Goal: Task Accomplishment & Management: Use online tool/utility

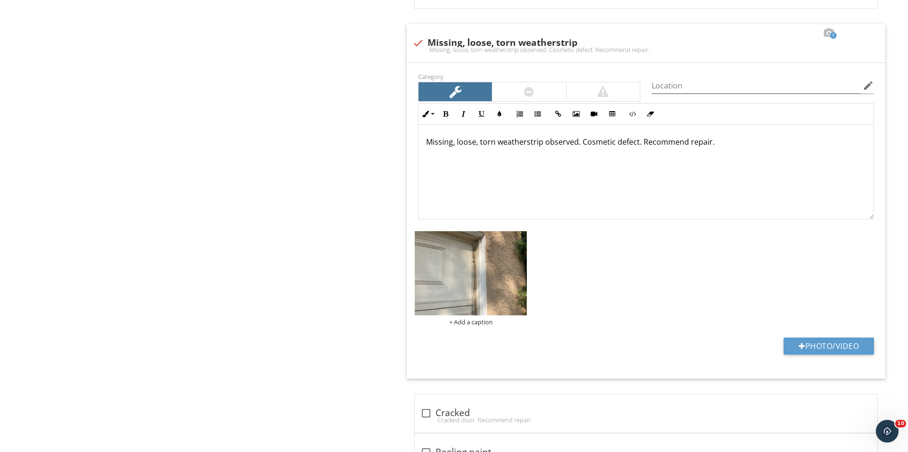
scroll to position [0, 0]
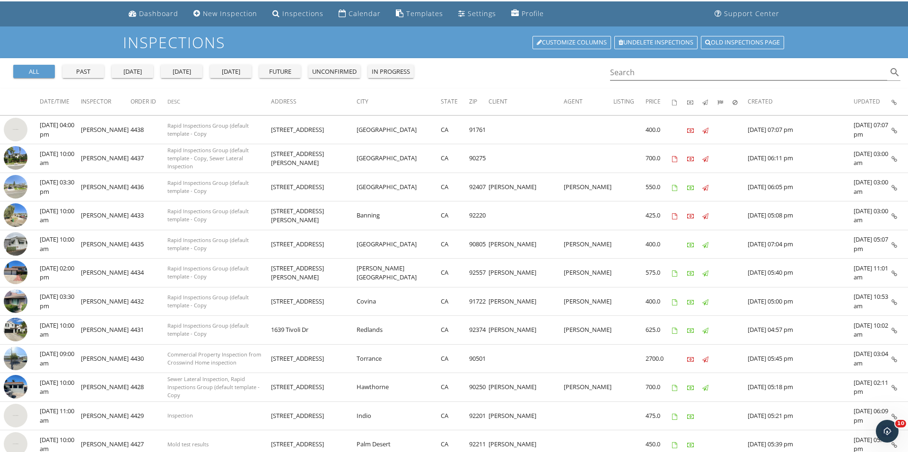
scroll to position [33, 0]
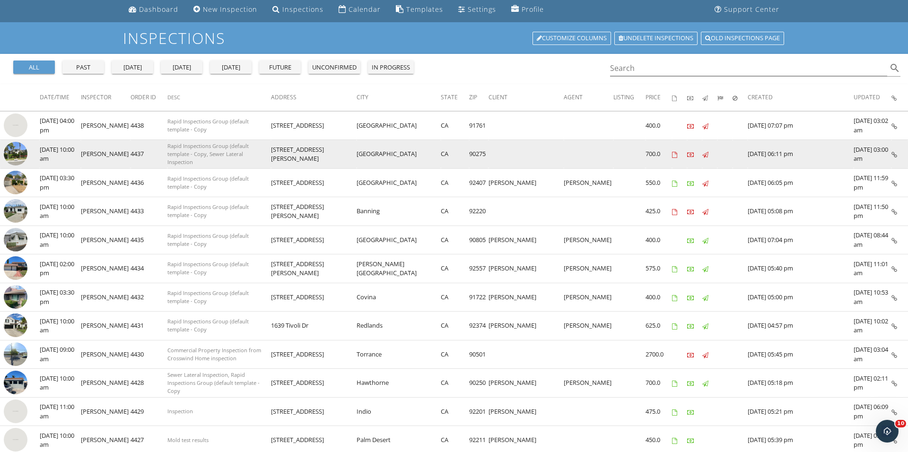
click at [20, 155] on img at bounding box center [16, 154] width 24 height 24
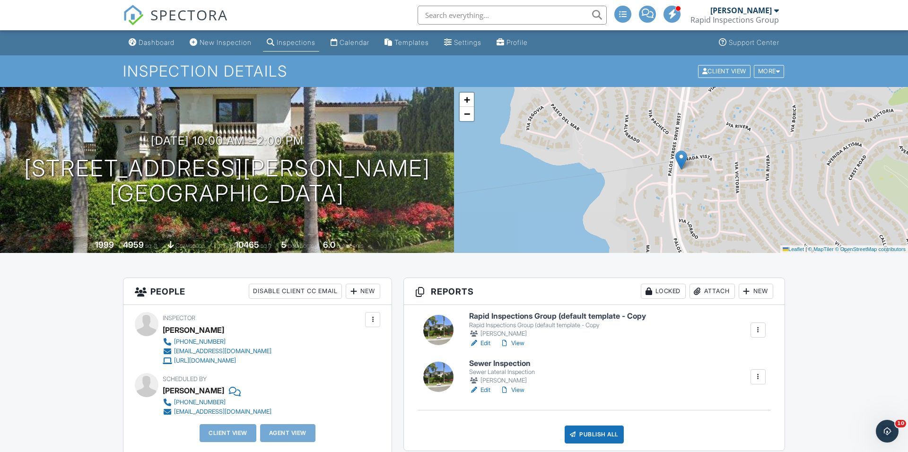
click at [444, 332] on div at bounding box center [438, 330] width 30 height 30
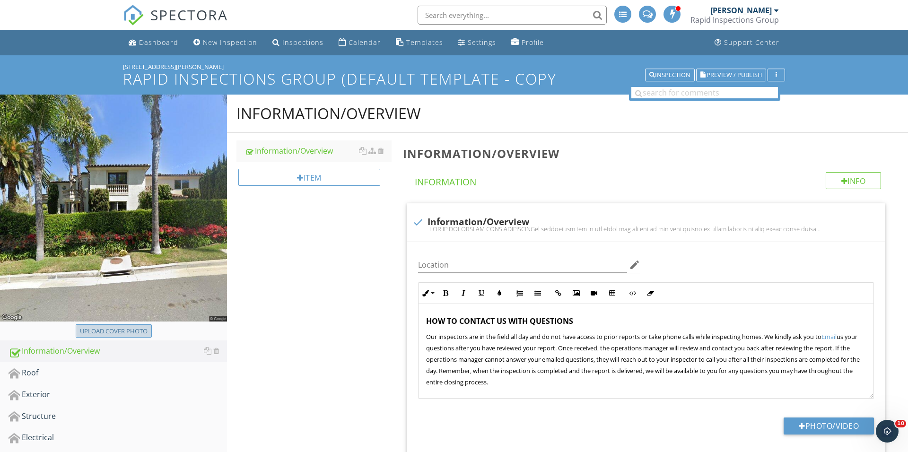
click at [118, 330] on div "Upload cover photo" at bounding box center [114, 331] width 68 height 9
type input "C:\fakepath\IMG_3567.JPG"
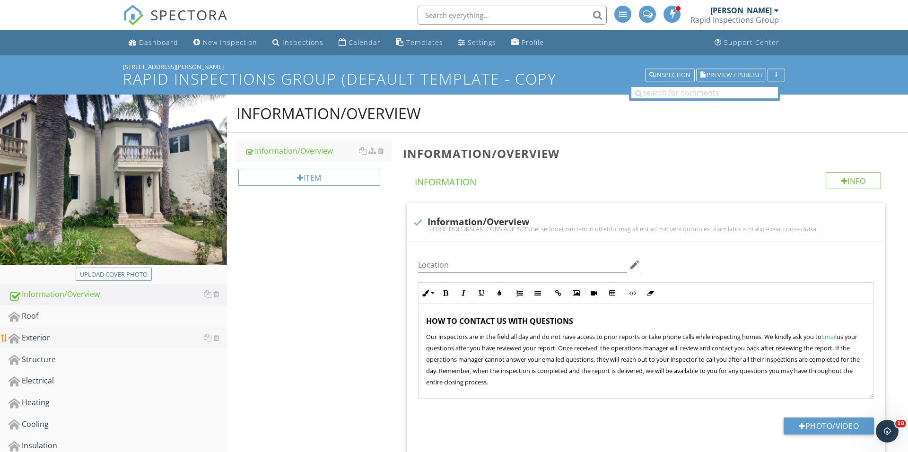
click at [102, 333] on div "Exterior" at bounding box center [118, 338] width 219 height 12
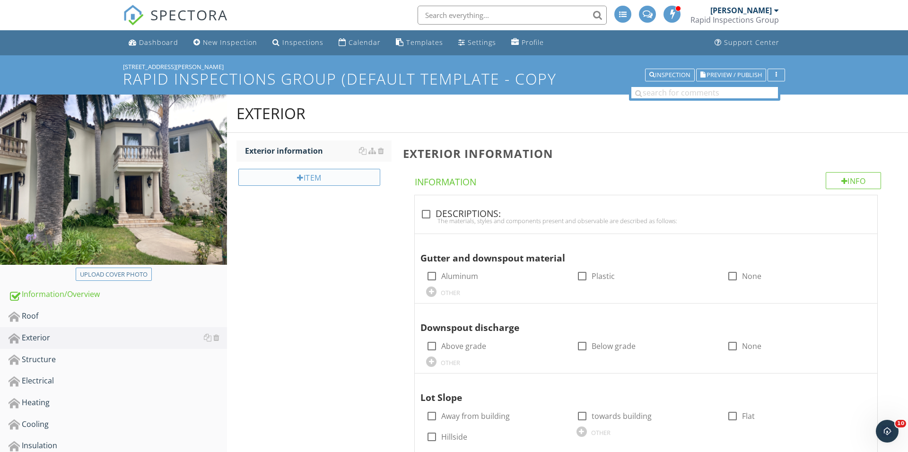
click at [354, 177] on div "Item" at bounding box center [309, 177] width 142 height 17
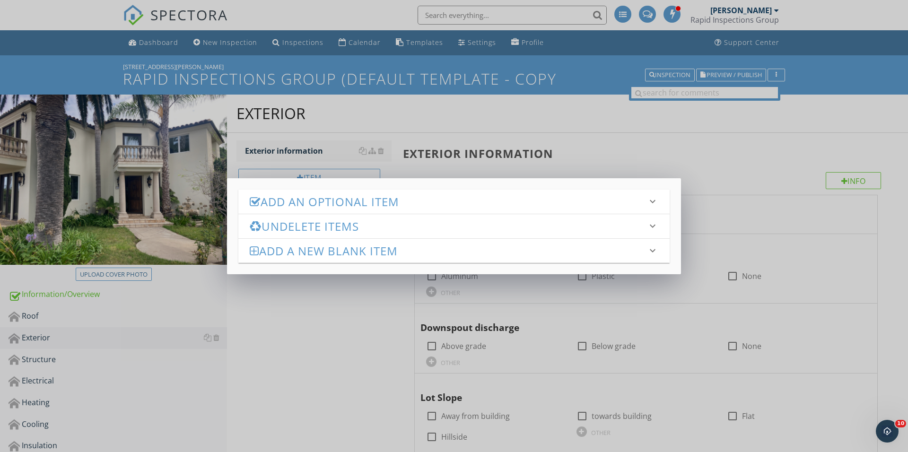
click at [355, 197] on h3 "Add an Optional Item" at bounding box center [448, 201] width 397 height 13
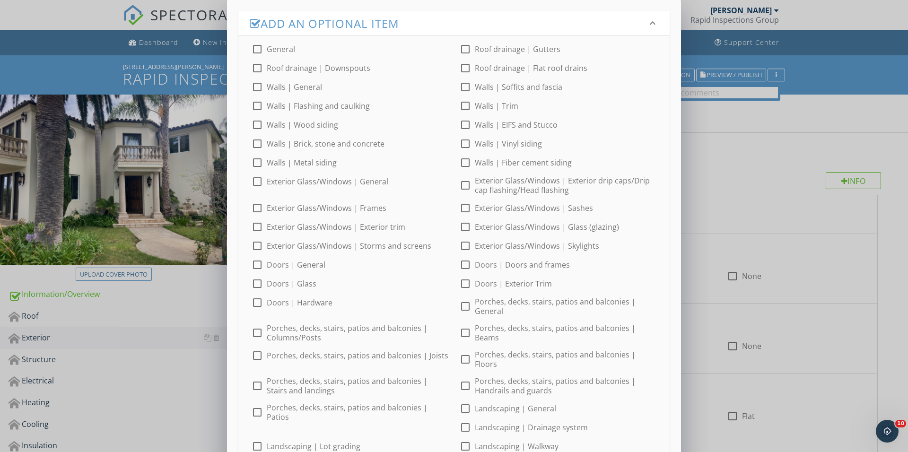
click at [255, 45] on div at bounding box center [257, 49] width 16 height 16
checkbox input "true"
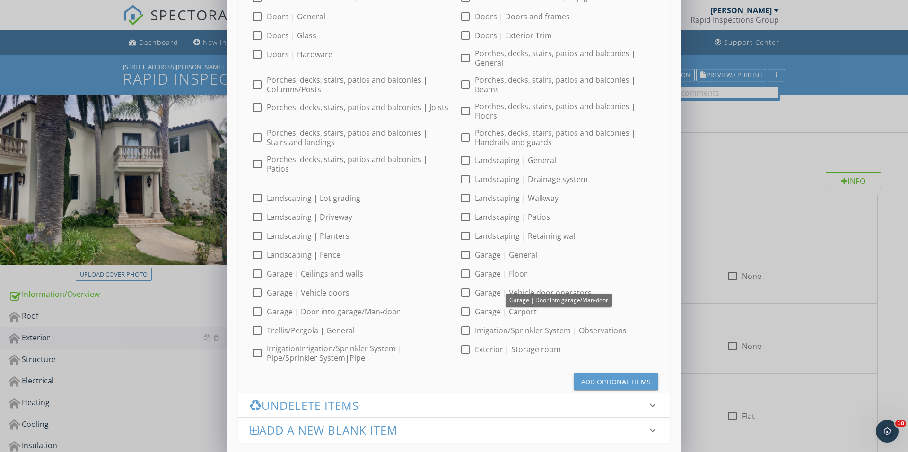
scroll to position [248, 0]
click at [468, 153] on div at bounding box center [465, 161] width 16 height 16
checkbox input "true"
click at [594, 374] on button "Add Optional Items" at bounding box center [616, 382] width 85 height 17
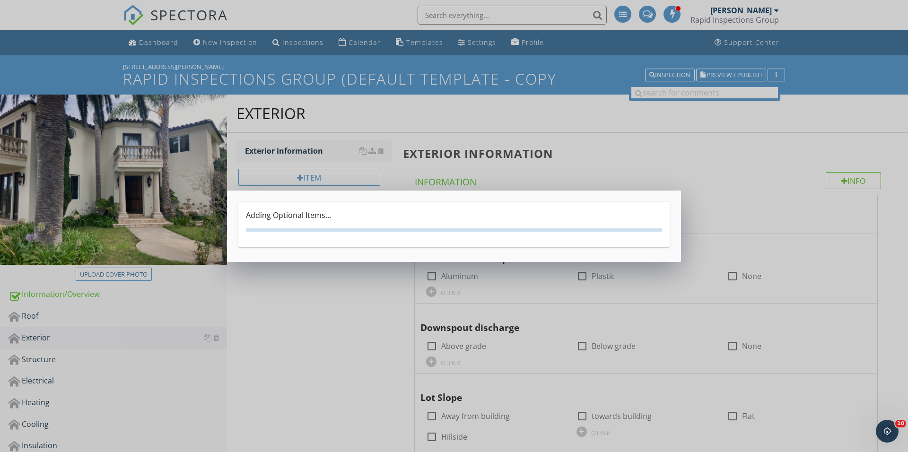
scroll to position [0, 0]
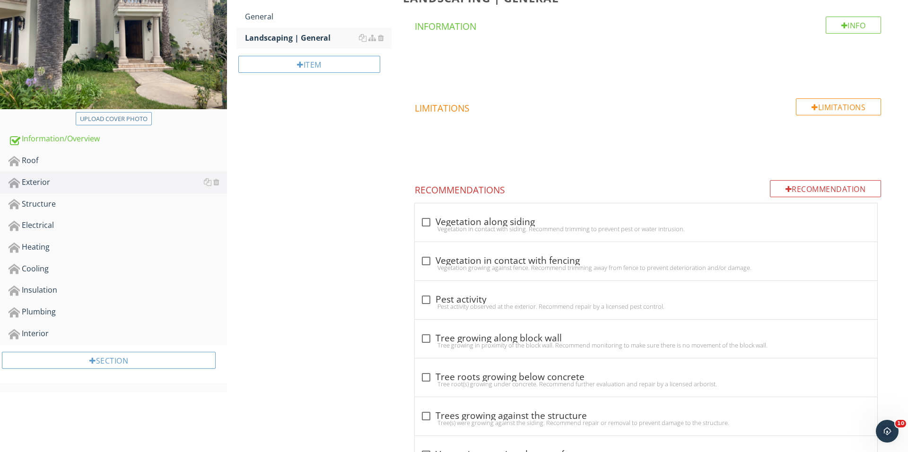
scroll to position [169, 0]
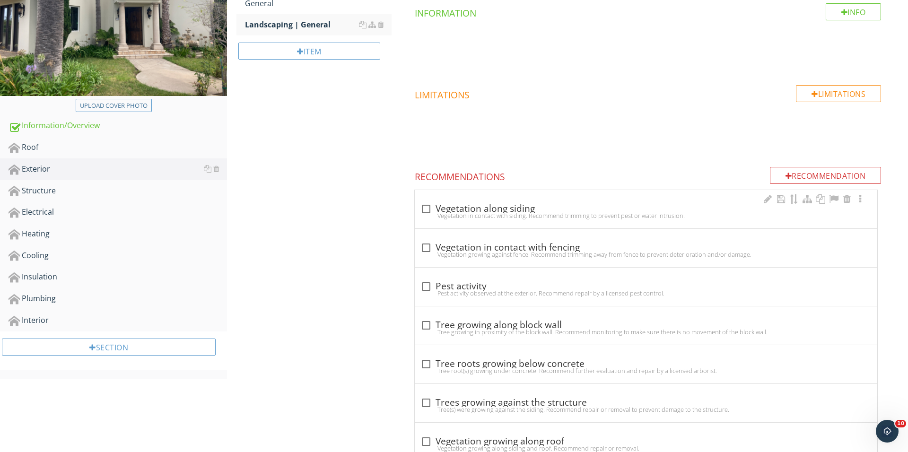
click at [418, 206] on div at bounding box center [426, 209] width 16 height 16
checkbox input "true"
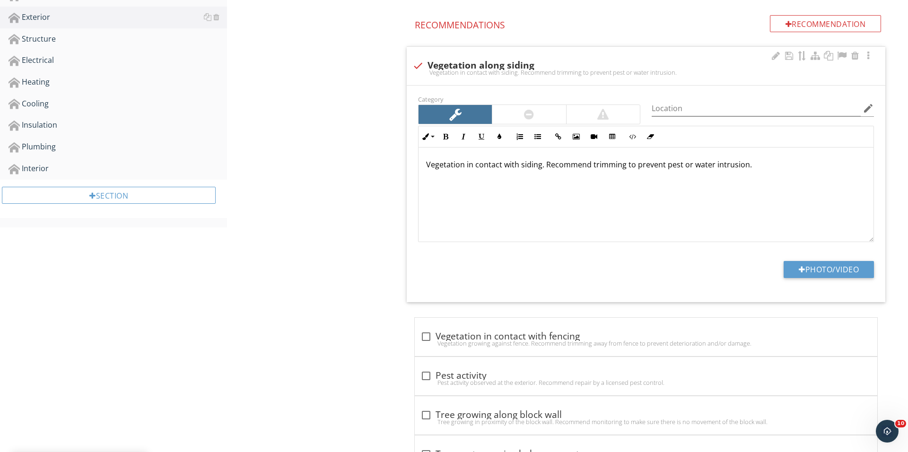
scroll to position [334, 0]
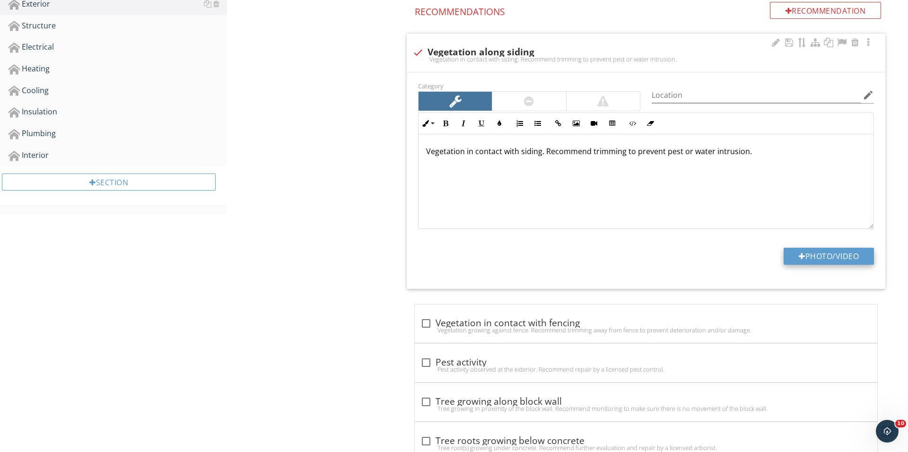
click at [818, 262] on button "Photo/Video" at bounding box center [829, 256] width 90 height 17
type input "C:\fakepath\IMG_3571 2.JPG"
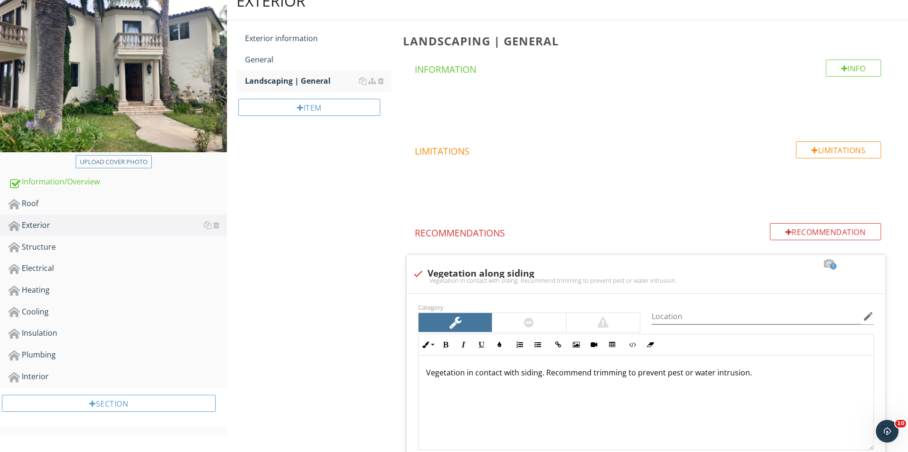
scroll to position [119, 0]
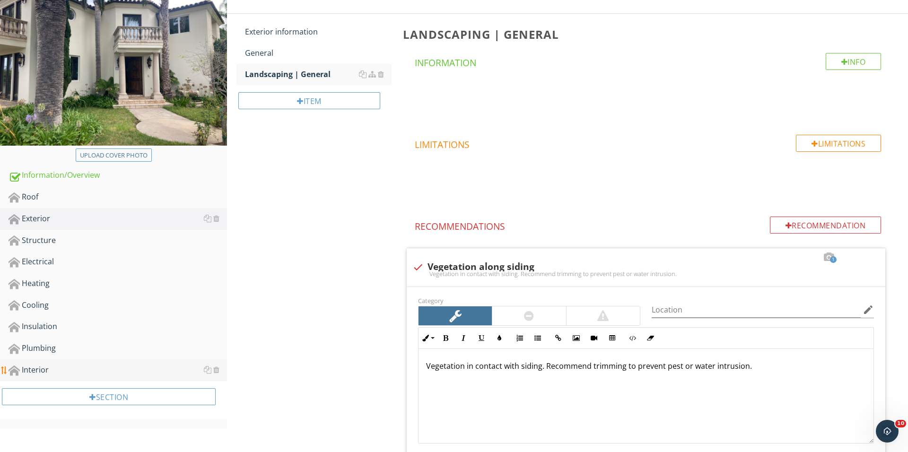
click at [52, 359] on link "Interior" at bounding box center [118, 370] width 219 height 22
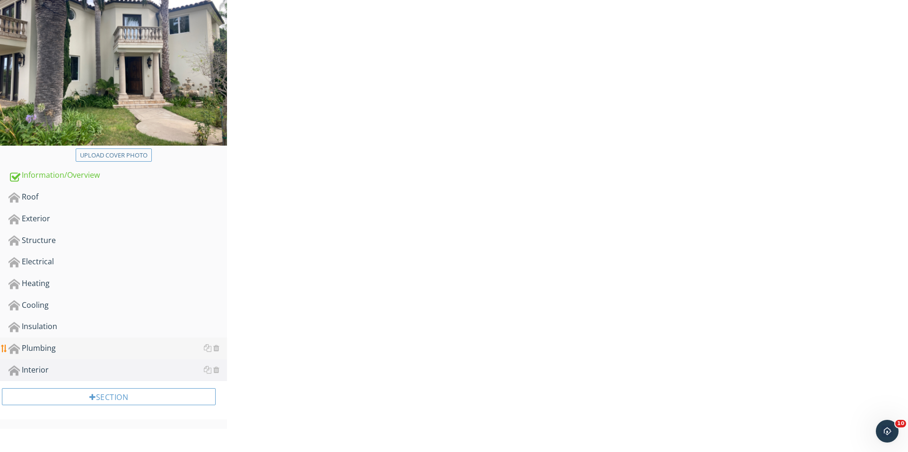
click at [64, 351] on div "Plumbing" at bounding box center [118, 348] width 219 height 12
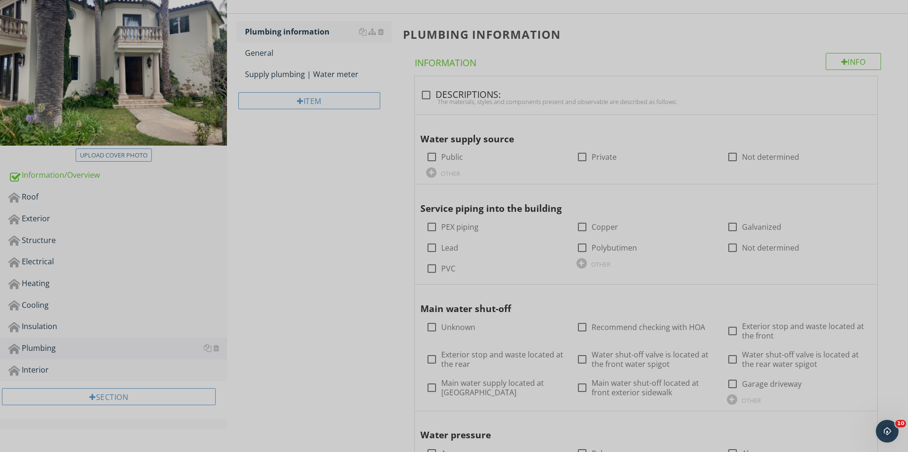
scroll to position [72, 0]
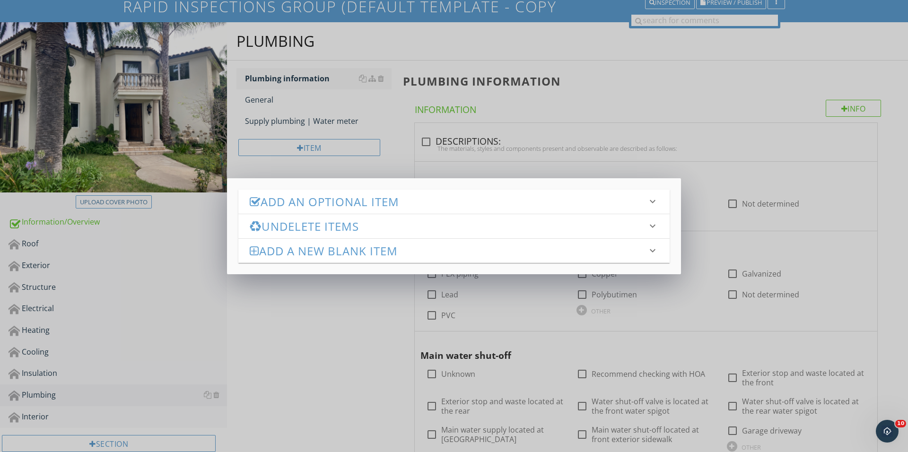
click at [332, 205] on h3 "Add an Optional Item" at bounding box center [448, 201] width 397 height 13
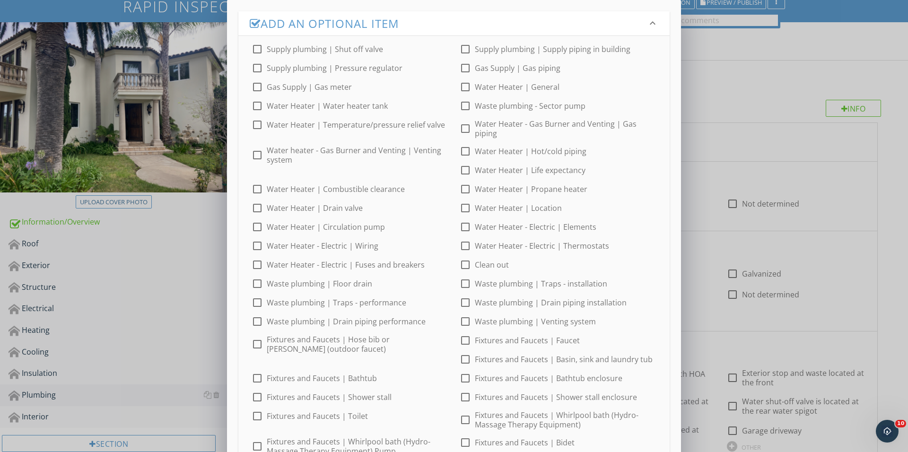
click at [260, 46] on div at bounding box center [257, 49] width 16 height 16
checkbox input "true"
click at [257, 77] on input "Supply plumbing | Pressure regulator" at bounding box center [257, 71] width 11 height 11
checkbox input "true"
click at [258, 88] on div at bounding box center [257, 87] width 16 height 16
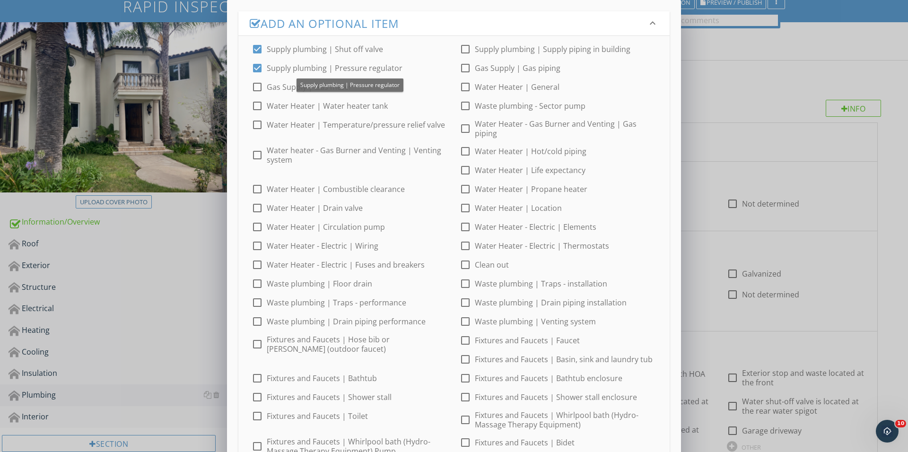
checkbox input "true"
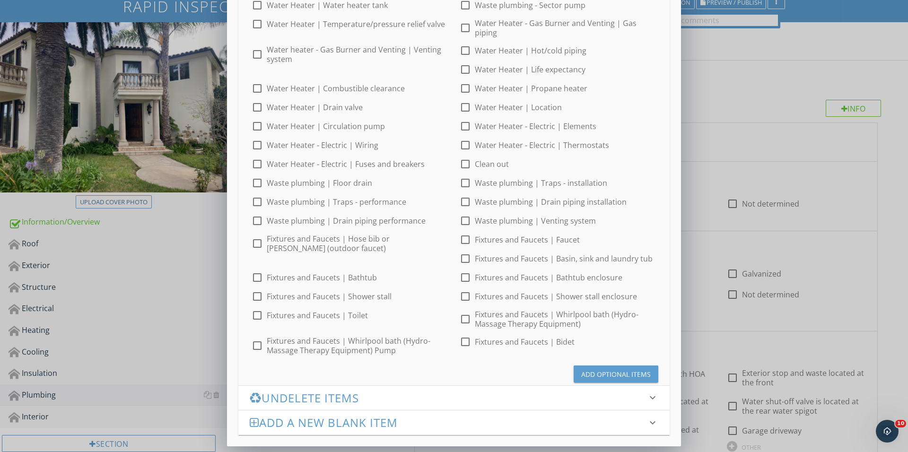
scroll to position [100, 0]
click at [615, 381] on button "Add Optional Items" at bounding box center [616, 374] width 85 height 17
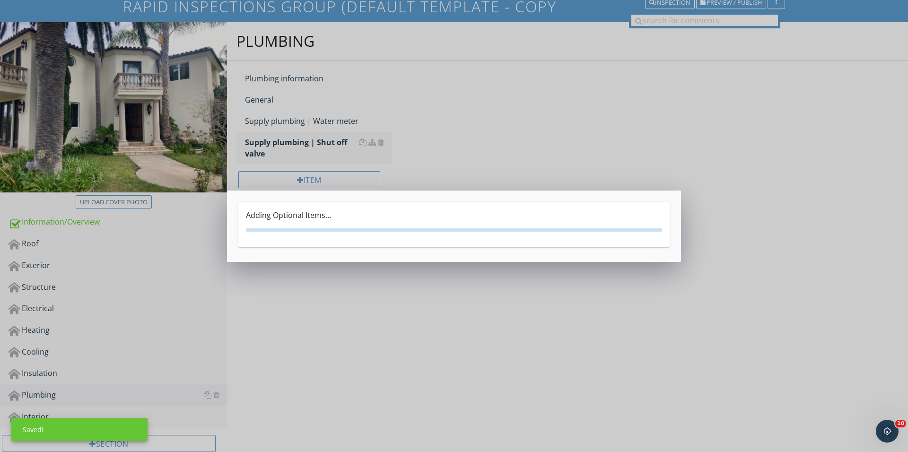
scroll to position [72, 0]
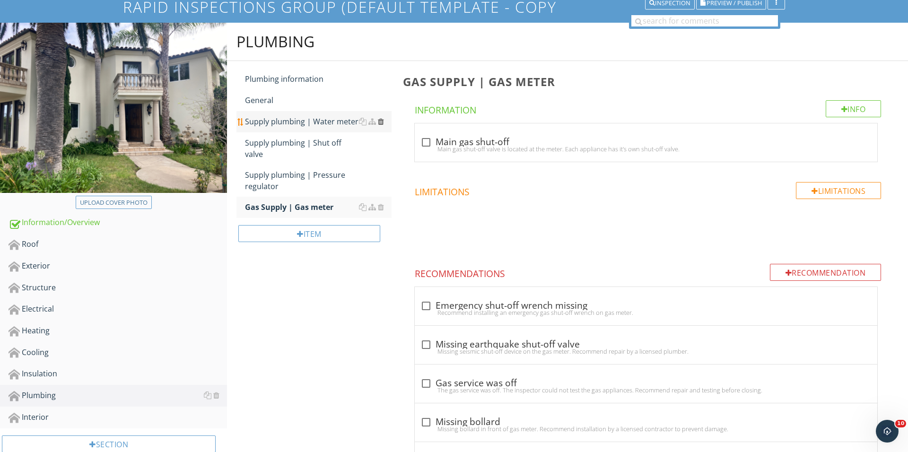
click at [380, 120] on div at bounding box center [381, 122] width 6 height 8
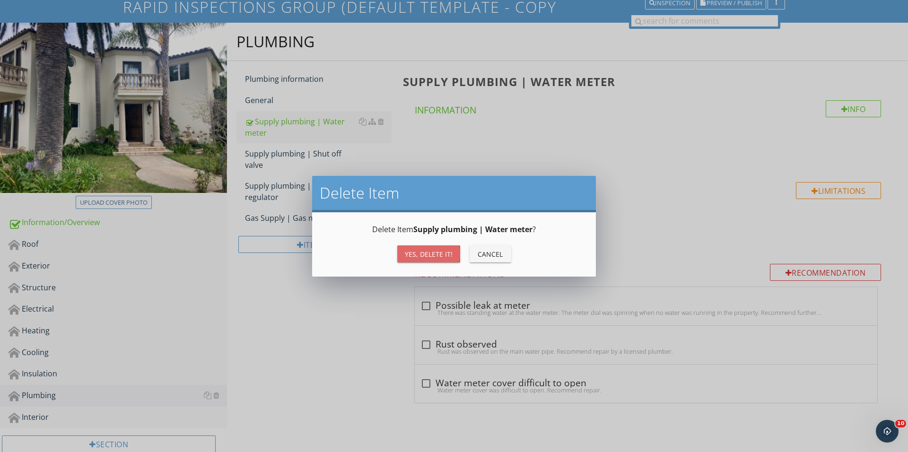
click at [419, 254] on div "Yes, Delete it!" at bounding box center [429, 254] width 48 height 10
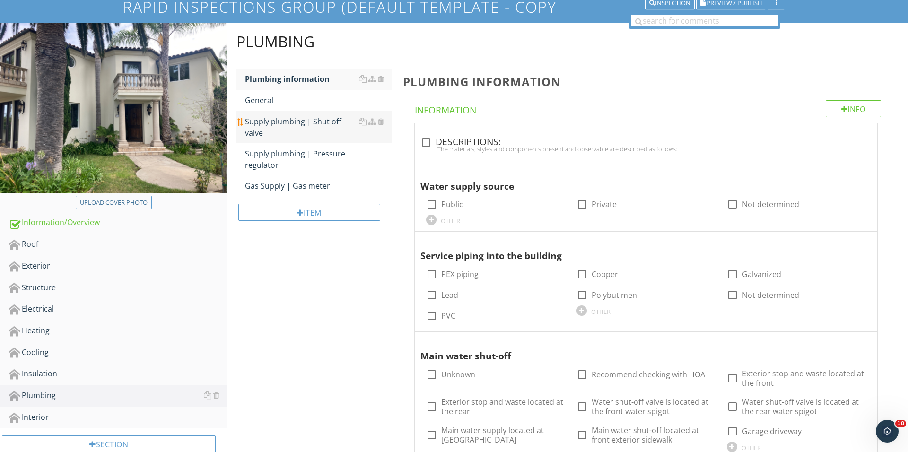
click at [306, 121] on div "Supply plumbing | Shut off valve" at bounding box center [318, 127] width 147 height 23
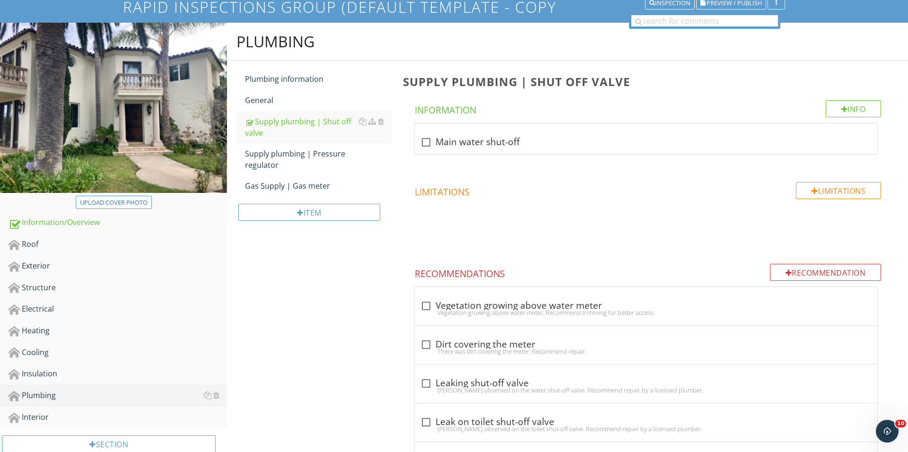
click at [413, 144] on span "check_box_outline_blank Main water shut-off" at bounding box center [648, 146] width 490 height 47
click at [424, 144] on div at bounding box center [426, 142] width 16 height 16
checkbox input "true"
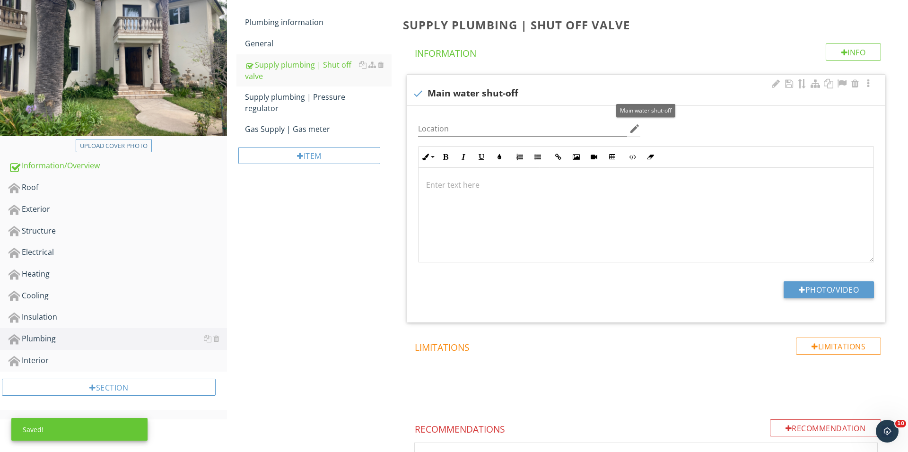
scroll to position [136, 0]
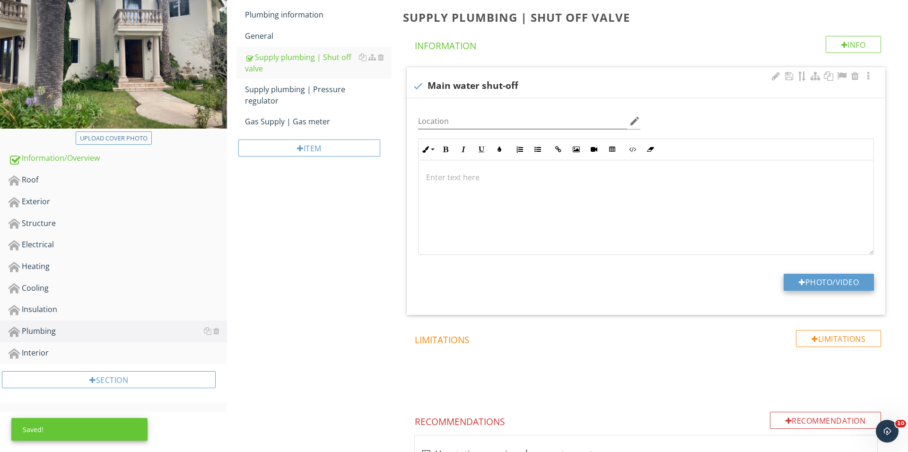
click at [820, 287] on button "Photo/Video" at bounding box center [829, 282] width 90 height 17
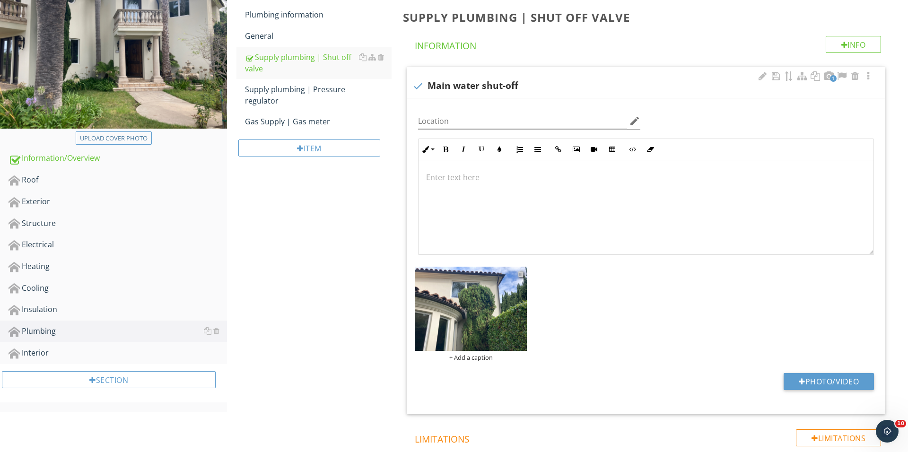
click at [521, 277] on div at bounding box center [521, 274] width 6 height 8
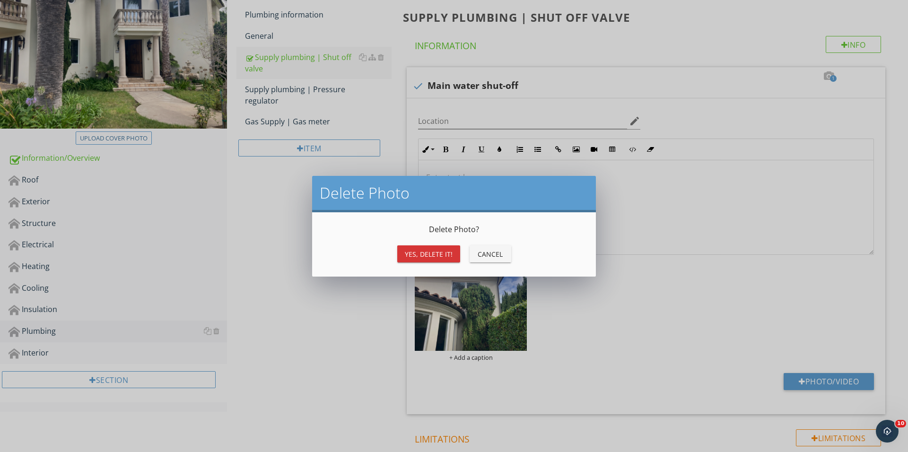
click at [434, 254] on div "Yes, Delete it!" at bounding box center [429, 254] width 48 height 10
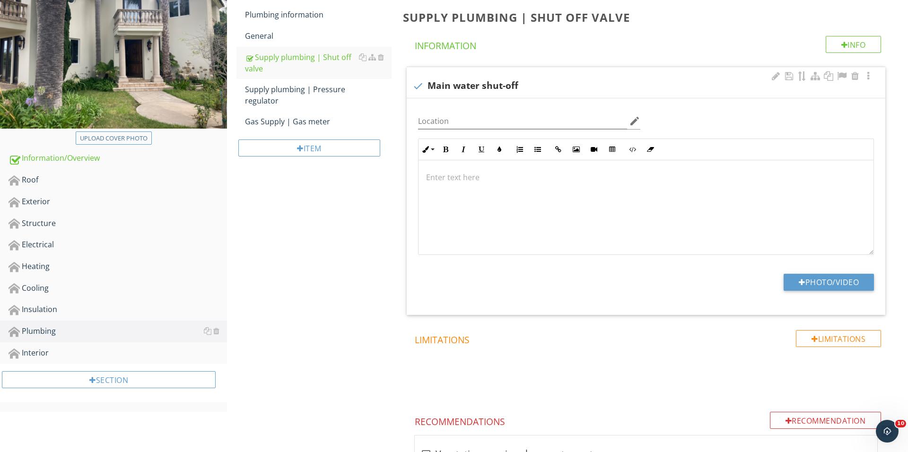
click at [786, 293] on div "Photo/Video" at bounding box center [645, 286] width 467 height 24
click at [791, 288] on button "Photo/Video" at bounding box center [829, 282] width 90 height 17
type input "C:\fakepath\IMG_3566.JPG"
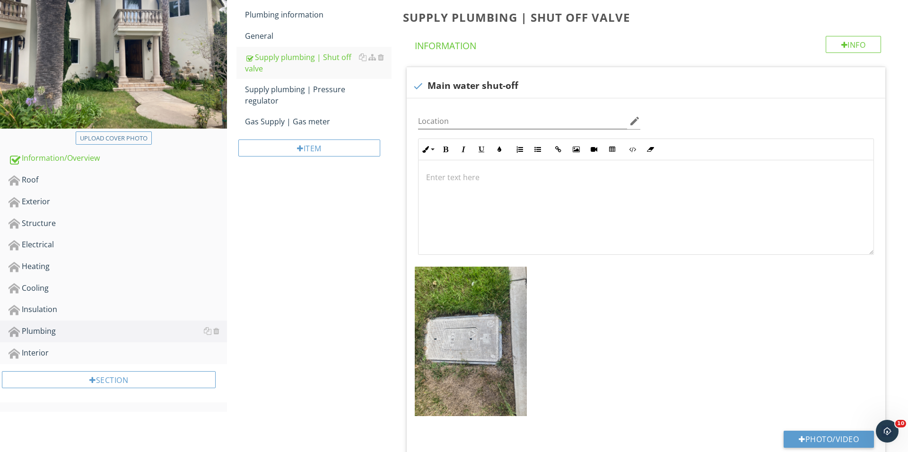
scroll to position [162, 0]
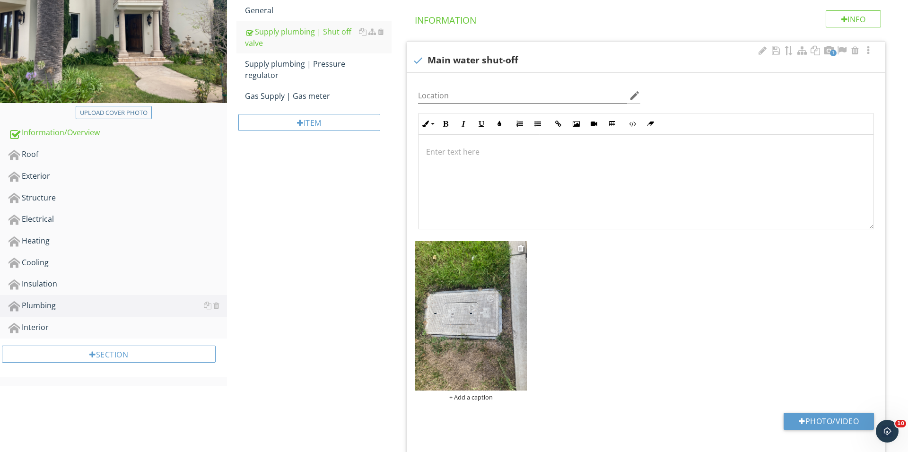
click at [481, 321] on img at bounding box center [471, 315] width 112 height 149
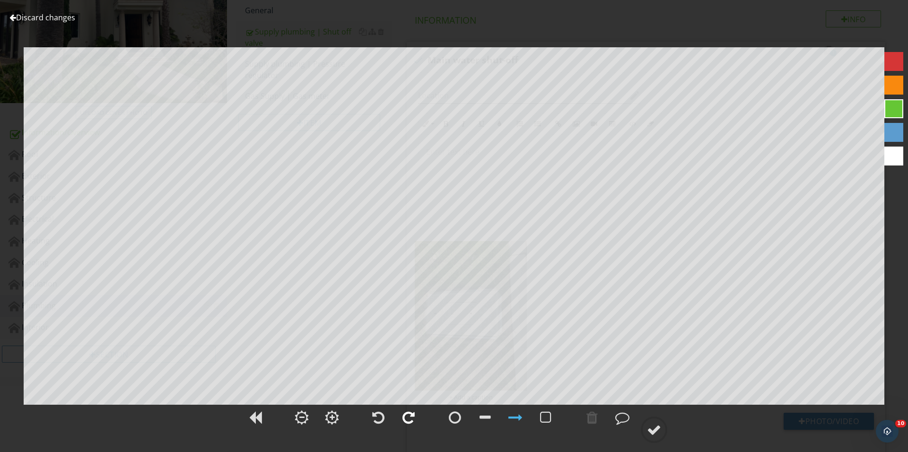
click at [412, 412] on div at bounding box center [409, 418] width 12 height 14
click at [650, 421] on circle at bounding box center [654, 430] width 25 height 25
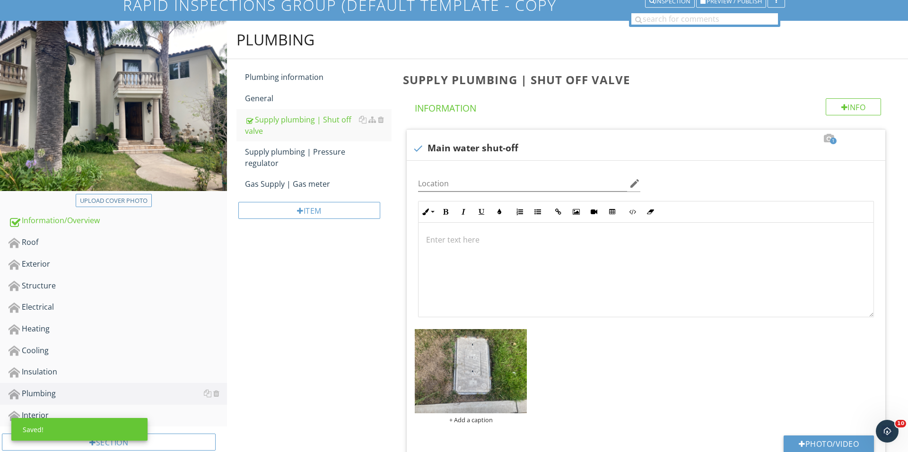
scroll to position [0, 0]
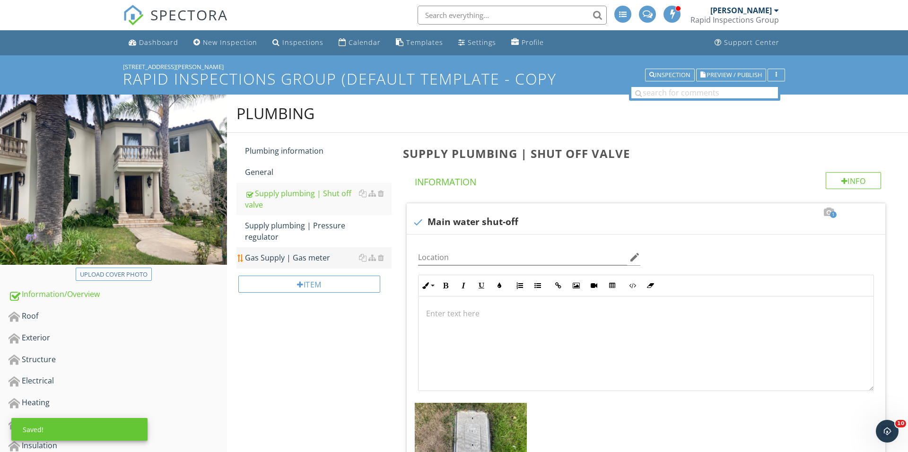
click at [290, 256] on div "Gas Supply | Gas meter" at bounding box center [318, 257] width 147 height 11
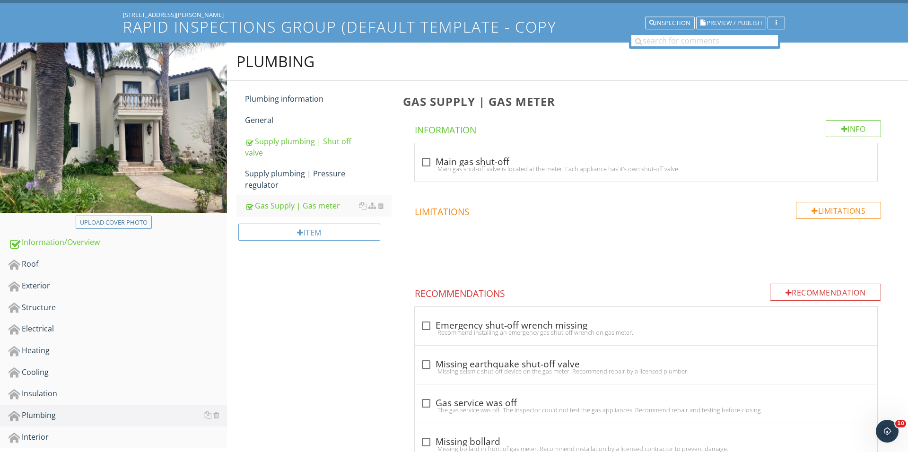
scroll to position [83, 0]
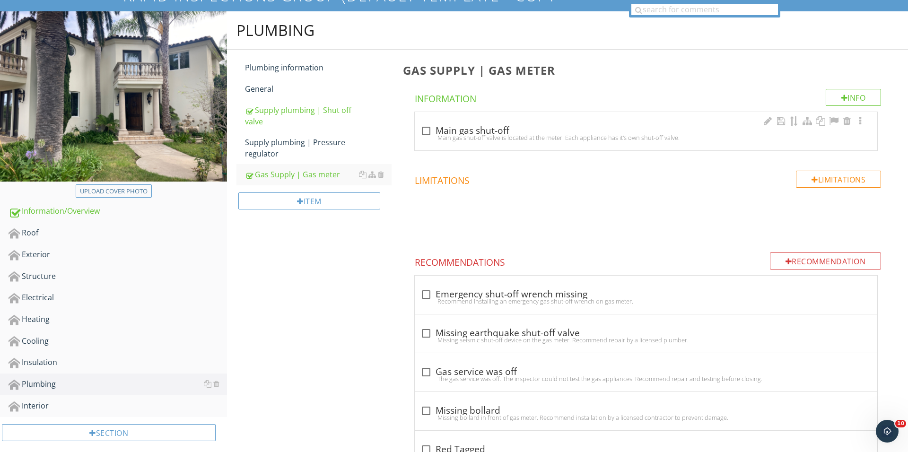
click at [428, 134] on div "Main gas shut-off valve is located at the meter. Each appliance has it's own sh…" at bounding box center [646, 138] width 451 height 8
checkbox input "true"
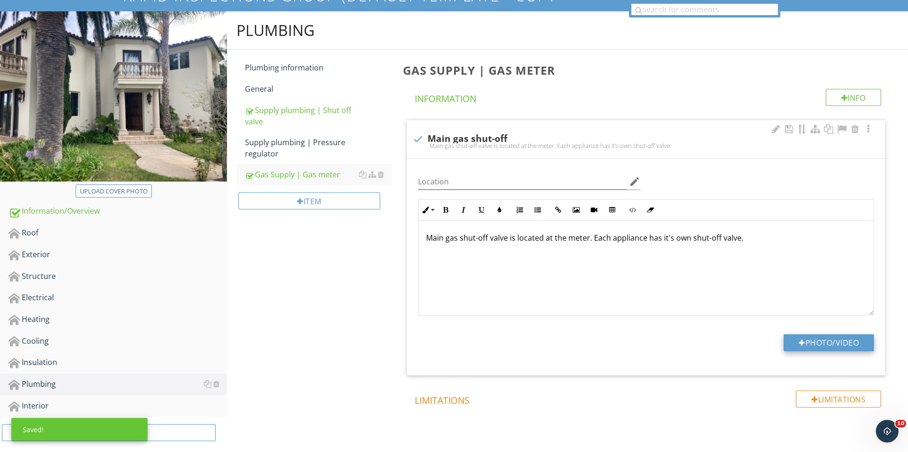
click at [814, 342] on button "Photo/Video" at bounding box center [829, 342] width 90 height 17
type input "C:\fakepath\IMG_3575.JPG"
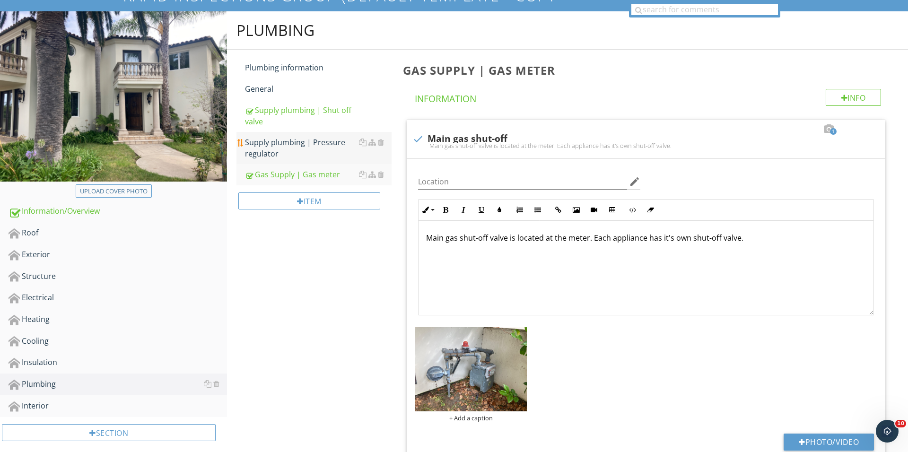
click at [309, 153] on div "Supply plumbing | Pressure regulator" at bounding box center [318, 148] width 147 height 23
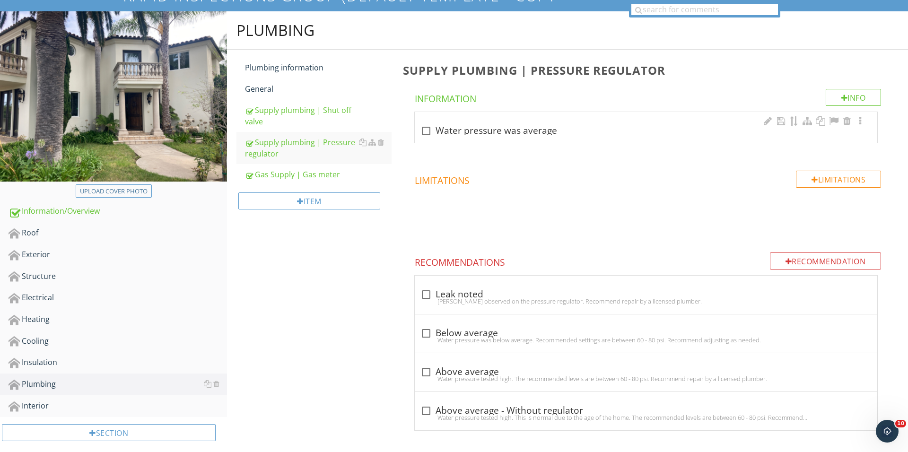
click at [446, 127] on div "check_box_outline_blank Water pressure was average" at bounding box center [646, 130] width 451 height 11
checkbox input "true"
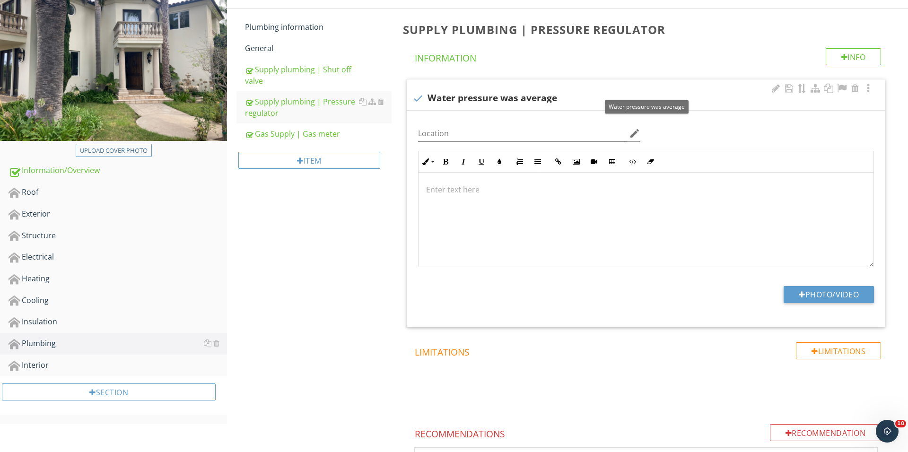
scroll to position [178, 0]
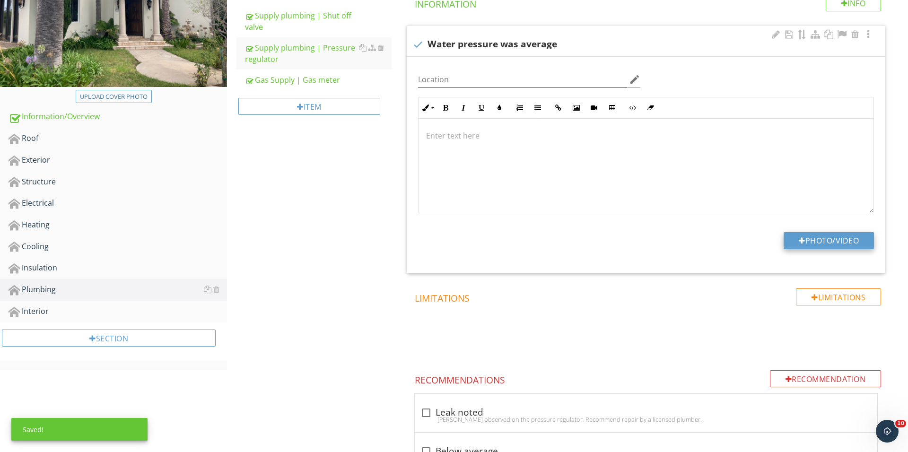
click at [809, 238] on button "Photo/Video" at bounding box center [829, 240] width 90 height 17
type input "C:\fakepath\IMG_3581.JPG"
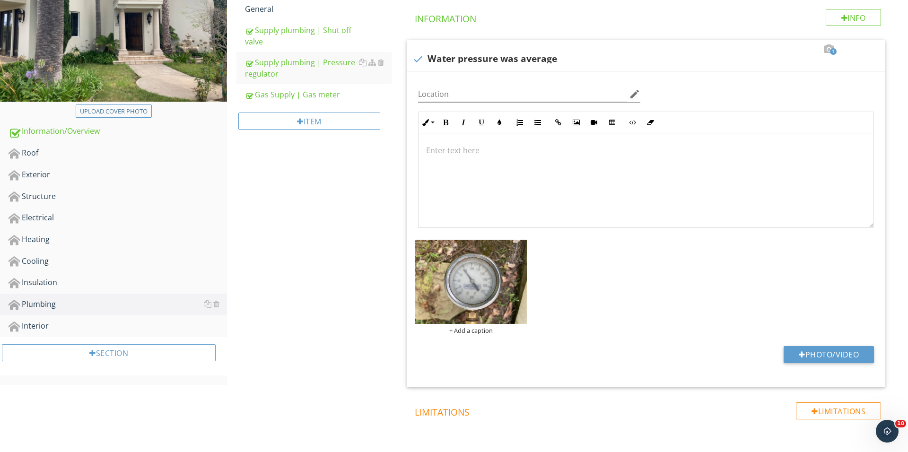
scroll to position [163, 0]
click at [87, 177] on div "Exterior" at bounding box center [118, 175] width 219 height 12
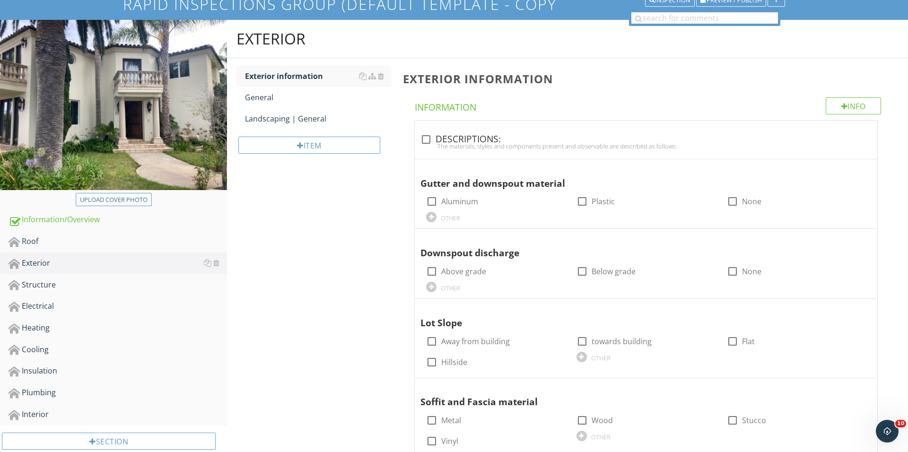
scroll to position [52, 0]
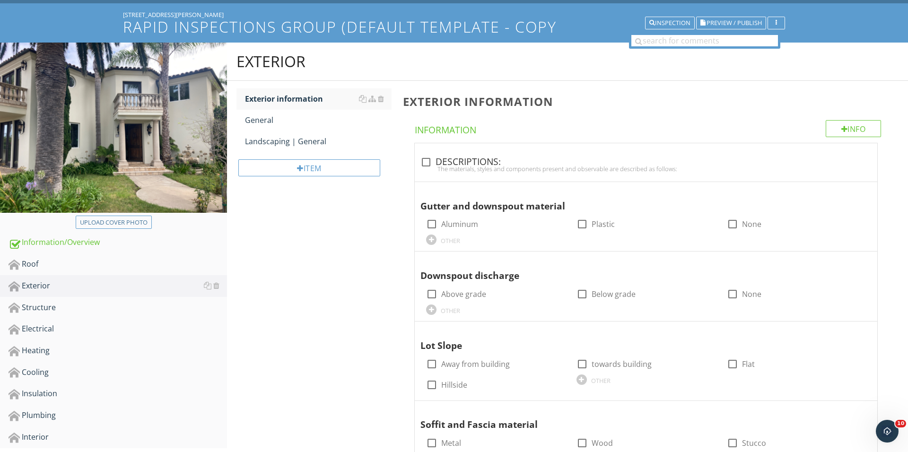
click at [309, 179] on div "Item" at bounding box center [314, 171] width 155 height 38
click at [314, 165] on div "Item" at bounding box center [309, 167] width 142 height 17
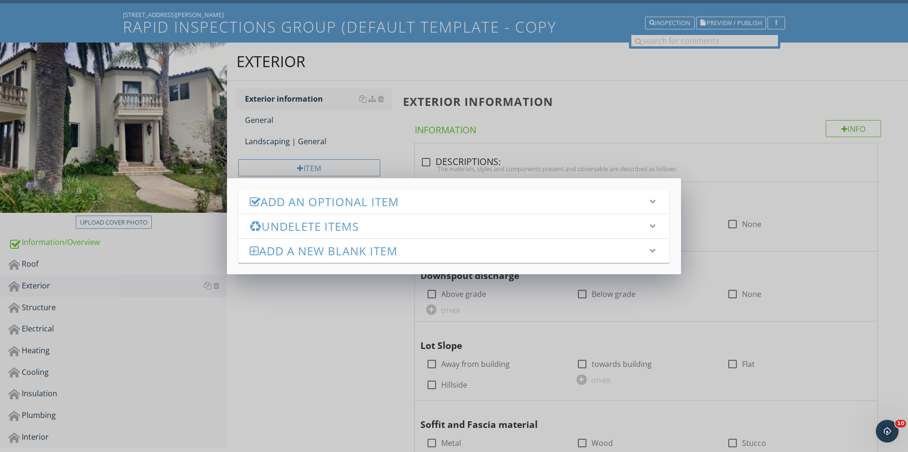
click at [369, 204] on h3 "Add an Optional Item" at bounding box center [448, 201] width 397 height 13
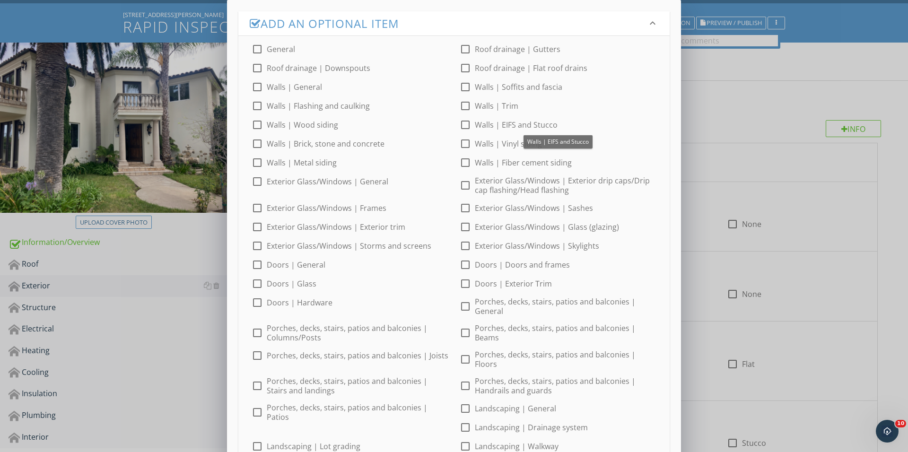
click at [468, 128] on div at bounding box center [465, 125] width 16 height 16
checkbox input "true"
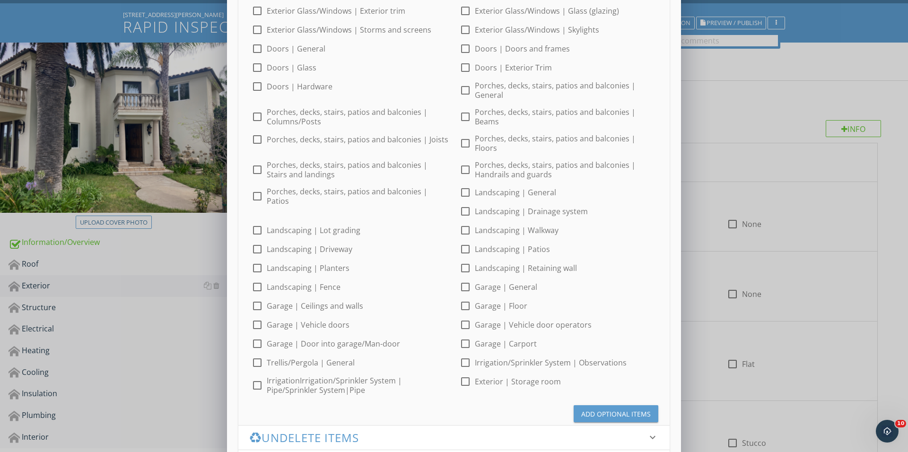
click at [612, 409] on div "Add Optional Items" at bounding box center [616, 414] width 70 height 10
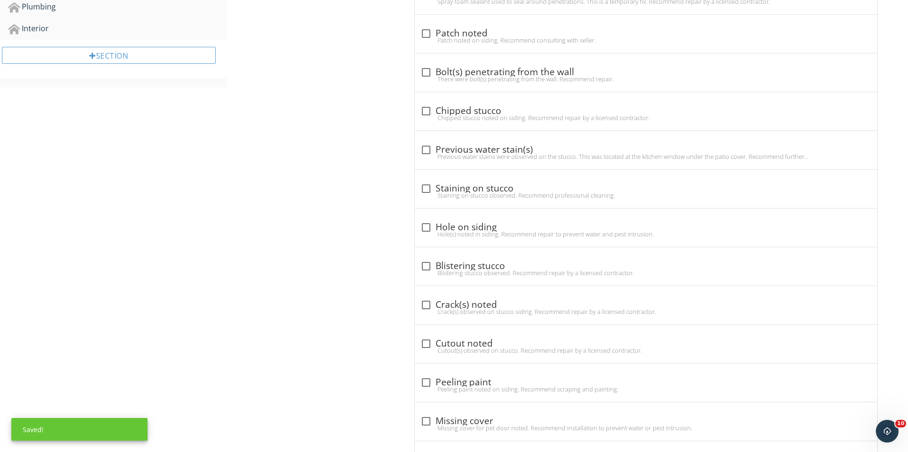
scroll to position [514, 0]
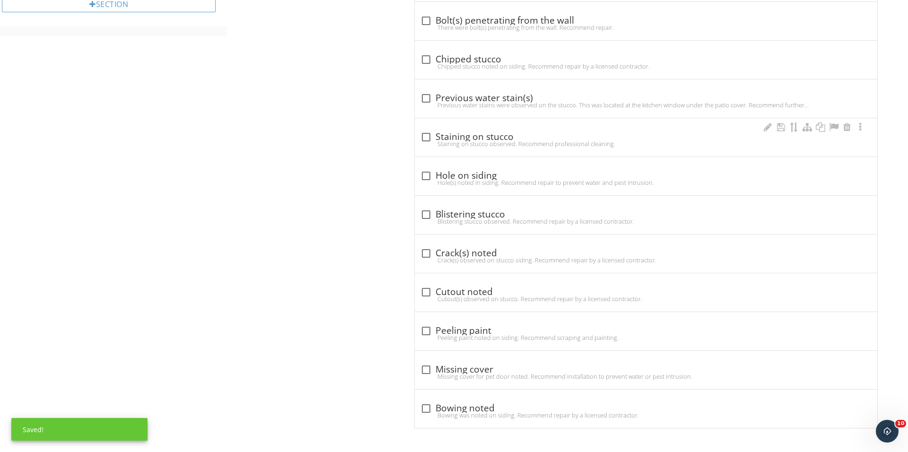
click at [422, 126] on div "check_box_outline_blank Staining on stucco Staining on stucco observed. Recomme…" at bounding box center [646, 137] width 463 height 38
checkbox input "true"
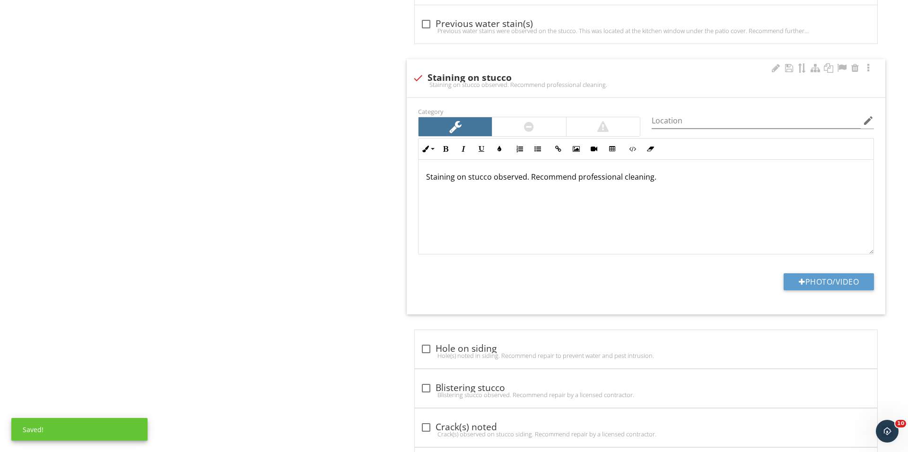
scroll to position [591, 0]
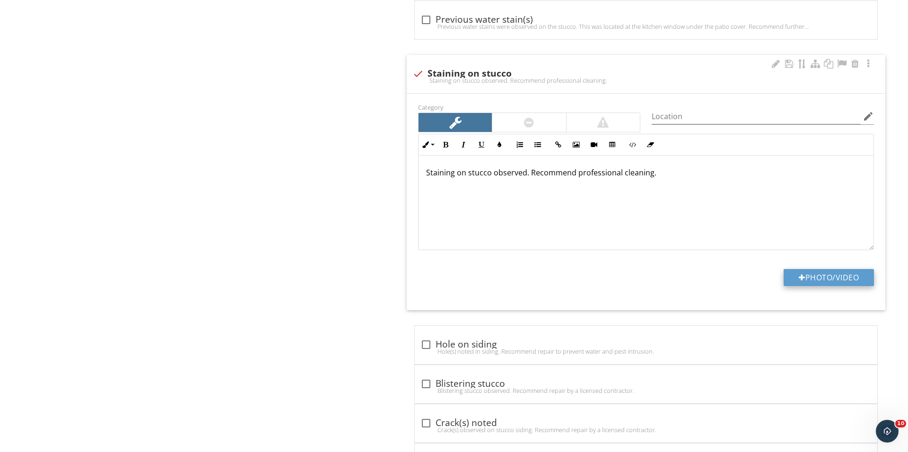
click at [838, 276] on button "Photo/Video" at bounding box center [829, 277] width 90 height 17
type input "C:\fakepath\IMG_3591.JPG"
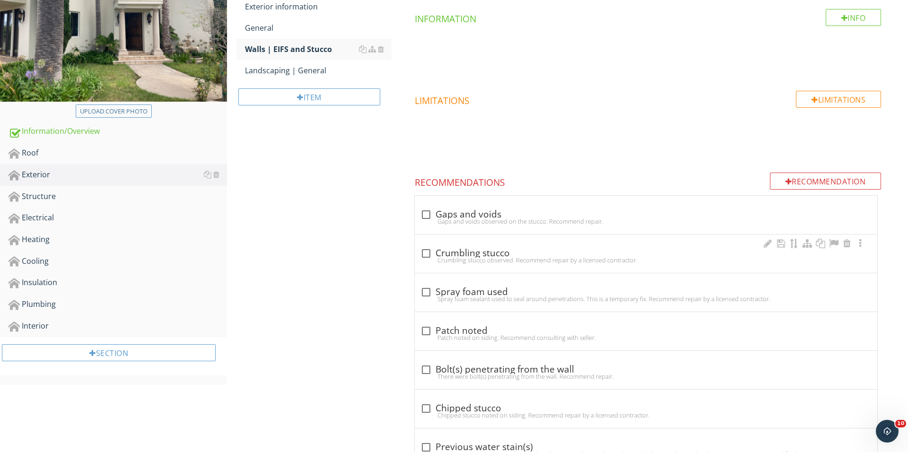
click at [422, 238] on div "check_box_outline_blank Crumbling stucco Crumbling stucco observed. Recommend r…" at bounding box center [646, 254] width 463 height 38
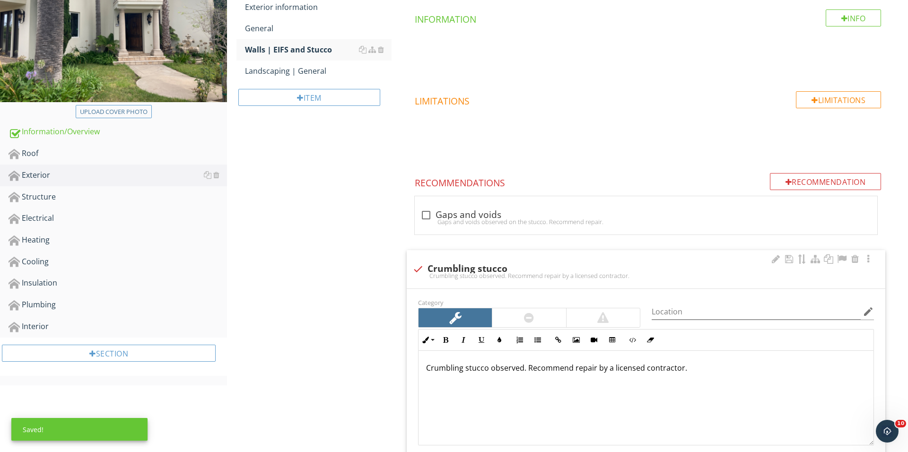
click at [419, 277] on div "Crumbling stucco observed. Recommend repair by a licensed contractor." at bounding box center [645, 276] width 467 height 8
checkbox input "true"
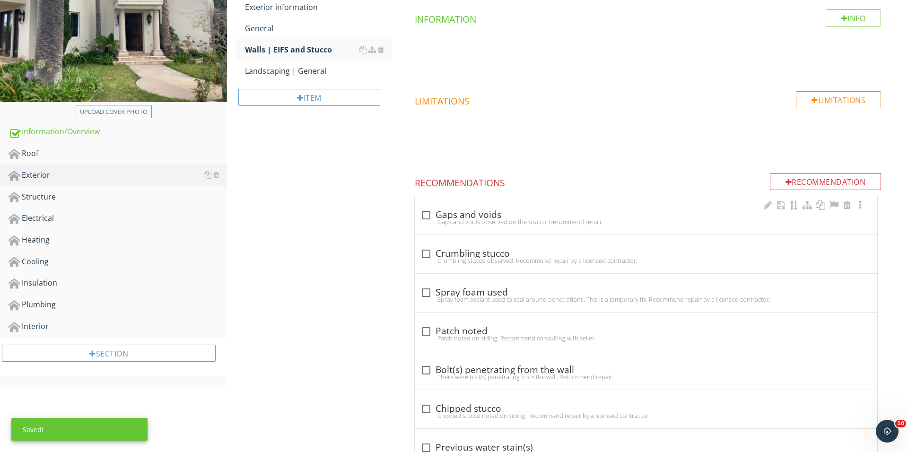
click at [421, 218] on div "Gaps and voids observed on the stucco. Recommend repair." at bounding box center [646, 222] width 451 height 8
checkbox input "true"
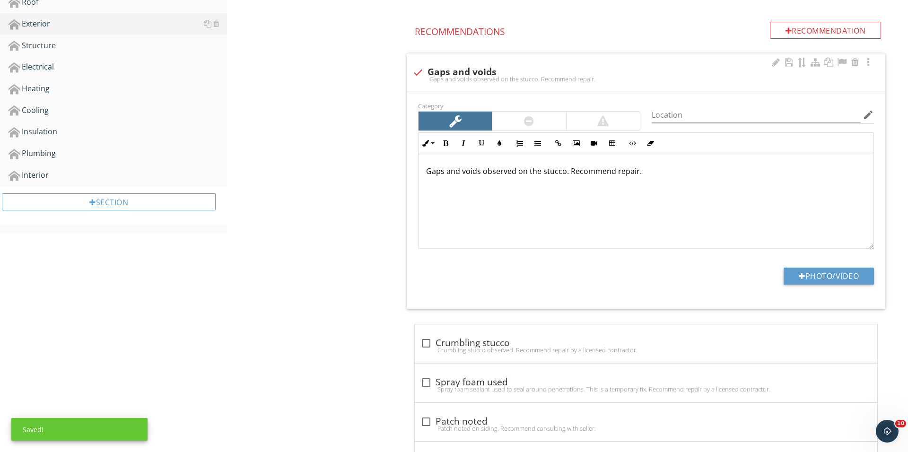
scroll to position [335, 0]
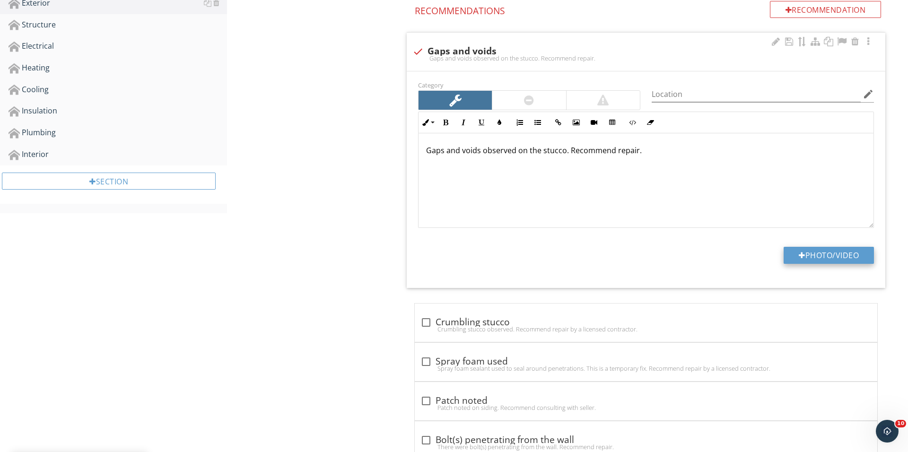
click at [796, 254] on button "Photo/Video" at bounding box center [829, 255] width 90 height 17
type input "C:\fakepath\IMG_3593.JPG"
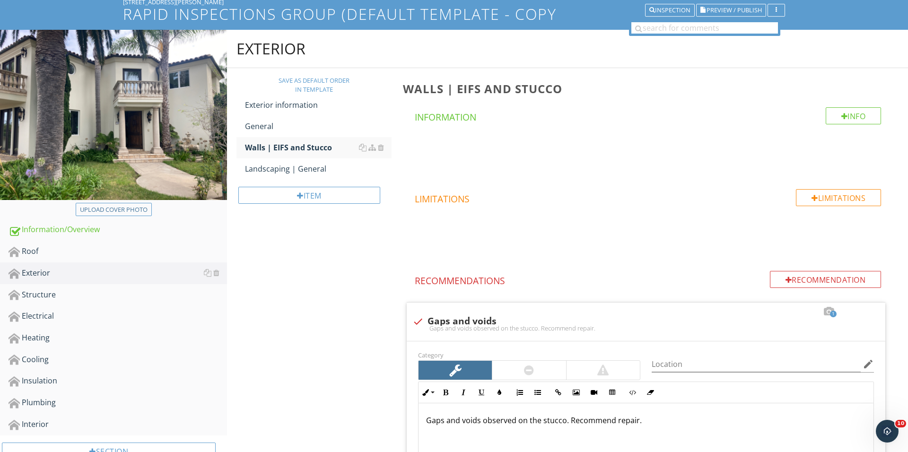
scroll to position [112, 0]
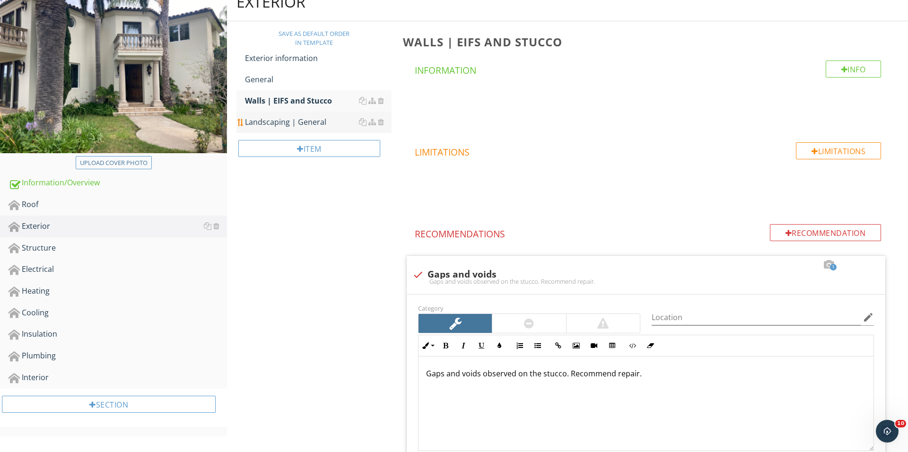
click at [315, 120] on div "Landscaping | General" at bounding box center [318, 121] width 147 height 11
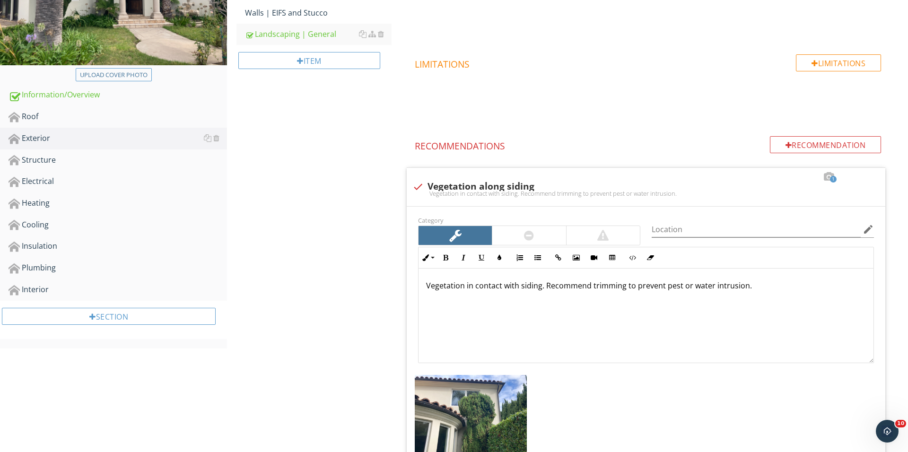
scroll to position [363, 0]
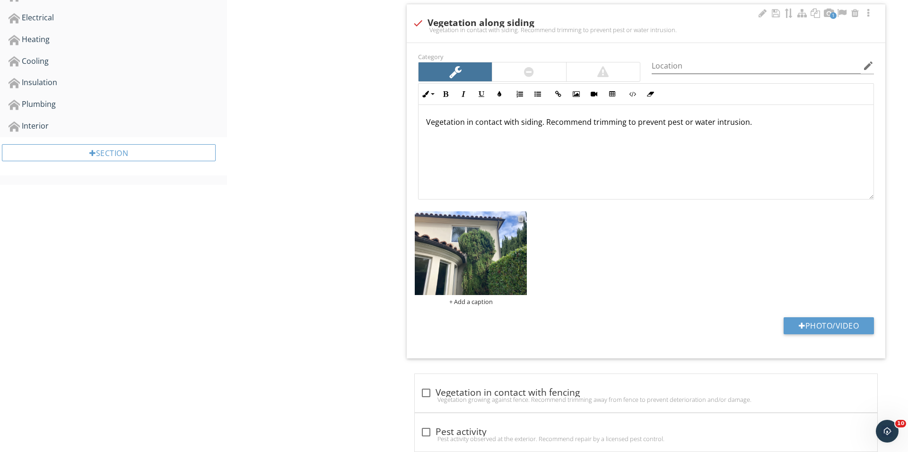
click at [519, 216] on div at bounding box center [521, 219] width 6 height 8
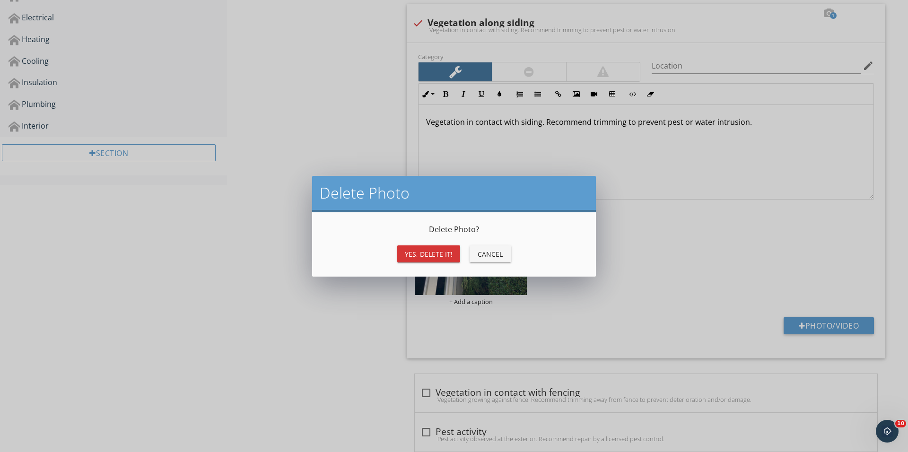
click at [436, 249] on div "Yes, Delete it!" at bounding box center [429, 254] width 48 height 10
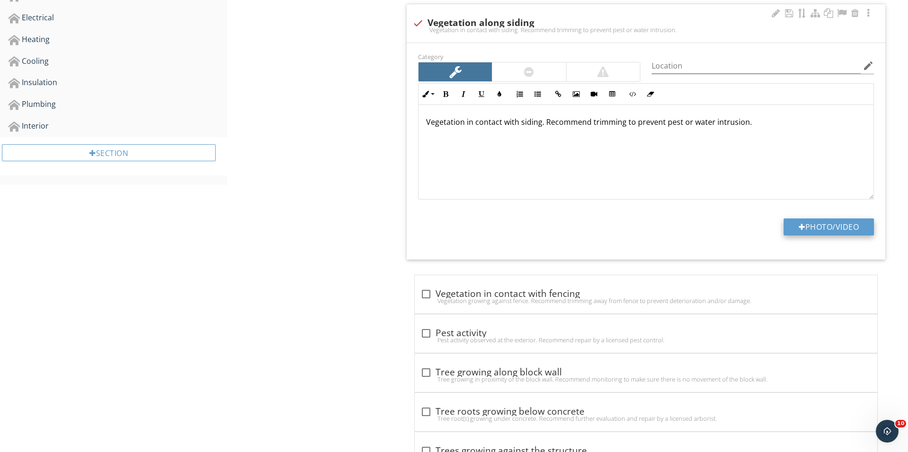
click at [825, 231] on button "Photo/Video" at bounding box center [829, 227] width 90 height 17
type input "C:\fakepath\IMG_3602.JPG"
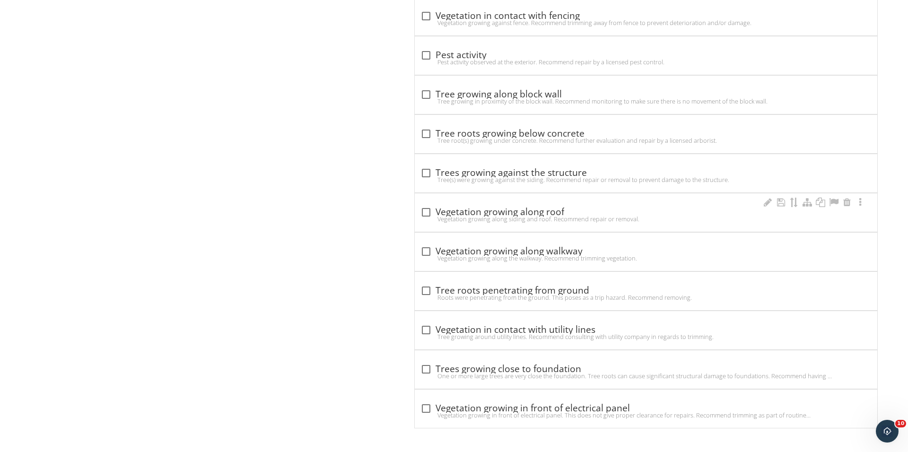
click at [428, 215] on div "Vegetation growing along siding and roof. Recommend repair or removal." at bounding box center [646, 219] width 451 height 8
checkbox input "true"
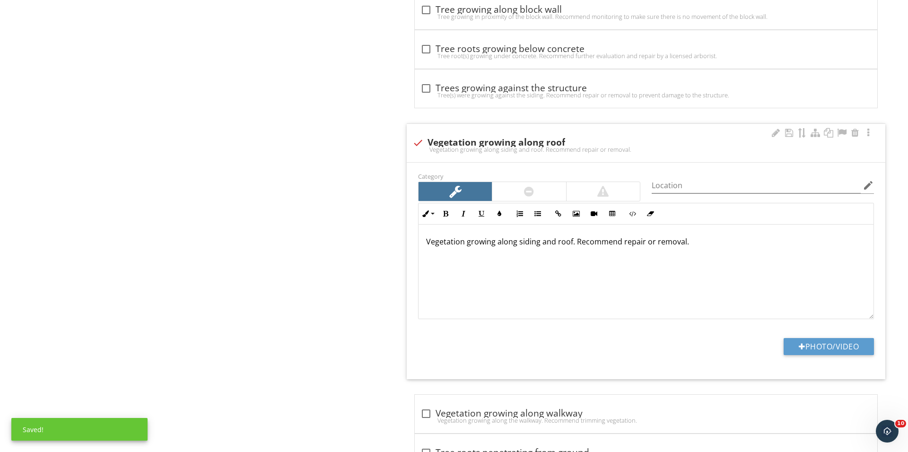
scroll to position [834, 0]
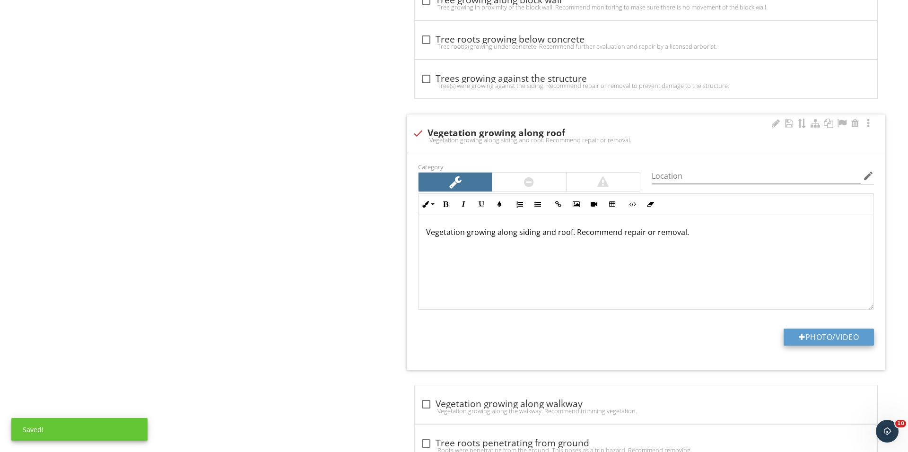
click at [820, 338] on button "Photo/Video" at bounding box center [829, 337] width 90 height 17
type input "C:\fakepath\IMG_3604 2.JPG"
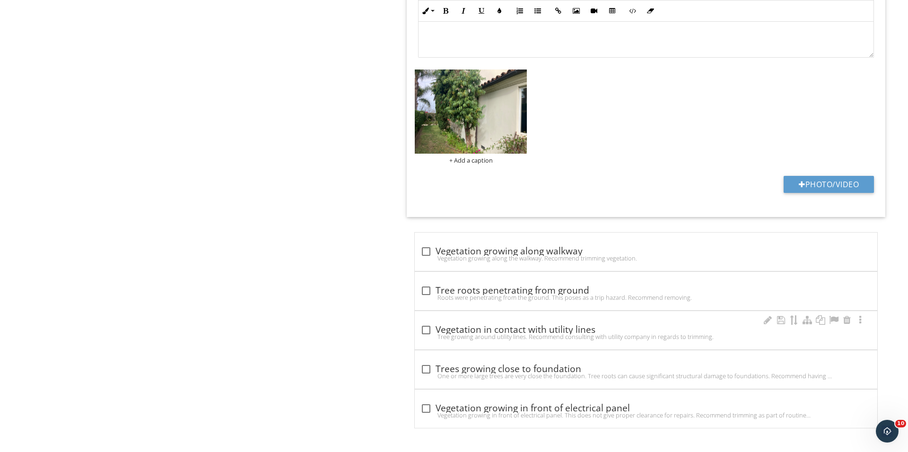
scroll to position [1091, 0]
click at [427, 359] on div "check_box_outline_blank Trees growing close to foundation One or more large tre…" at bounding box center [646, 369] width 463 height 38
checkbox input "true"
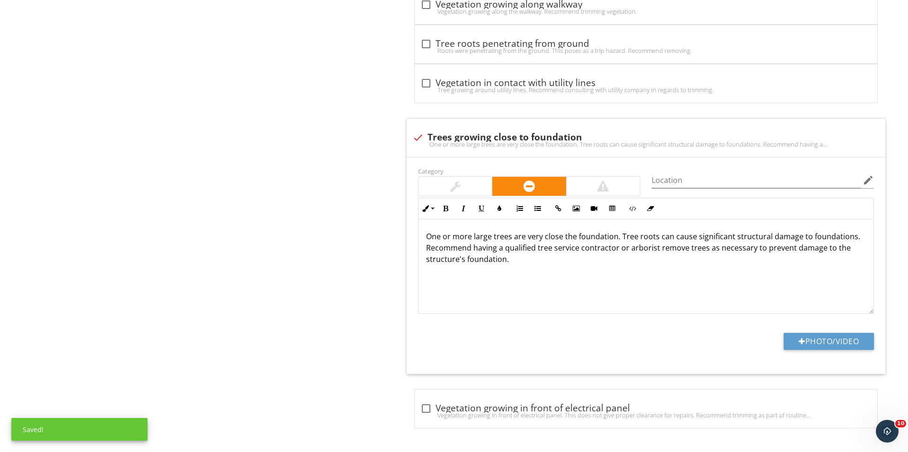
scroll to position [1338, 0]
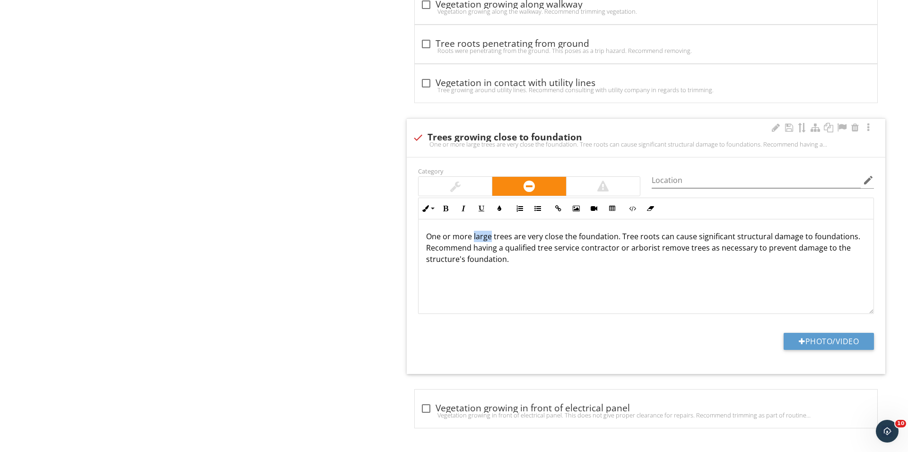
drag, startPoint x: 491, startPoint y: 235, endPoint x: 473, endPoint y: 237, distance: 18.1
click at [473, 237] on p "One or more large trees are very close the foundation. Tree roots can cause sig…" at bounding box center [646, 248] width 440 height 34
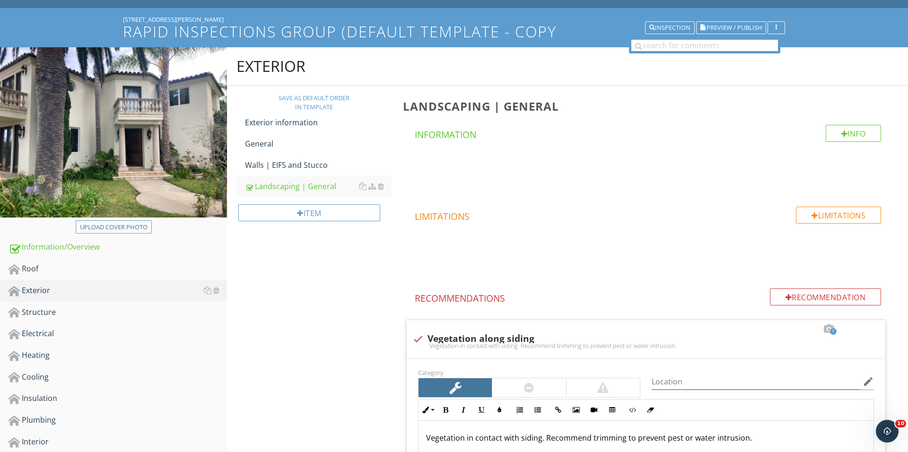
scroll to position [50, 0]
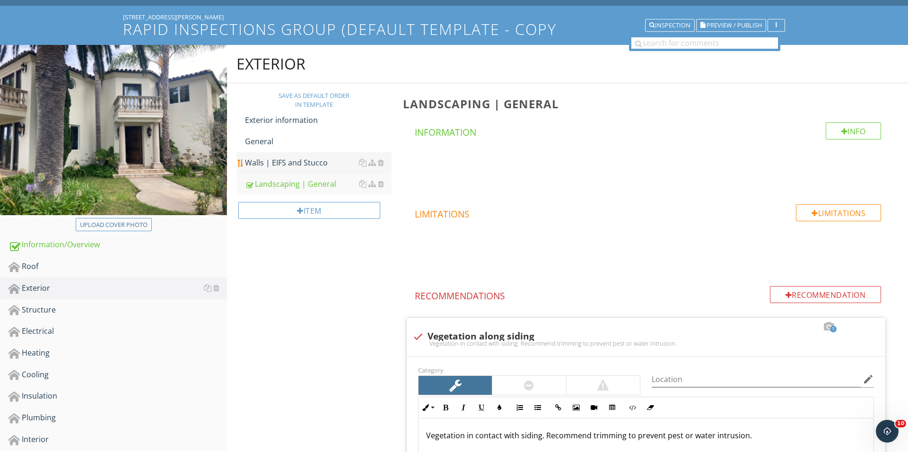
click at [318, 164] on div "Walls | EIFS and Stucco" at bounding box center [318, 162] width 147 height 11
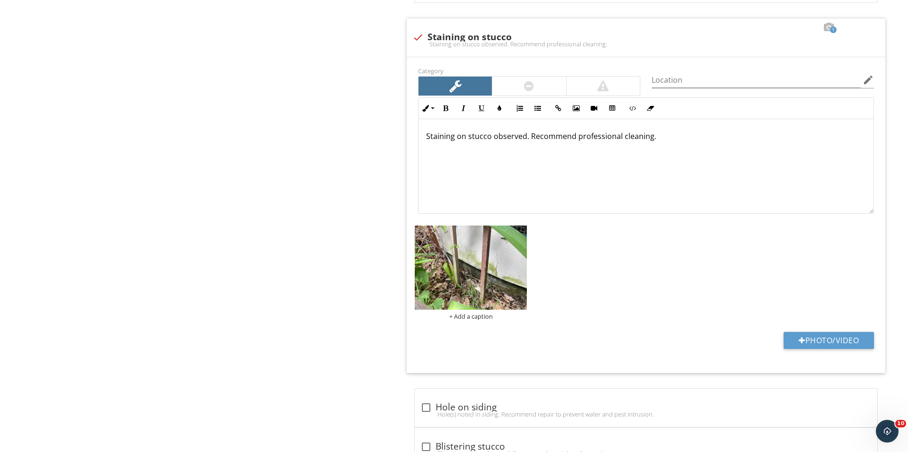
scroll to position [1021, 0]
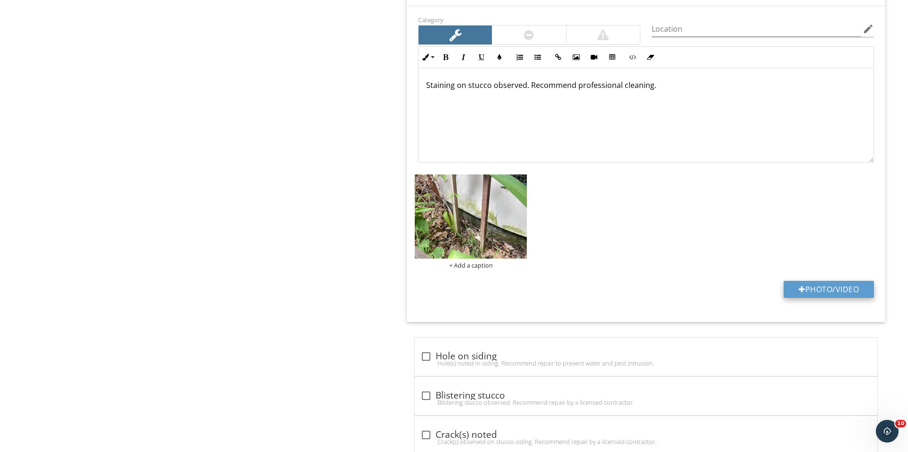
click at [822, 294] on button "Photo/Video" at bounding box center [829, 289] width 90 height 17
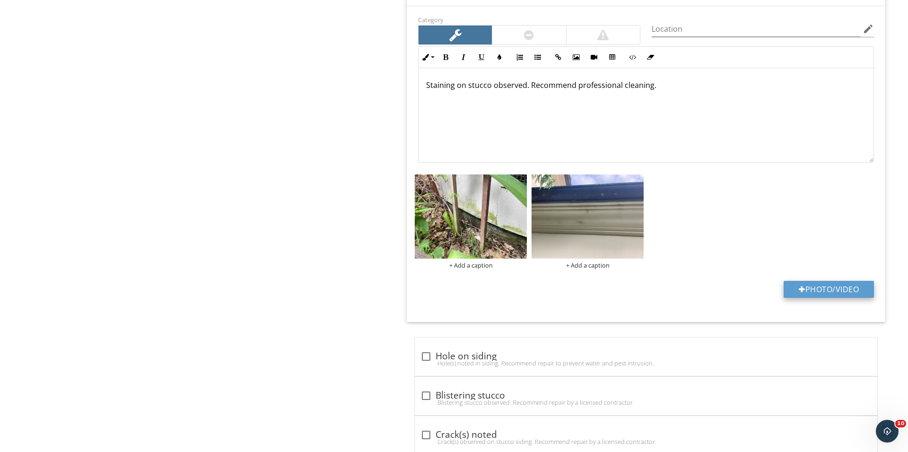
click at [795, 292] on button "Photo/Video" at bounding box center [829, 289] width 90 height 17
type input "C:\fakepath\IMG_3618.JPG"
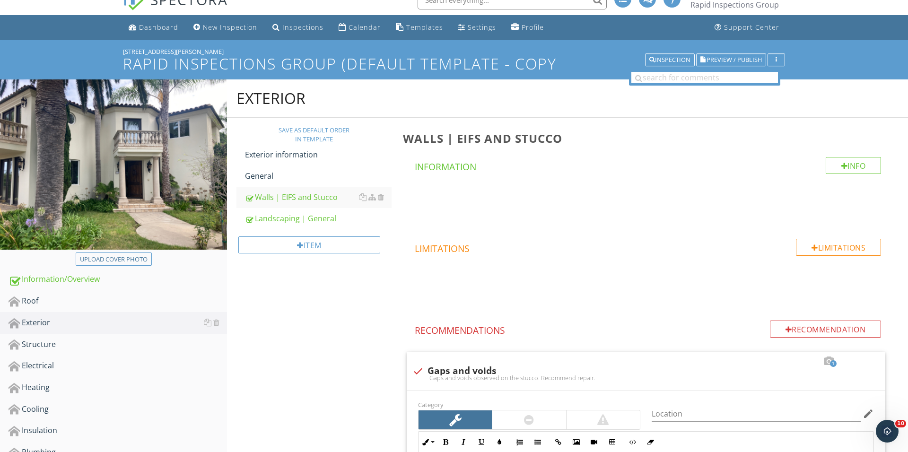
scroll to position [23, 0]
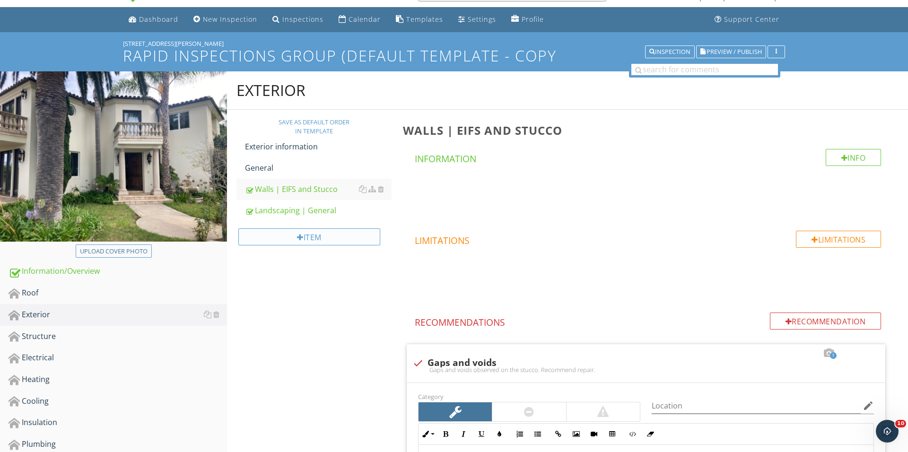
click at [312, 236] on div "Item" at bounding box center [309, 236] width 142 height 17
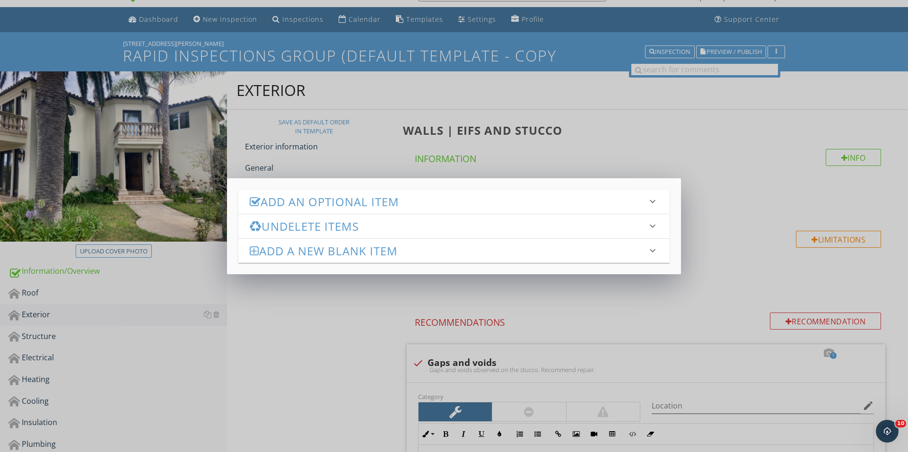
click at [359, 202] on h3 "Add an Optional Item" at bounding box center [448, 201] width 397 height 13
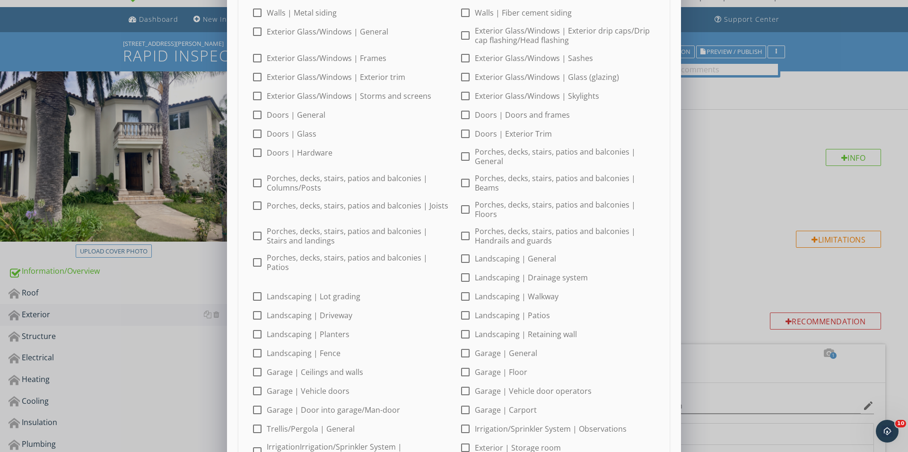
scroll to position [138, 0]
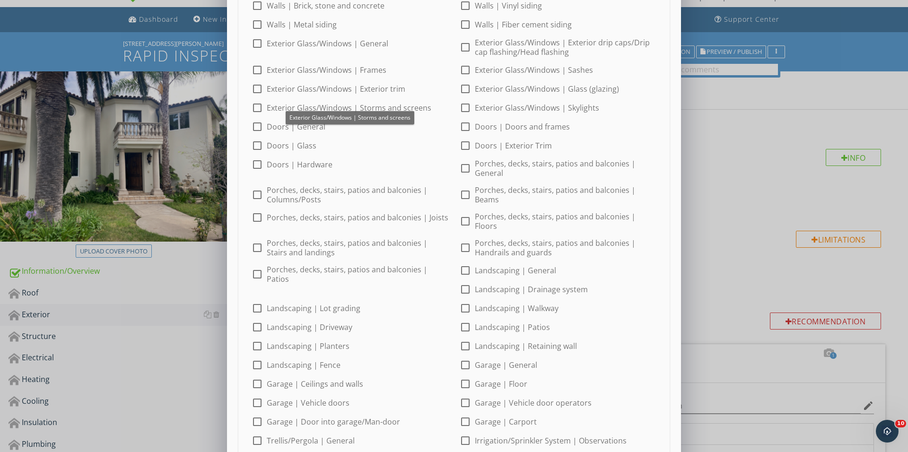
click at [280, 108] on label "Exterior Glass/Windows | Storms and screens" at bounding box center [349, 107] width 165 height 9
click at [259, 105] on div at bounding box center [257, 108] width 16 height 16
checkbox input "false"
click at [258, 89] on div at bounding box center [257, 89] width 16 height 16
checkbox input "true"
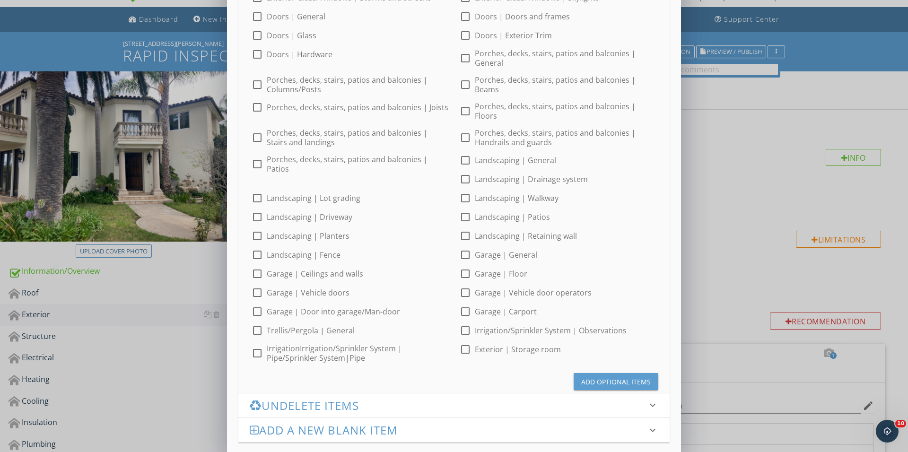
scroll to position [248, 0]
click at [591, 394] on div "Undelete Items keyboard_arrow_down" at bounding box center [453, 406] width 431 height 24
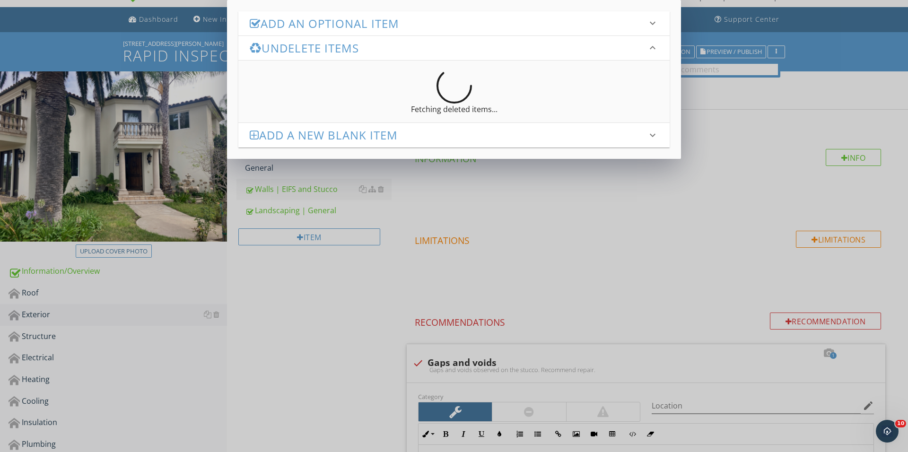
scroll to position [0, 0]
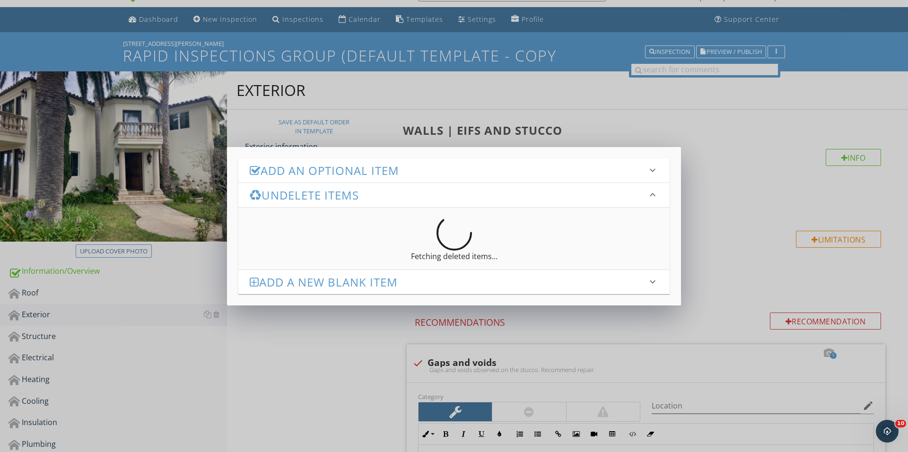
click at [431, 178] on div "Add an Optional Item keyboard_arrow_down" at bounding box center [453, 170] width 431 height 24
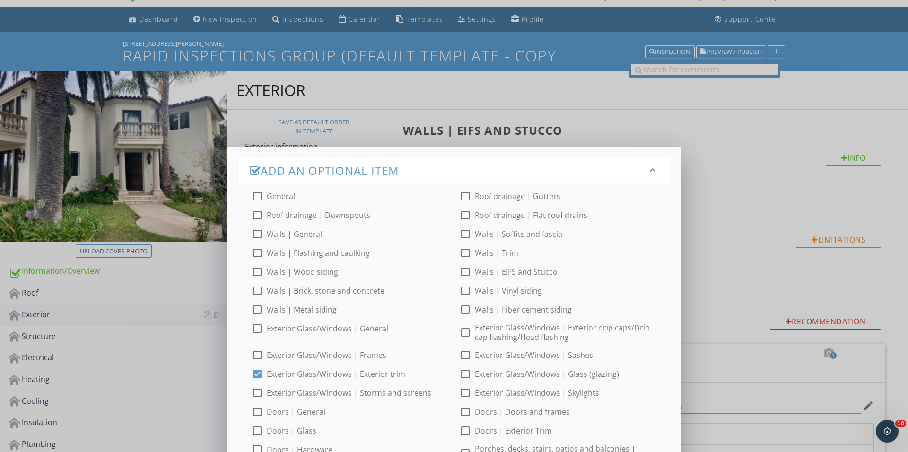
scroll to position [248, 0]
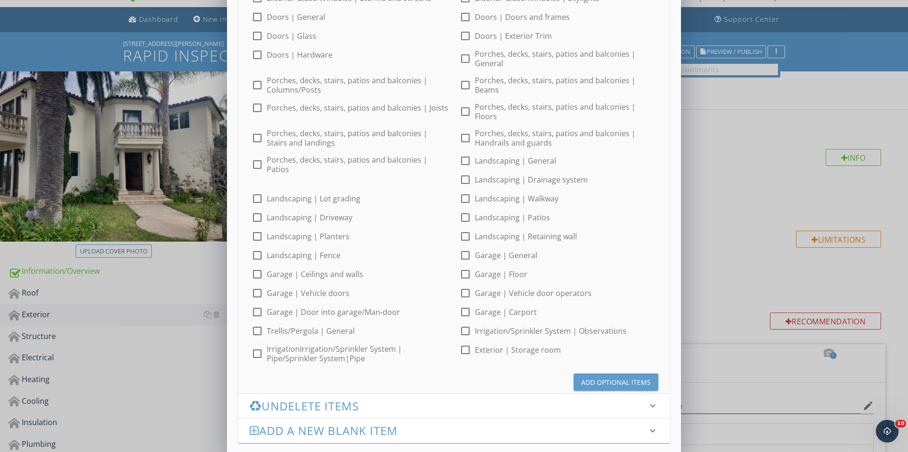
click at [590, 377] on div "Add Optional Items" at bounding box center [616, 382] width 70 height 10
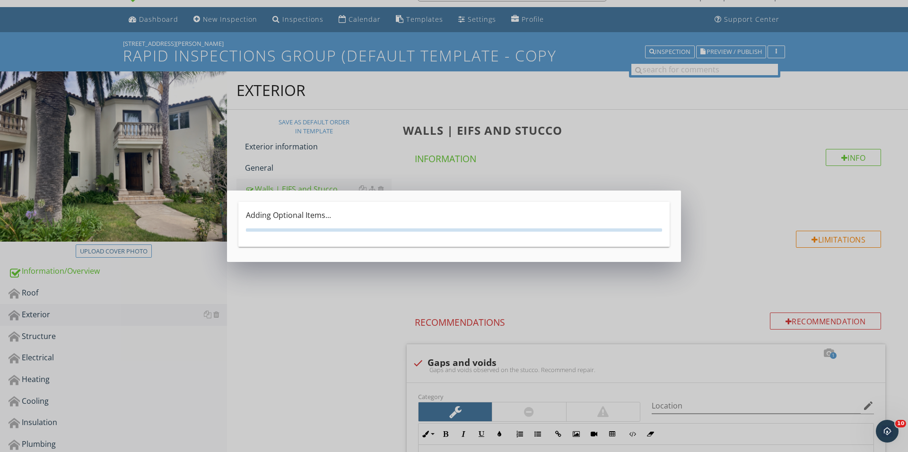
scroll to position [0, 0]
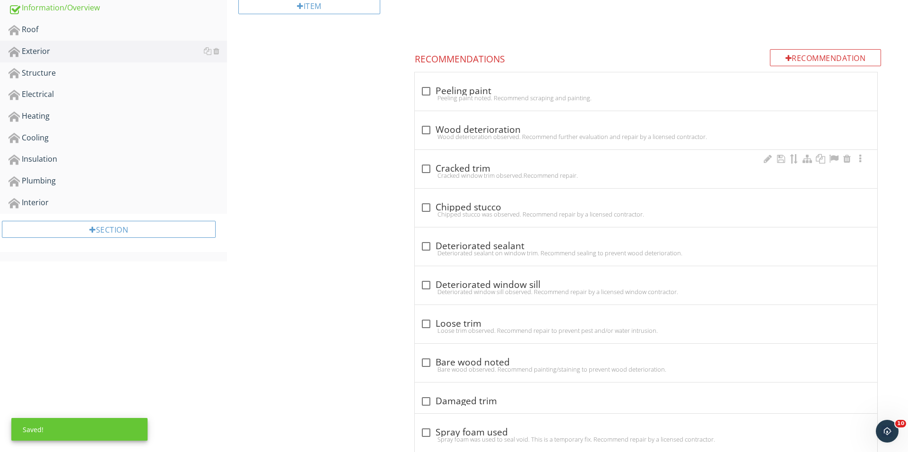
scroll to position [318, 0]
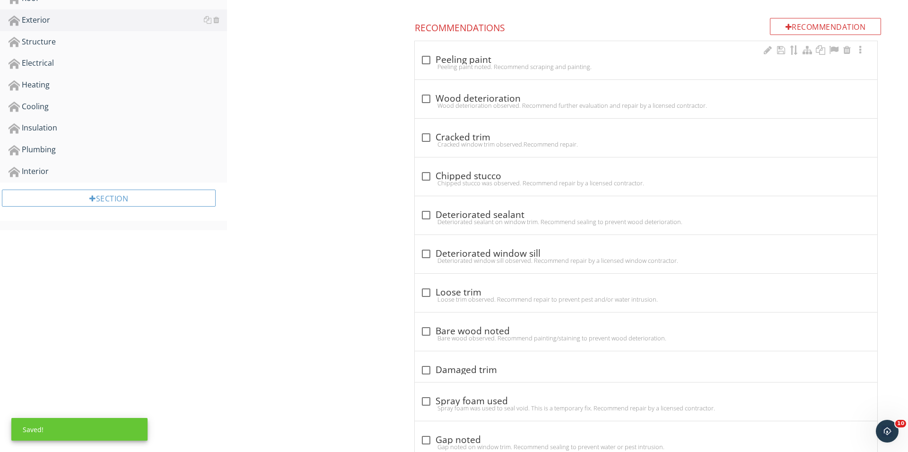
click at [430, 53] on div at bounding box center [426, 60] width 16 height 16
checkbox input "true"
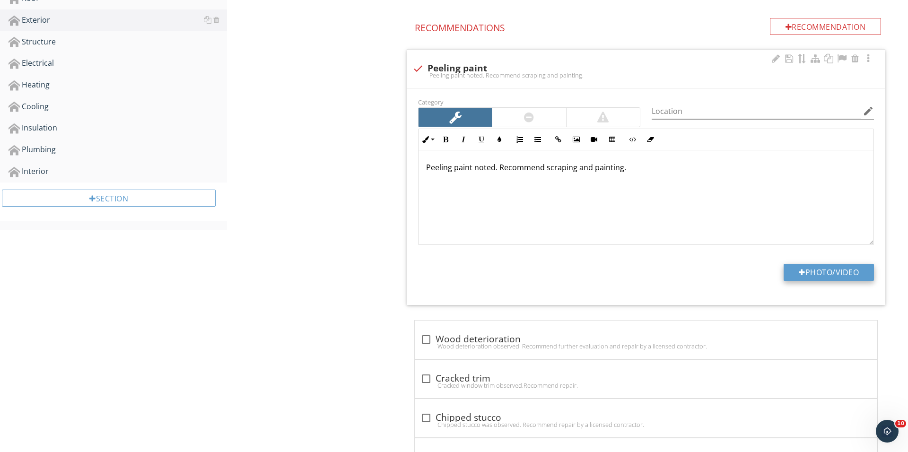
click at [807, 276] on button "Photo/Video" at bounding box center [829, 272] width 90 height 17
type input "C:\fakepath\IMG_3634.JPG"
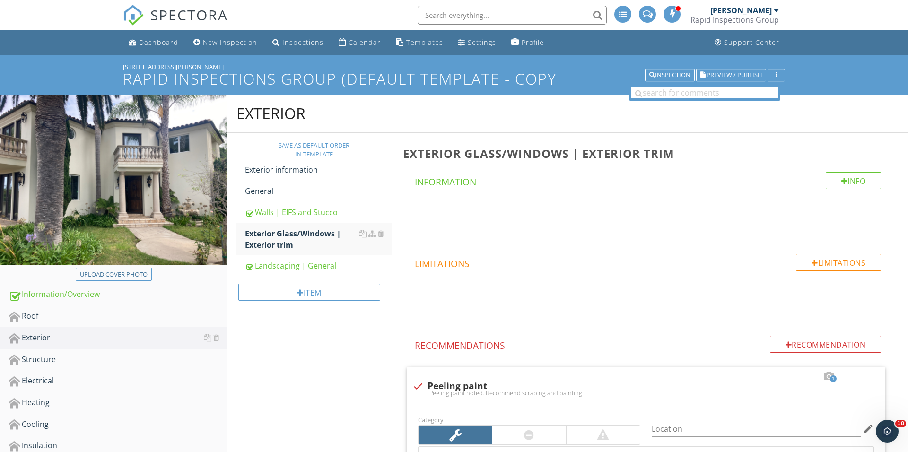
scroll to position [73, 0]
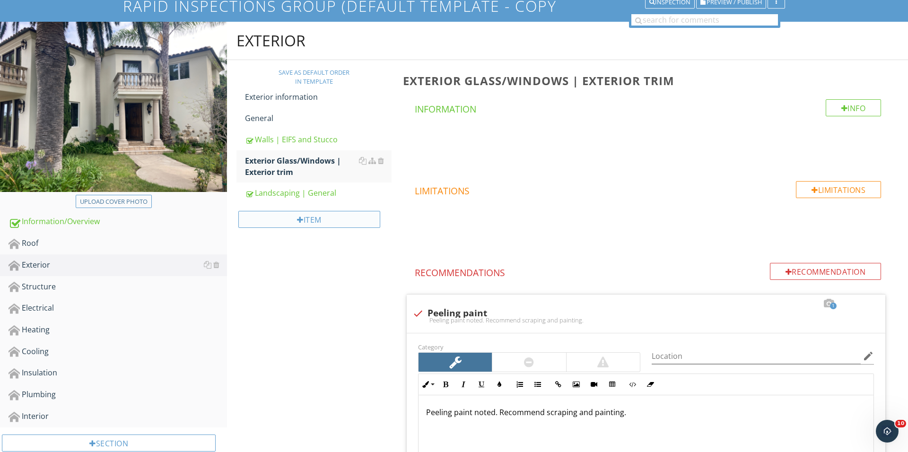
click at [323, 226] on div "Item" at bounding box center [309, 219] width 142 height 17
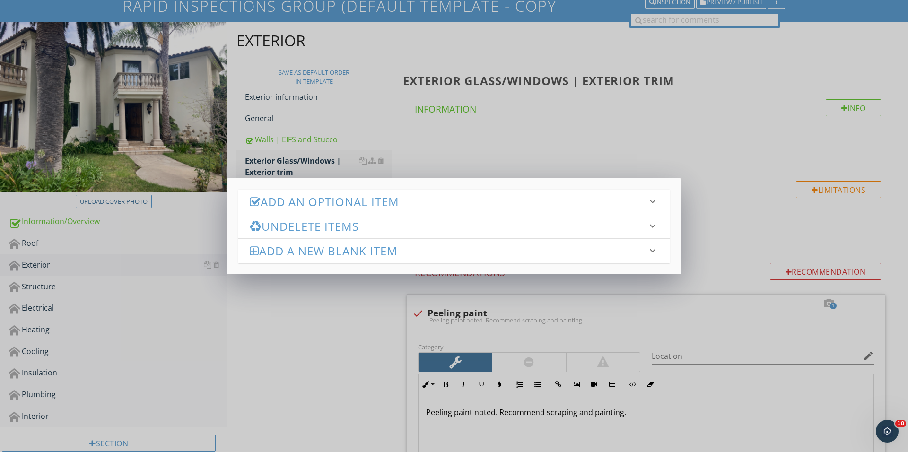
click at [394, 203] on h3 "Add an Optional Item" at bounding box center [448, 201] width 397 height 13
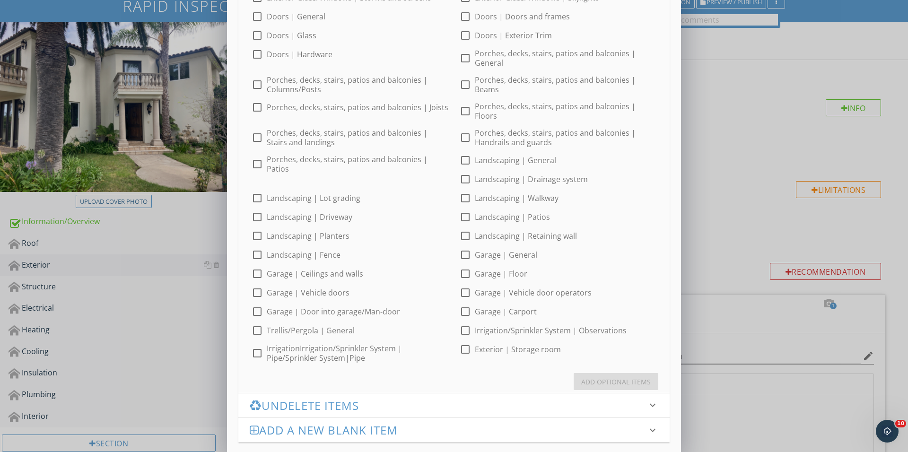
scroll to position [222, 0]
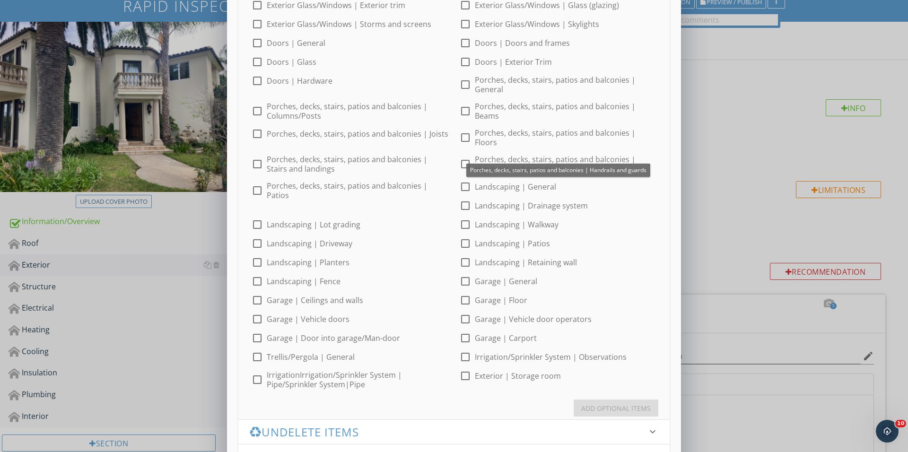
click at [464, 156] on div at bounding box center [465, 164] width 16 height 16
checkbox input "true"
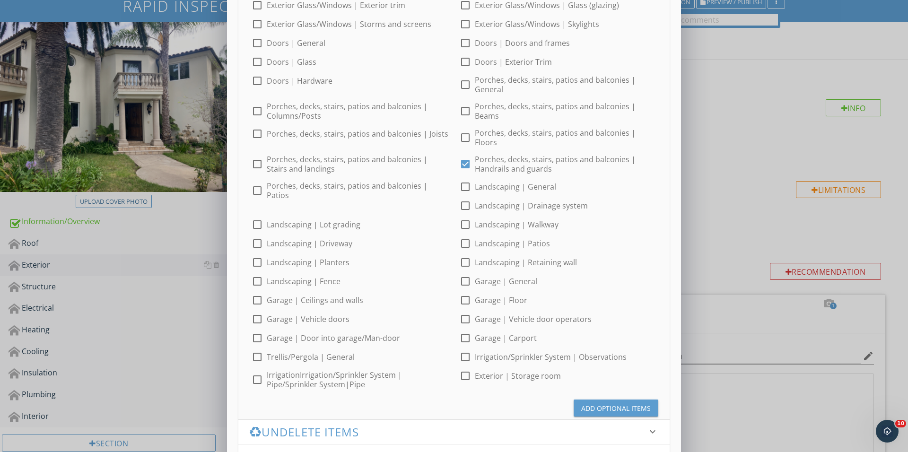
click at [587, 403] on div "Add Optional Items" at bounding box center [616, 408] width 70 height 10
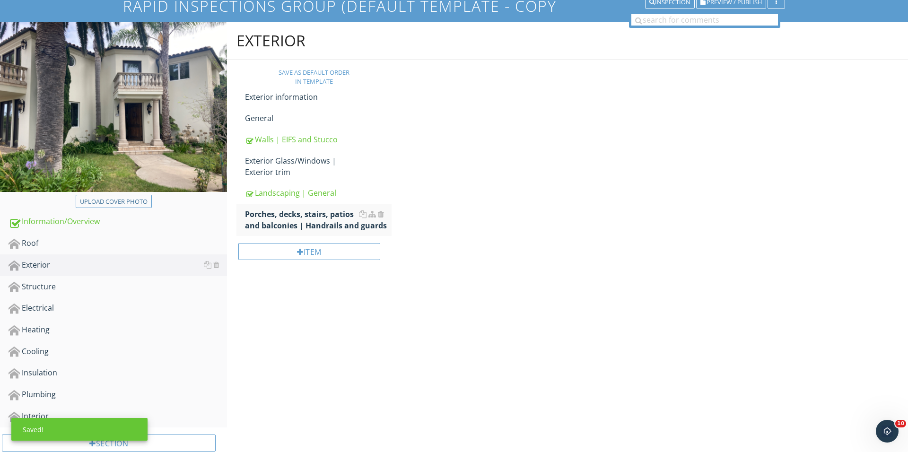
scroll to position [72, 0]
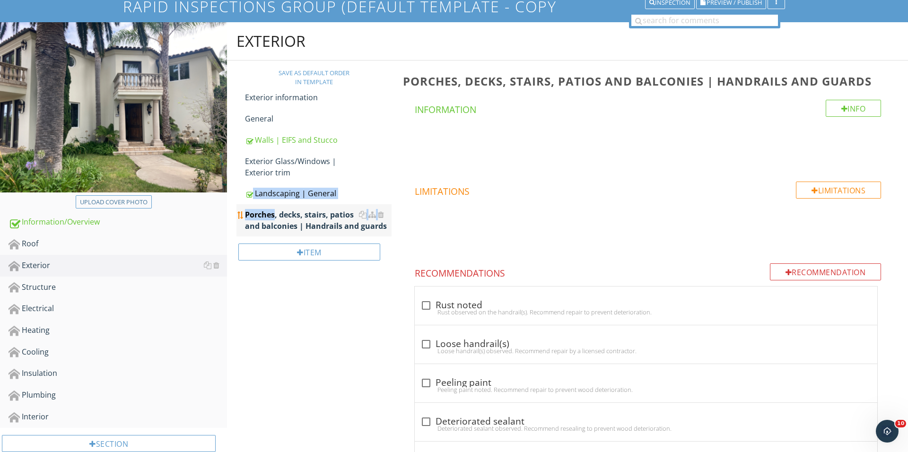
drag, startPoint x: 241, startPoint y: 190, endPoint x: 239, endPoint y: 218, distance: 28.0
click at [239, 218] on span "Exterior information General Walls | EIFS and Stucco Exterior Glass/Windows | E…" at bounding box center [314, 161] width 155 height 149
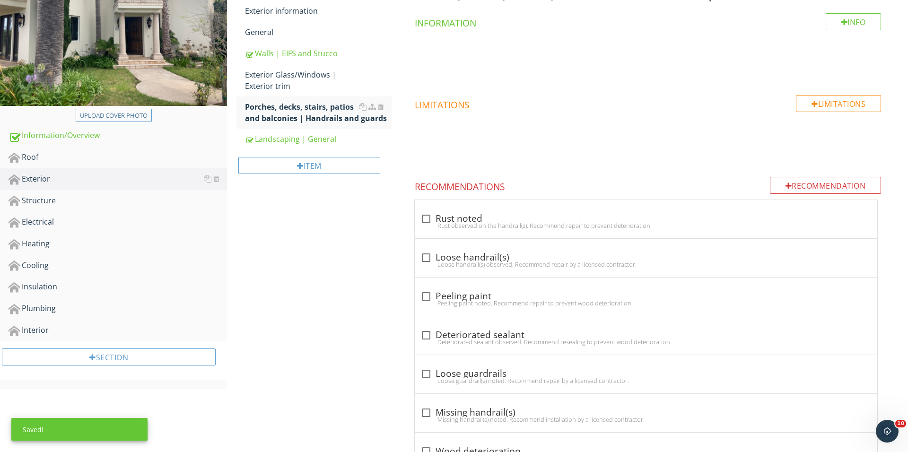
scroll to position [303, 0]
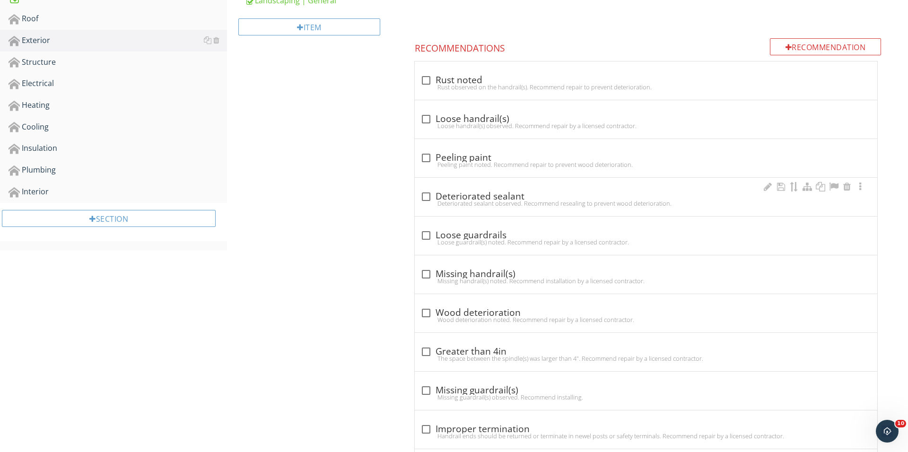
click at [424, 194] on div at bounding box center [426, 197] width 16 height 16
checkbox input "true"
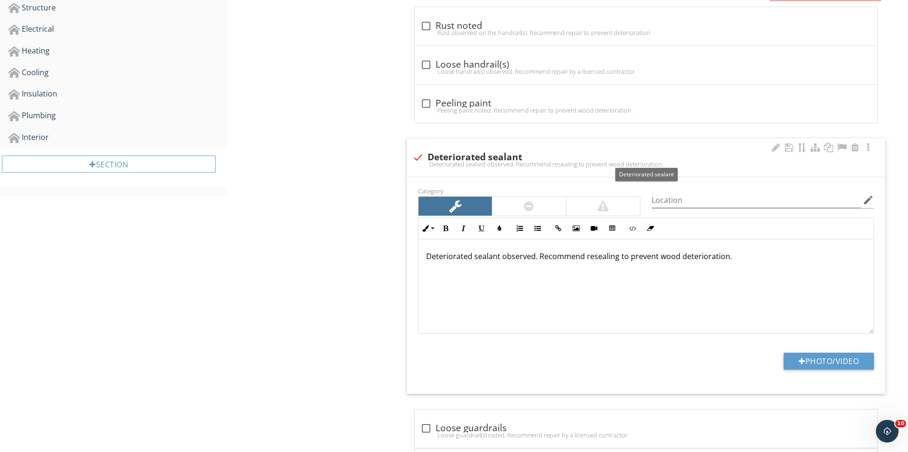
scroll to position [414, 0]
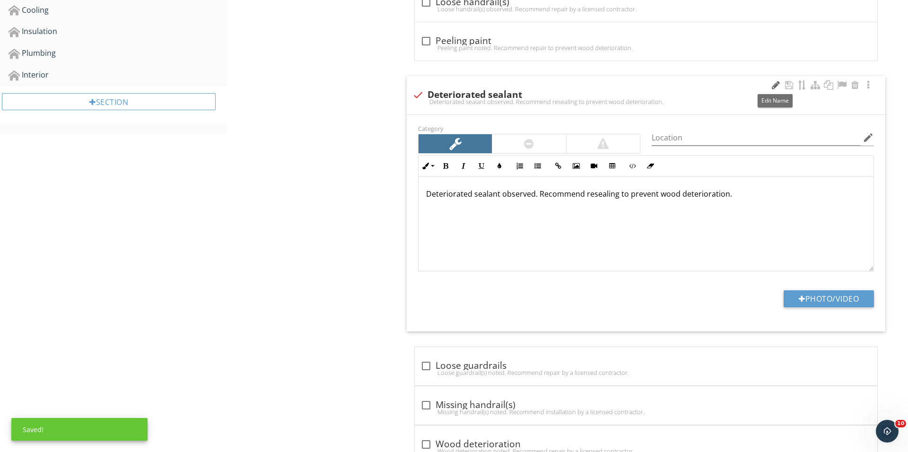
click at [773, 88] on div at bounding box center [775, 84] width 11 height 9
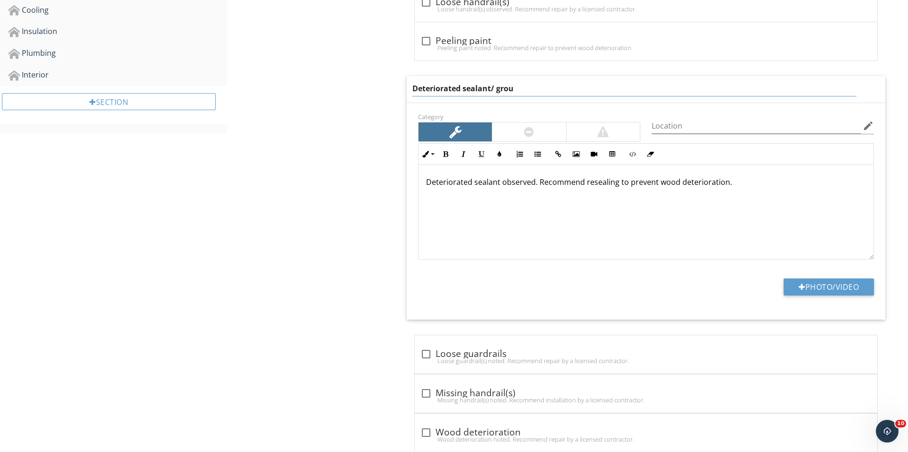
type input "Deteriorated sealant/ grout"
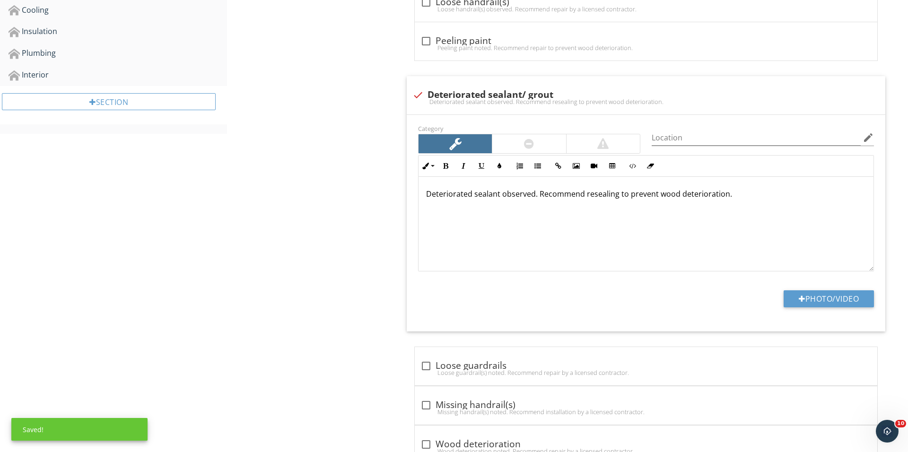
click at [494, 188] on p "Deteriorated sealant observed. Recommend resealing to prevent wood deterioratio…" at bounding box center [646, 193] width 440 height 11
click at [499, 196] on p "Deteriorated sealant observed. Recommend resealing to prevent wood deterioratio…" at bounding box center [646, 193] width 440 height 11
click at [807, 305] on button "Photo/Video" at bounding box center [829, 298] width 90 height 17
type input "C:\fakepath\IMG_3637.JPG"
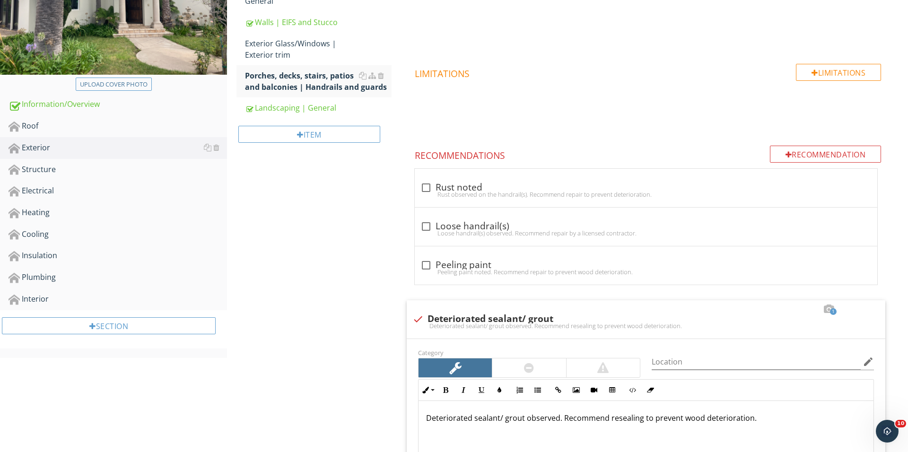
scroll to position [168, 0]
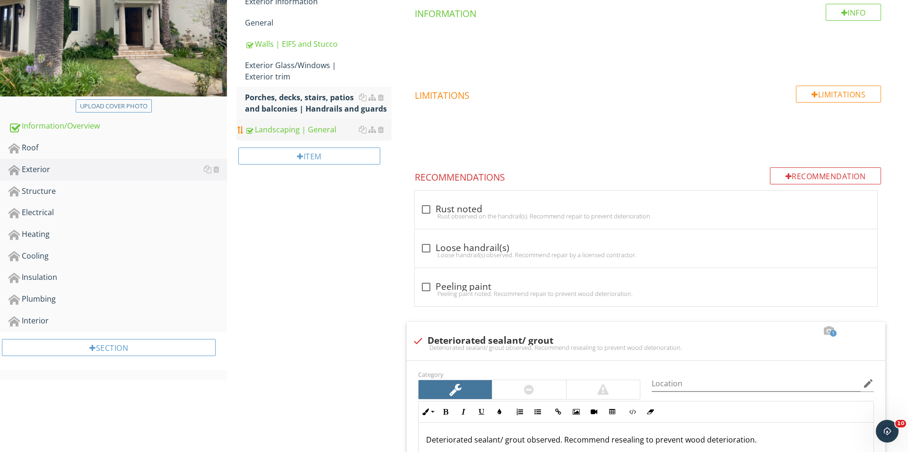
click at [324, 133] on div "Landscaping | General" at bounding box center [318, 129] width 147 height 11
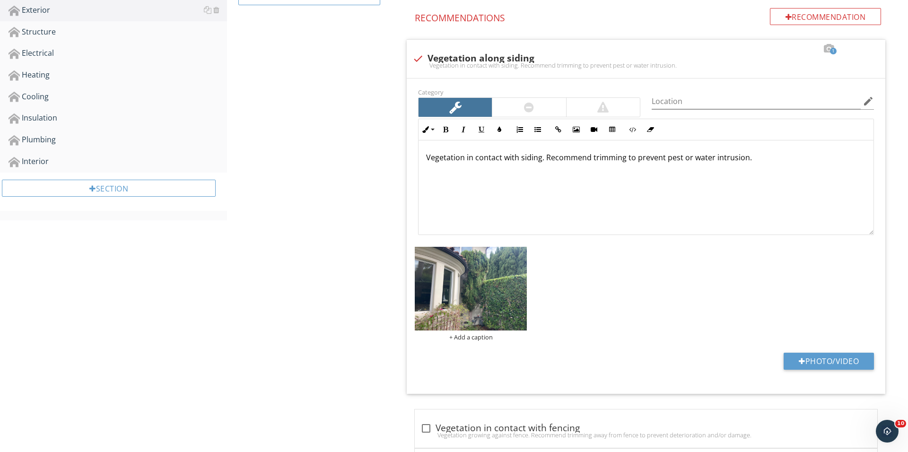
scroll to position [337, 0]
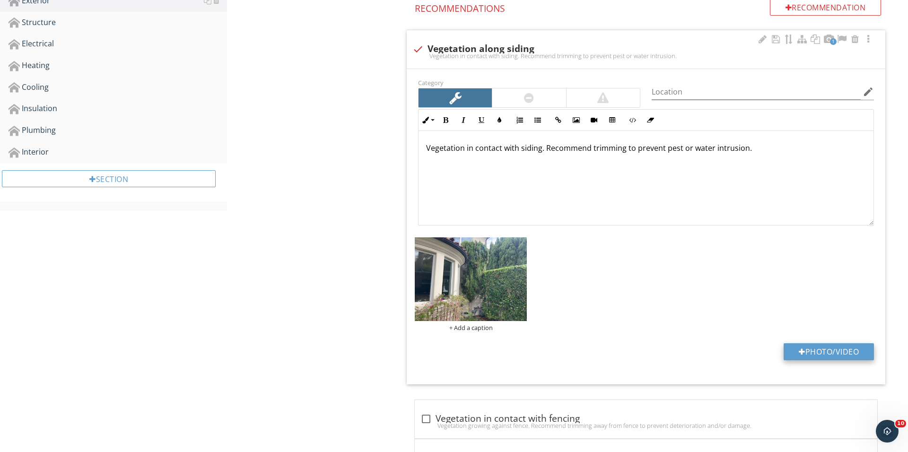
click at [811, 357] on button "Photo/Video" at bounding box center [829, 351] width 90 height 17
type input "C:\fakepath\IMG_3650.JPG"
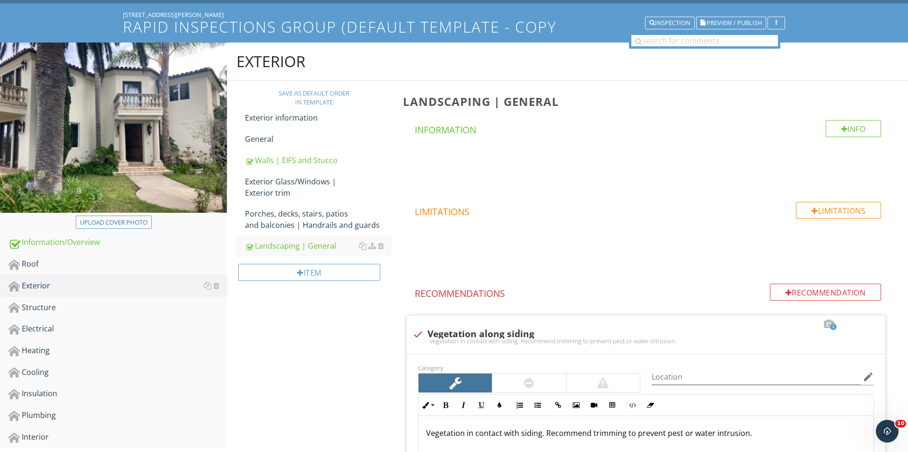
scroll to position [65, 0]
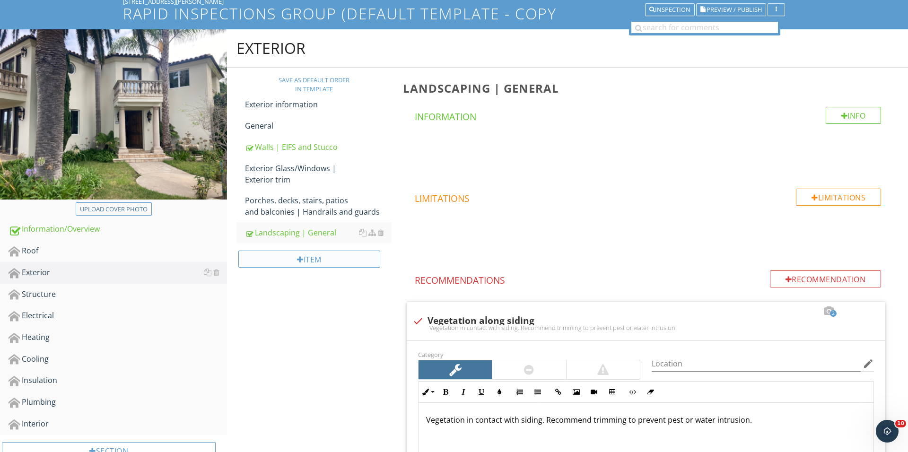
click at [326, 262] on div "Item" at bounding box center [309, 259] width 142 height 17
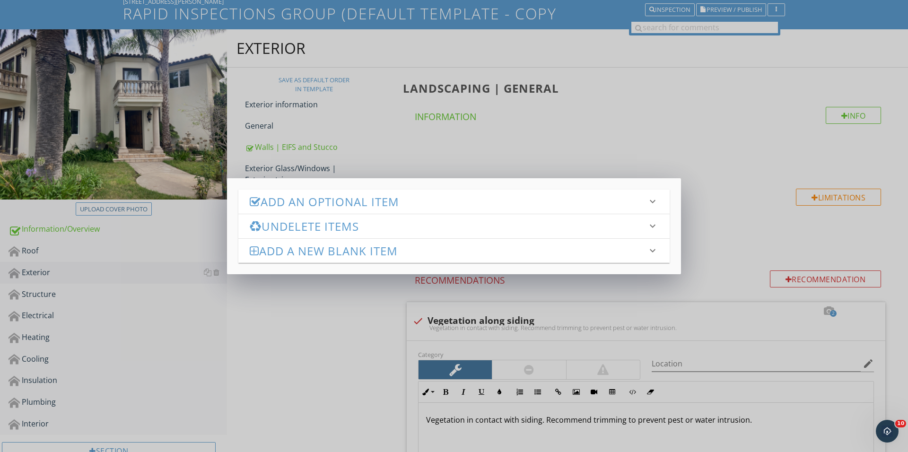
click at [390, 183] on div "Add an Optional Item keyboard_arrow_down check_box_outline_blank General check_…" at bounding box center [454, 226] width 454 height 96
click at [387, 190] on div "Add an Optional Item keyboard_arrow_down" at bounding box center [453, 202] width 431 height 24
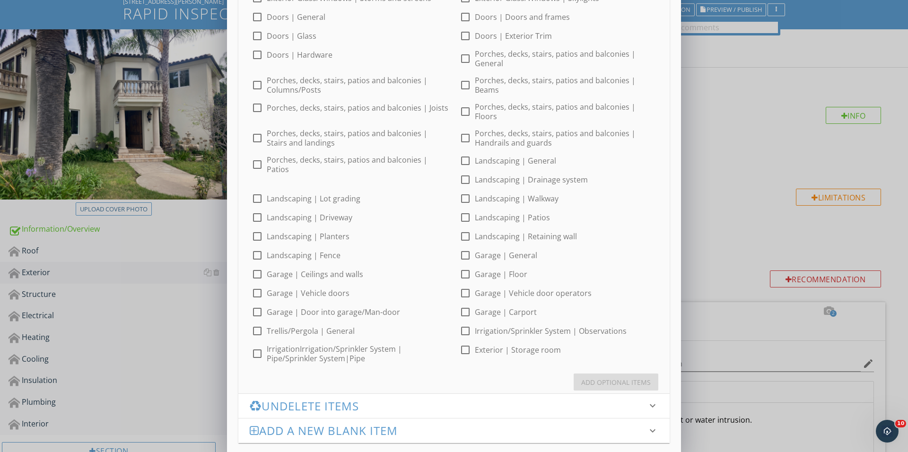
scroll to position [235, 0]
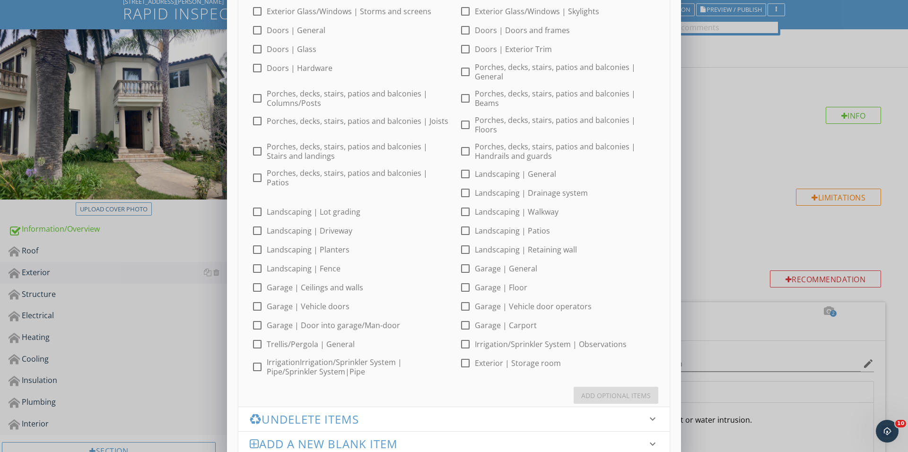
click at [257, 71] on div at bounding box center [257, 68] width 16 height 16
checkbox input "true"
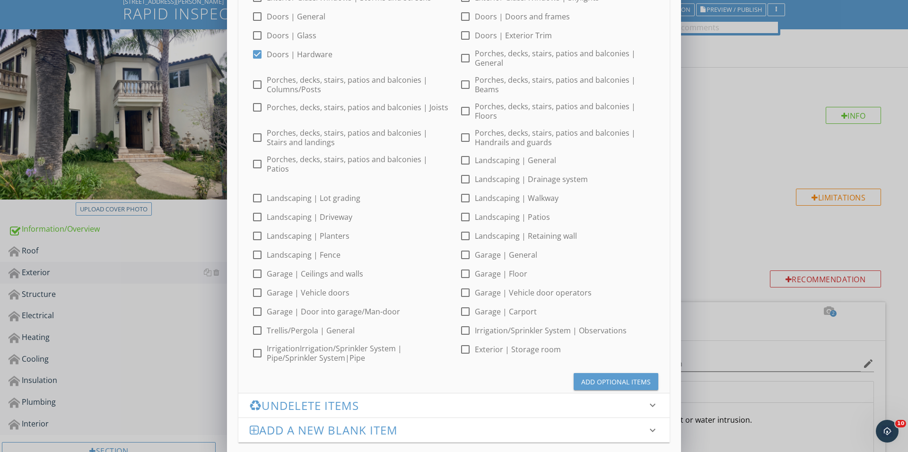
scroll to position [248, 0]
click at [595, 377] on div "Add Optional Items" at bounding box center [616, 382] width 70 height 10
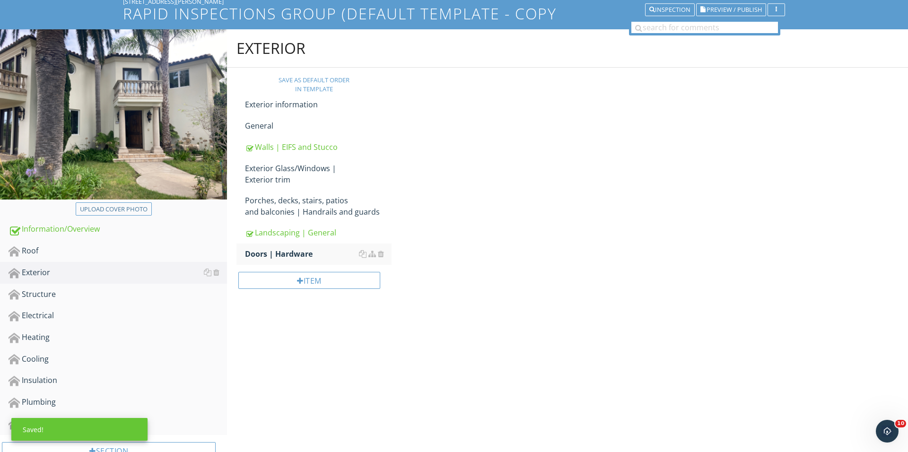
scroll to position [64, 0]
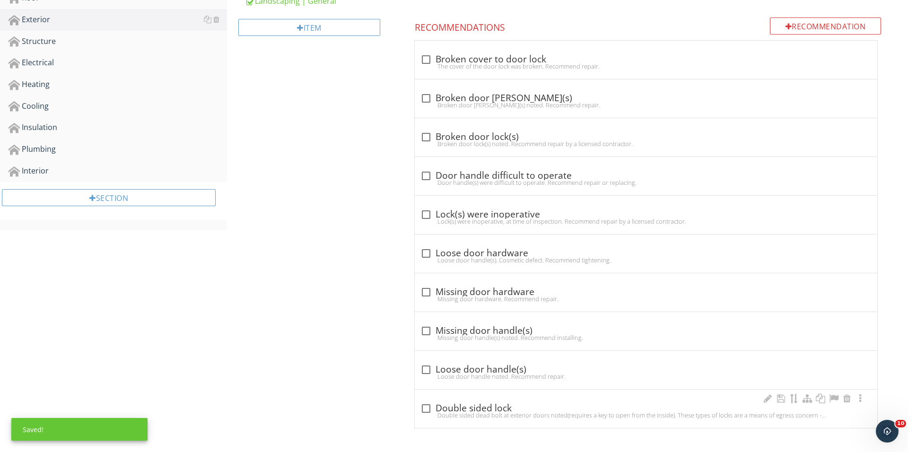
click at [438, 413] on div "Double sided dead bolt at exterior doors noted(requires a key to open from the …" at bounding box center [646, 416] width 451 height 8
checkbox input "true"
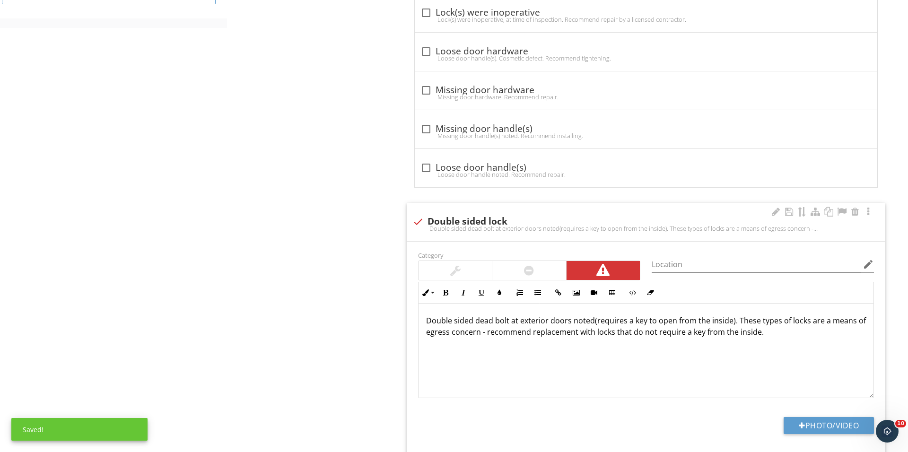
scroll to position [540, 0]
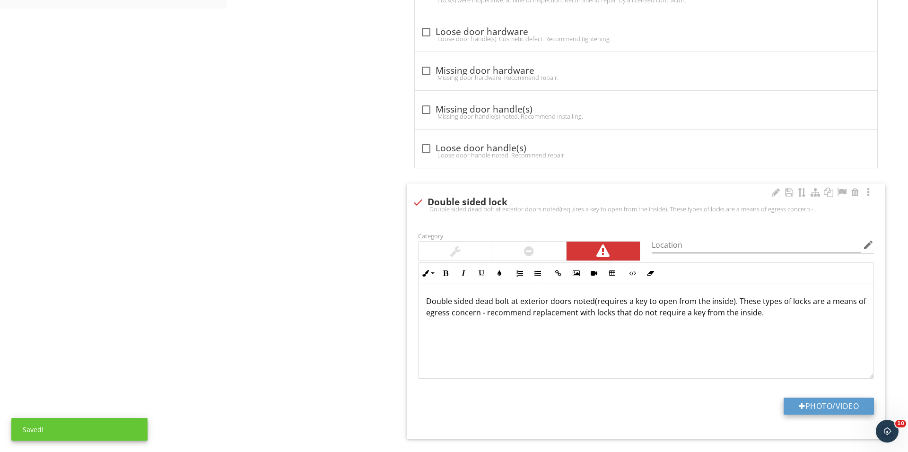
click at [810, 403] on button "Photo/Video" at bounding box center [829, 406] width 90 height 17
type input "C:\fakepath\IMG_3662.JPG"
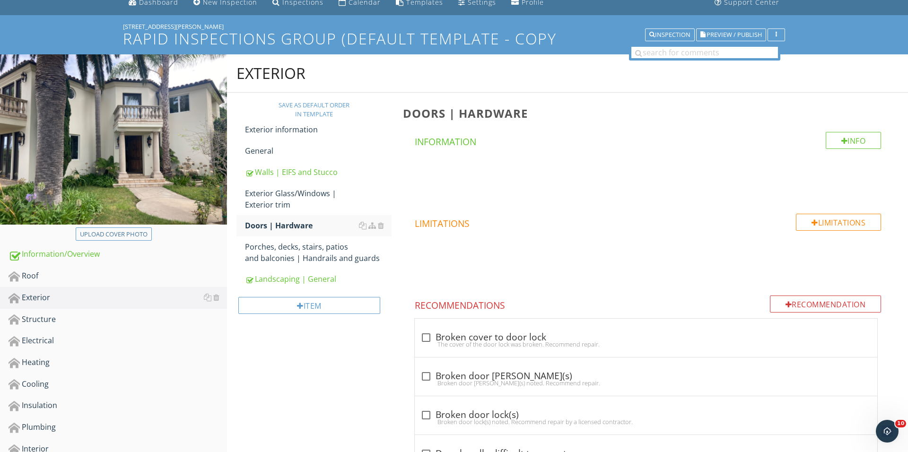
scroll to position [62, 0]
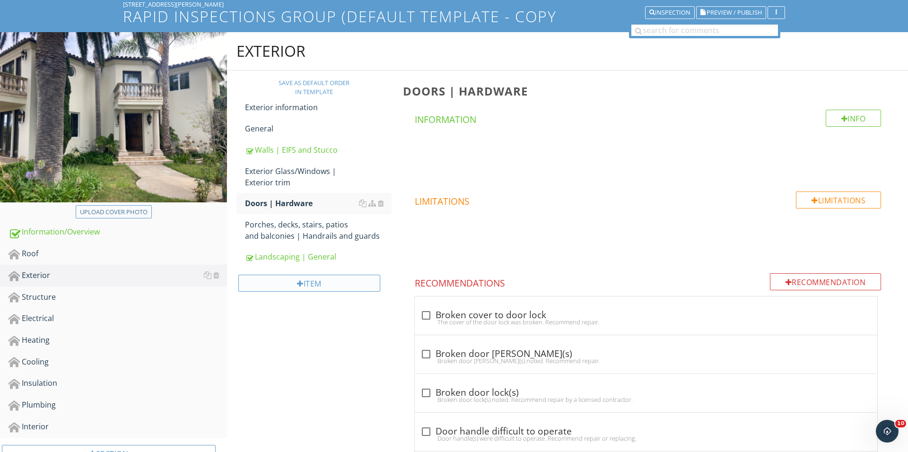
click at [324, 289] on div "Item" at bounding box center [309, 283] width 142 height 17
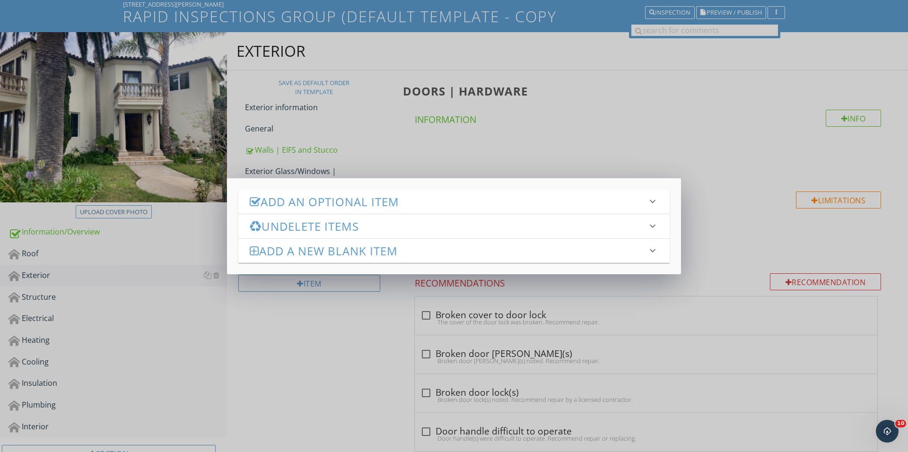
click at [377, 212] on div "Add an Optional Item keyboard_arrow_down" at bounding box center [453, 202] width 431 height 24
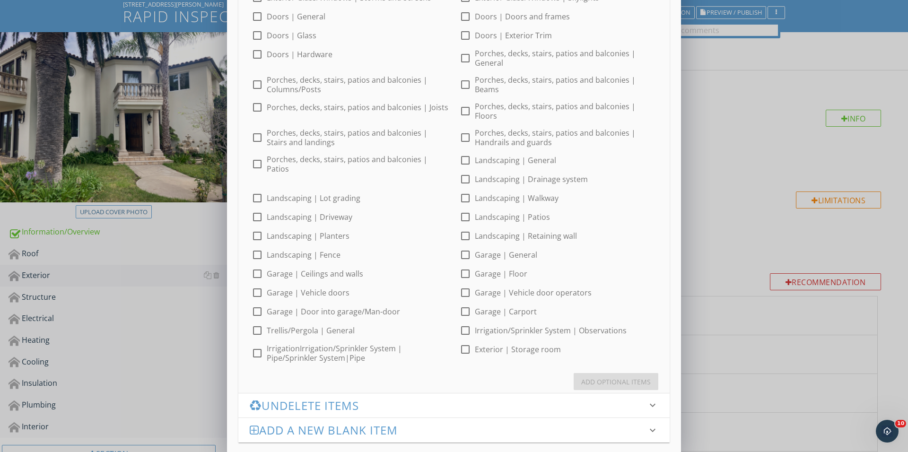
scroll to position [248, 0]
click at [262, 132] on div at bounding box center [257, 138] width 16 height 16
checkbox input "true"
click at [586, 377] on div "Add Optional Items" at bounding box center [616, 382] width 70 height 10
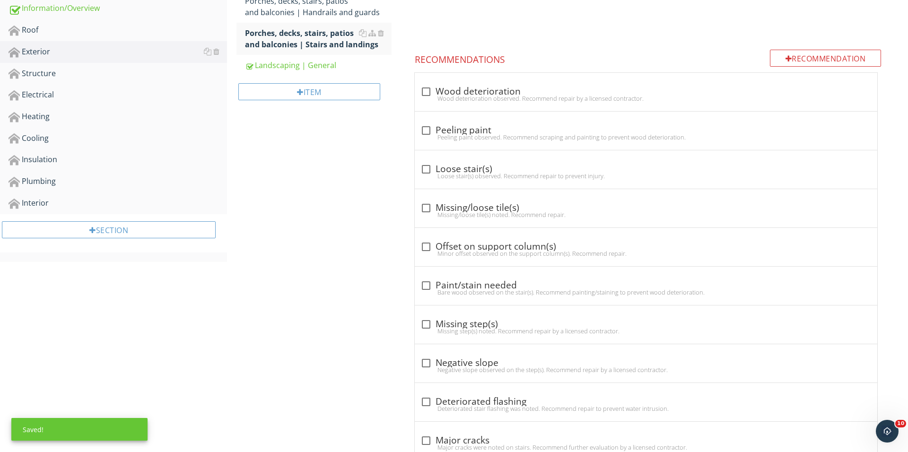
scroll to position [353, 0]
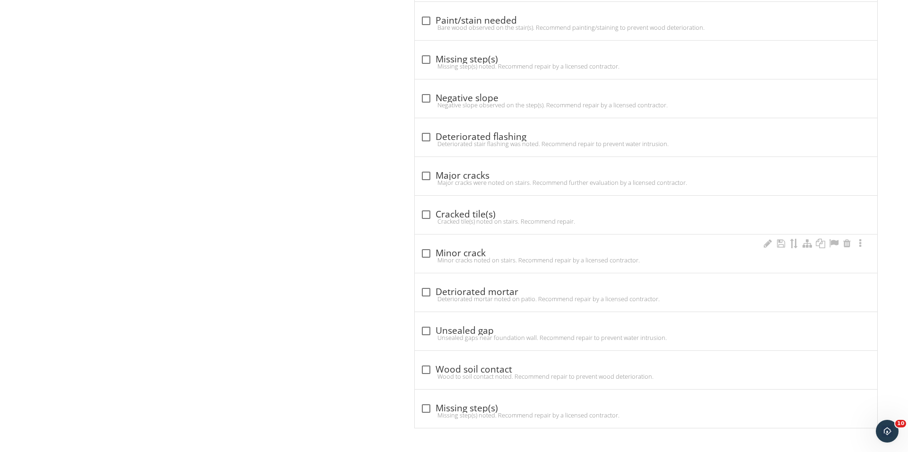
click at [438, 243] on div "check_box_outline_blank Minor crack Minor cracks noted on stairs. Recommend rep…" at bounding box center [646, 254] width 463 height 38
checkbox input "true"
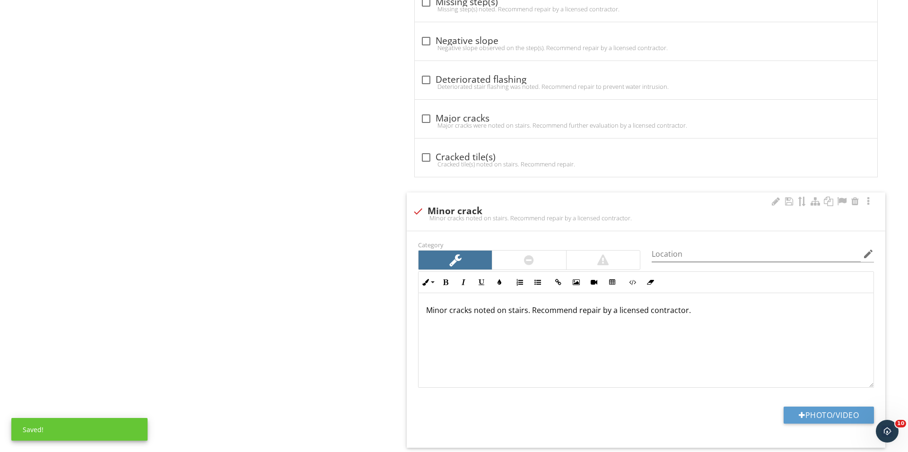
scroll to position [682, 0]
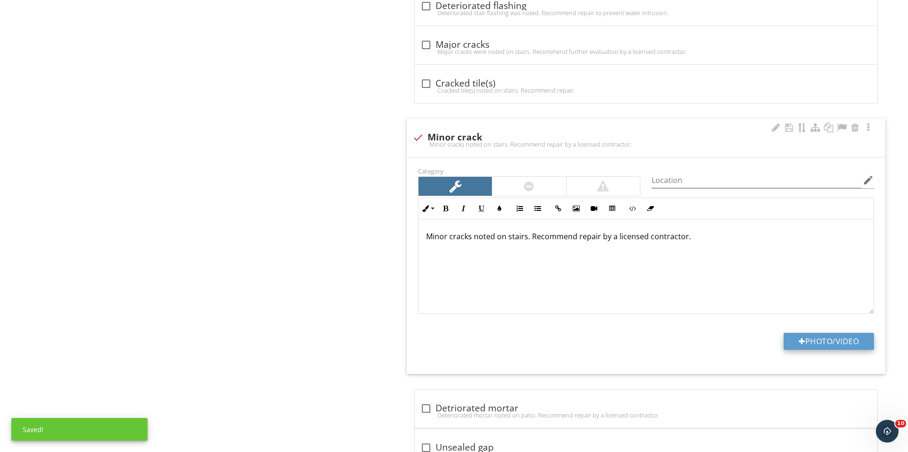
click at [822, 350] on button "Photo/Video" at bounding box center [829, 341] width 90 height 17
type input "C:\fakepath\IMG_3669.JPG"
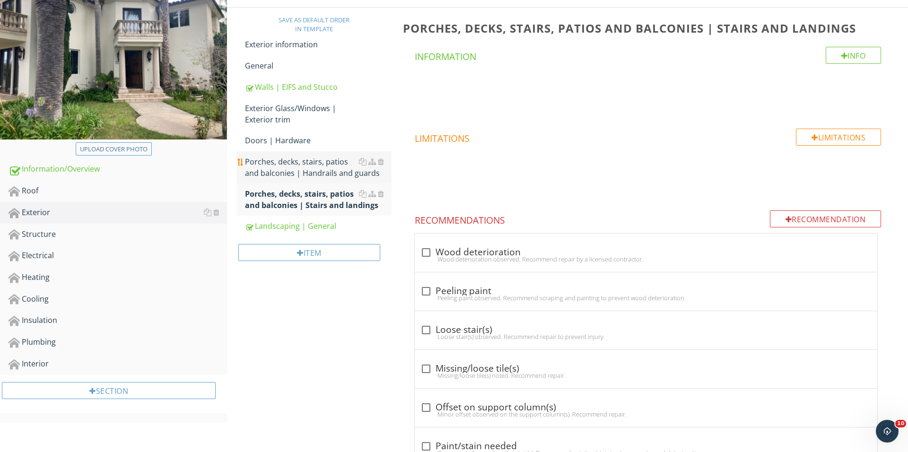
scroll to position [131, 0]
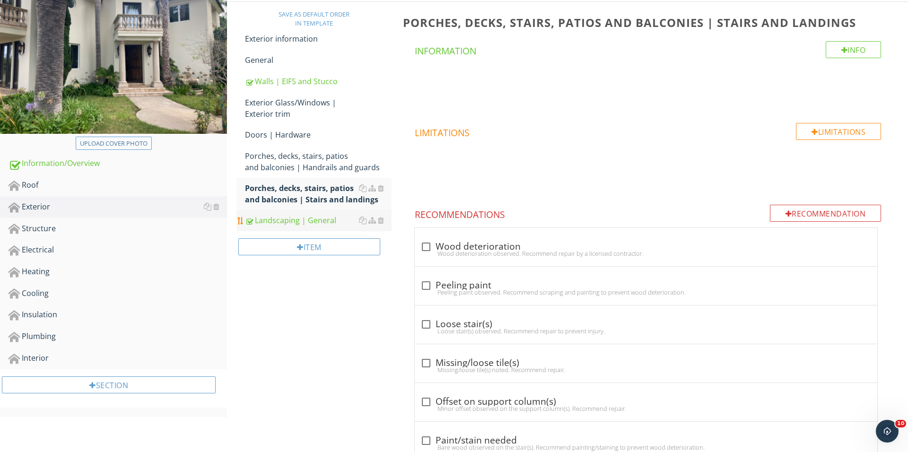
click at [317, 215] on div "Landscaping | General" at bounding box center [318, 220] width 147 height 11
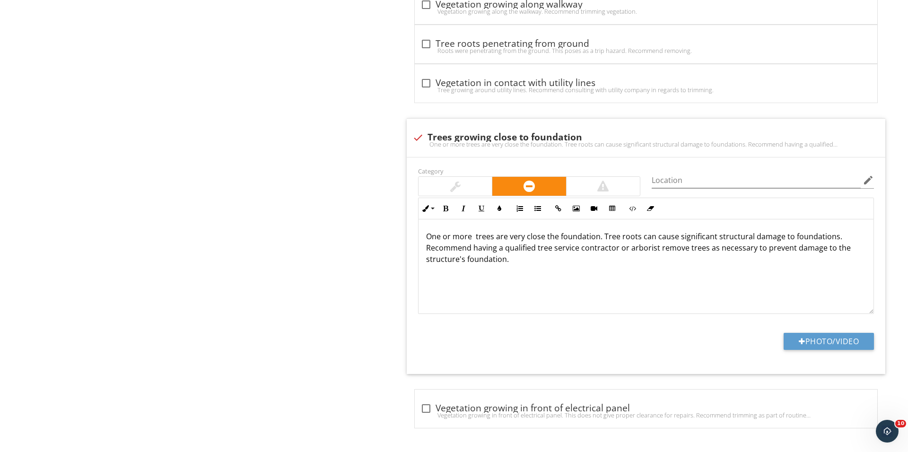
scroll to position [1338, 0]
click at [799, 344] on div at bounding box center [802, 342] width 7 height 8
type input "C:\fakepath\IMG_3673.JPG"
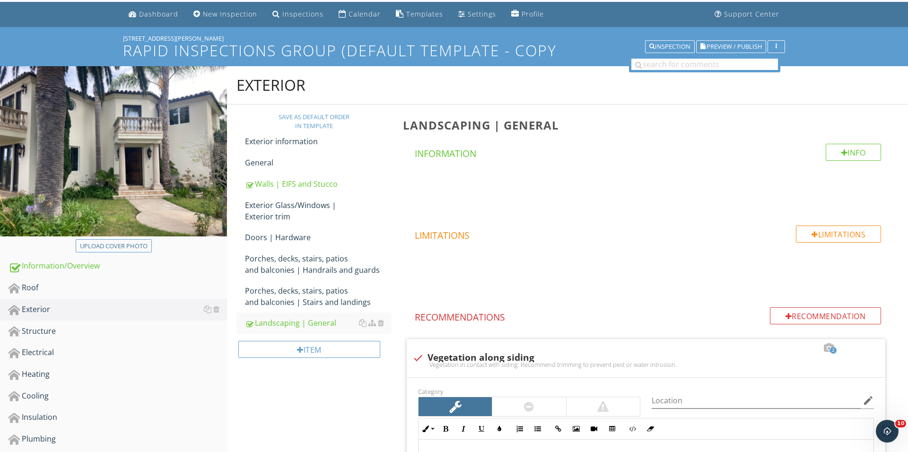
scroll to position [65, 0]
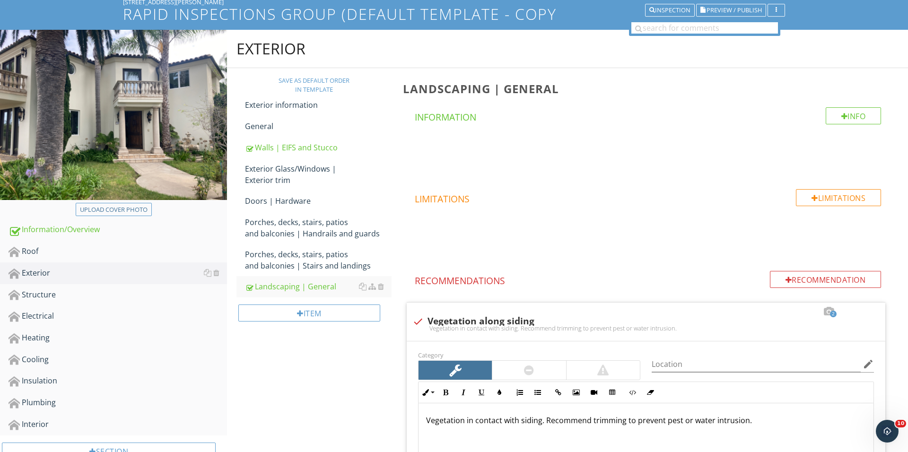
click at [320, 304] on div "Item" at bounding box center [314, 317] width 155 height 38
click at [319, 311] on div "Item" at bounding box center [309, 313] width 142 height 17
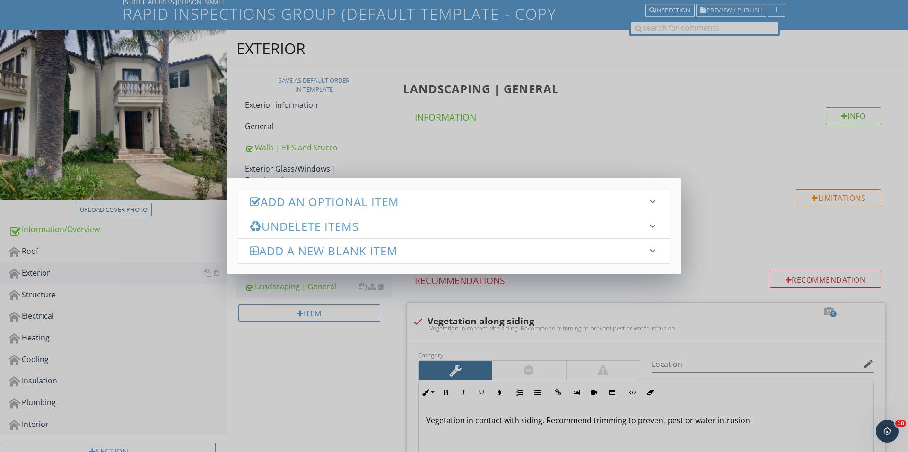
click at [377, 208] on h3 "Add an Optional Item" at bounding box center [448, 201] width 397 height 13
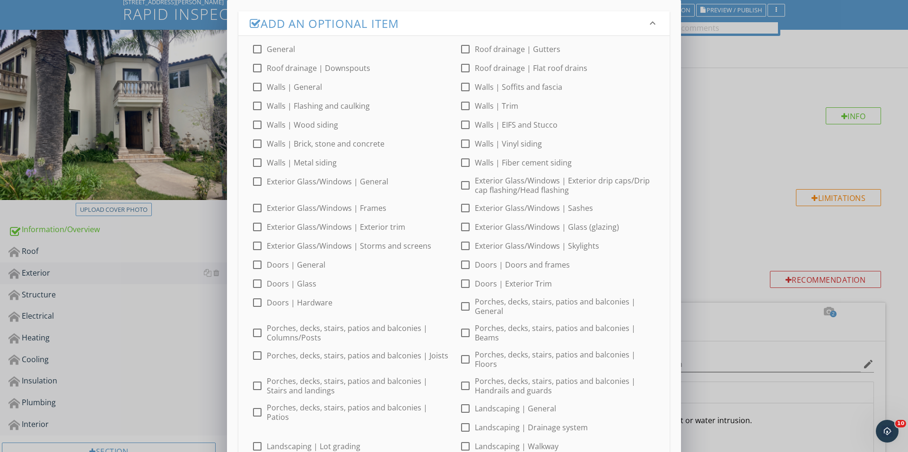
scroll to position [147, 0]
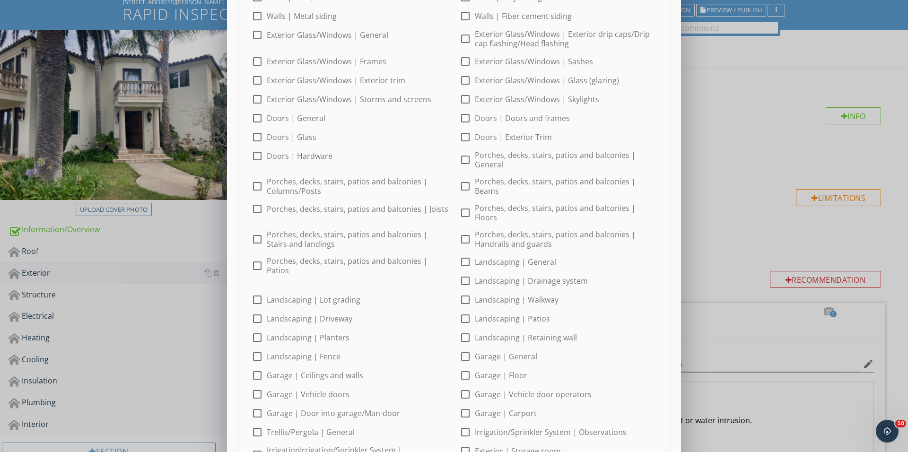
click at [457, 330] on div at bounding box center [465, 338] width 16 height 16
checkbox input "true"
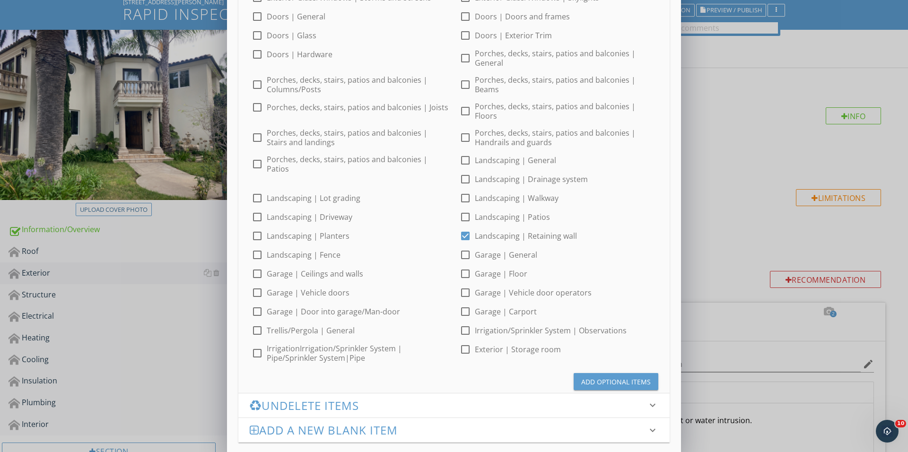
scroll to position [248, 0]
click at [610, 377] on div "Add Optional Items" at bounding box center [616, 382] width 70 height 10
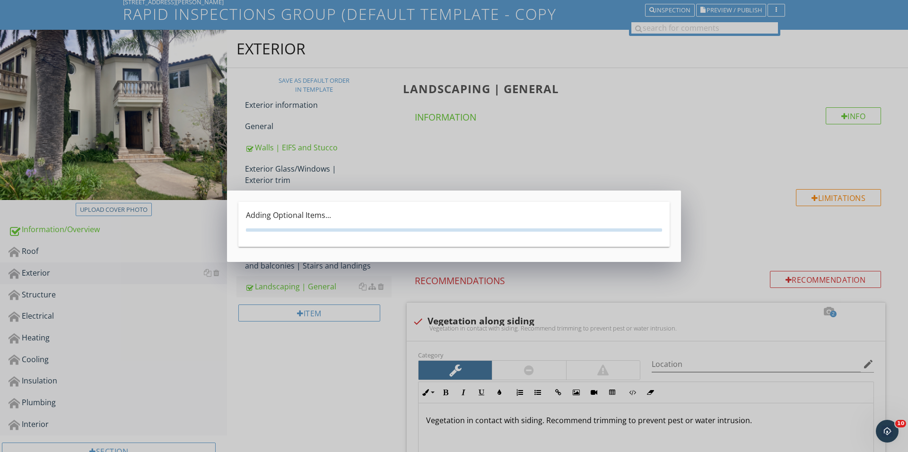
scroll to position [0, 0]
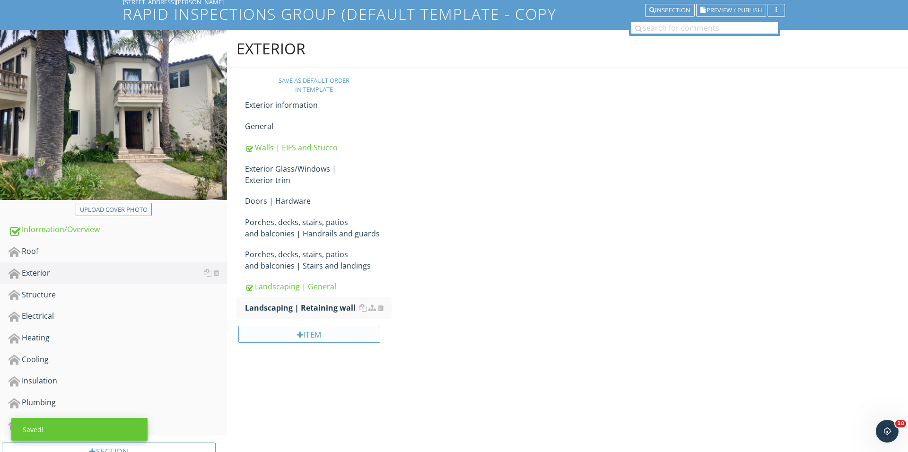
scroll to position [64, 0]
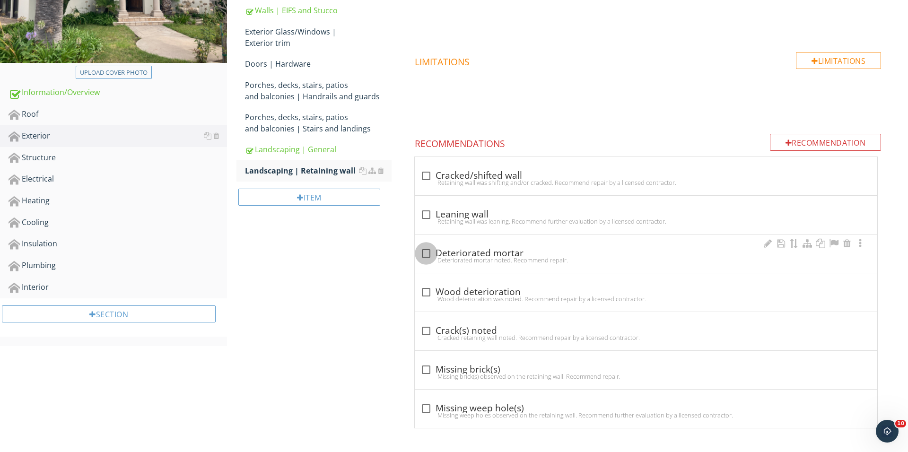
click at [430, 250] on div at bounding box center [426, 253] width 16 height 16
checkbox input "true"
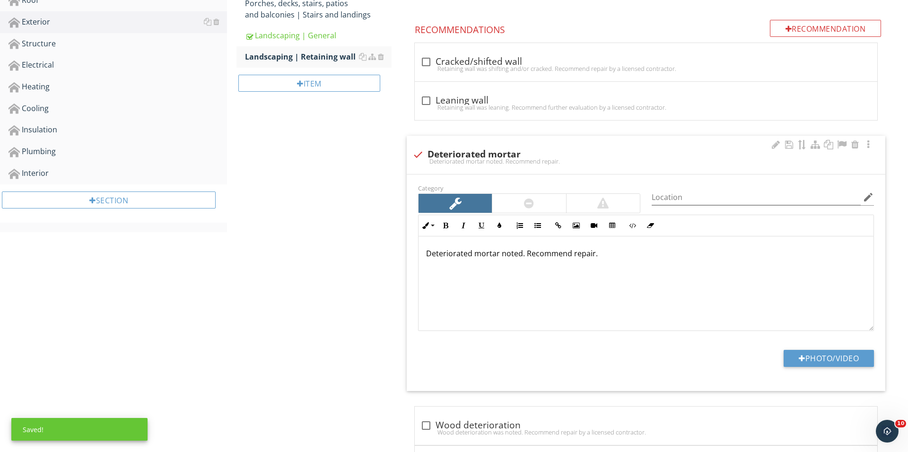
scroll to position [321, 0]
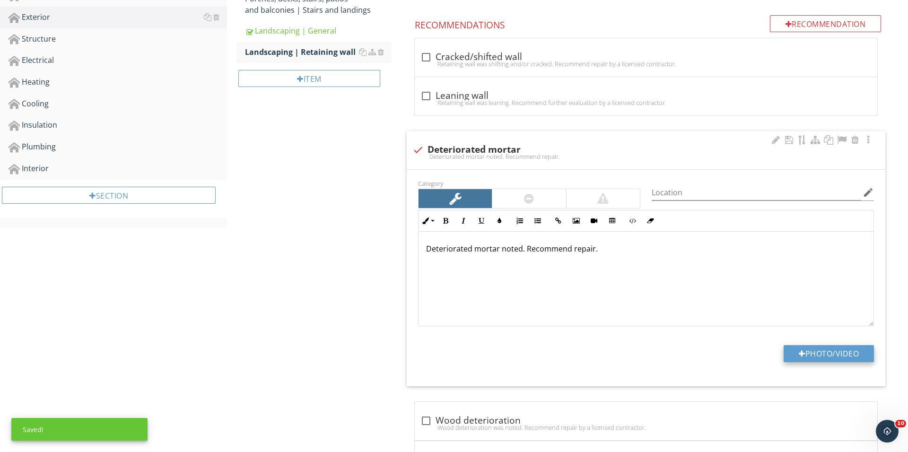
click at [803, 352] on button "Photo/Video" at bounding box center [829, 353] width 90 height 17
type input "C:\fakepath\IMG_3675.JPG"
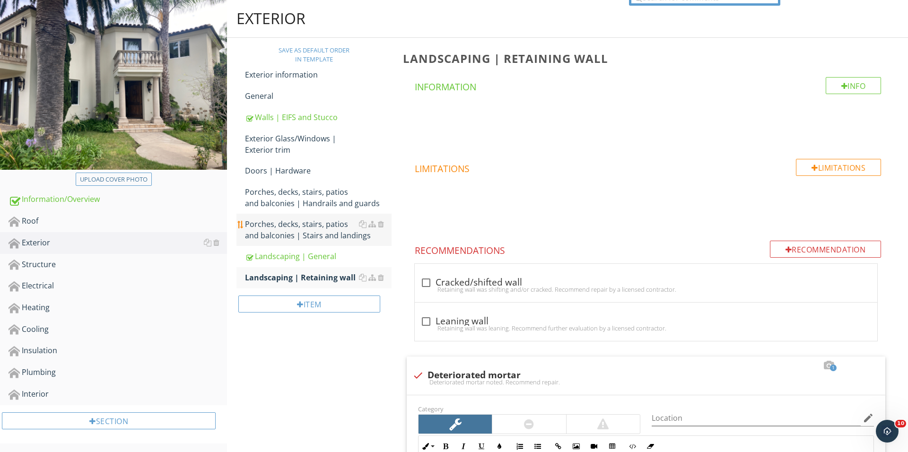
click at [308, 233] on div "Porches, decks, stairs, patios and balconies | Stairs and landings" at bounding box center [318, 230] width 147 height 23
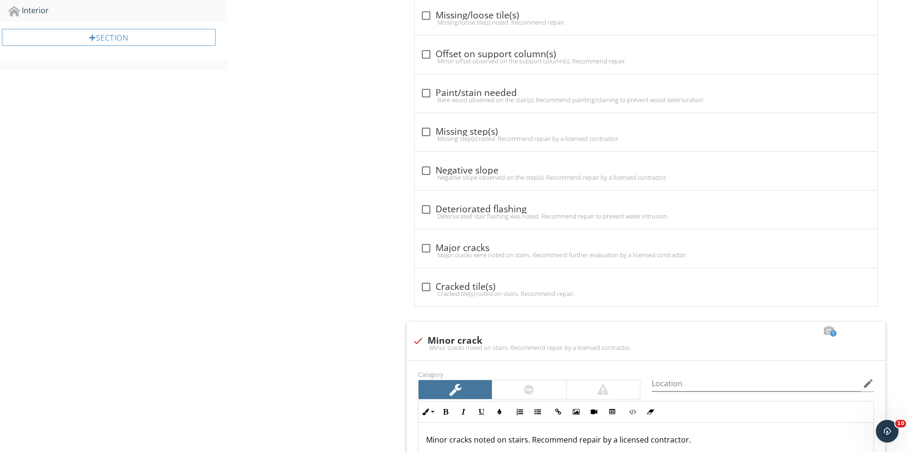
scroll to position [382, 0]
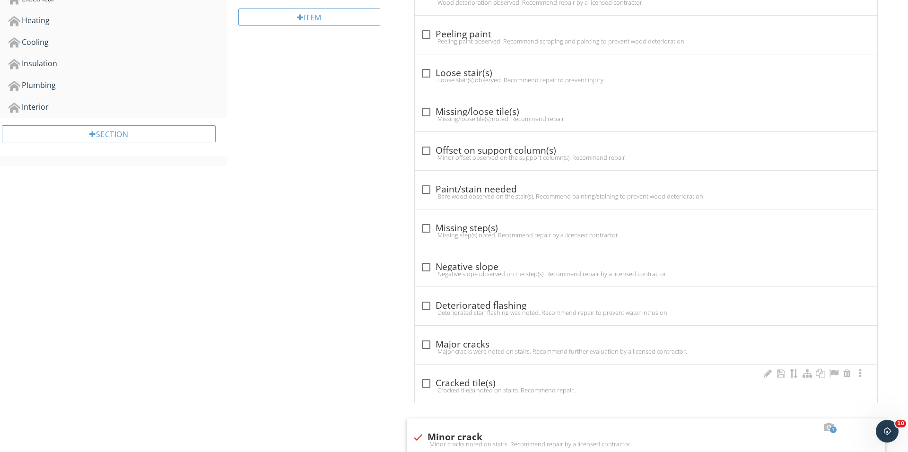
click at [434, 379] on div "check_box_outline_blank Cracked tile(s)" at bounding box center [646, 383] width 451 height 11
checkbox input "true"
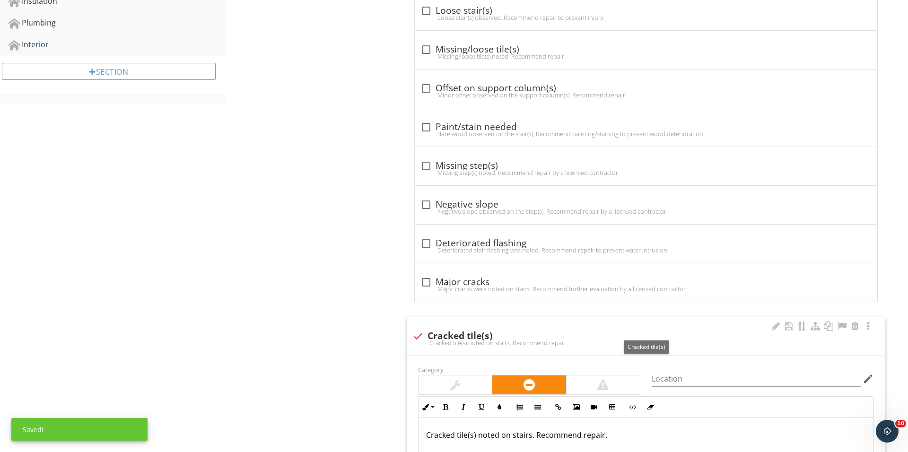
scroll to position [558, 0]
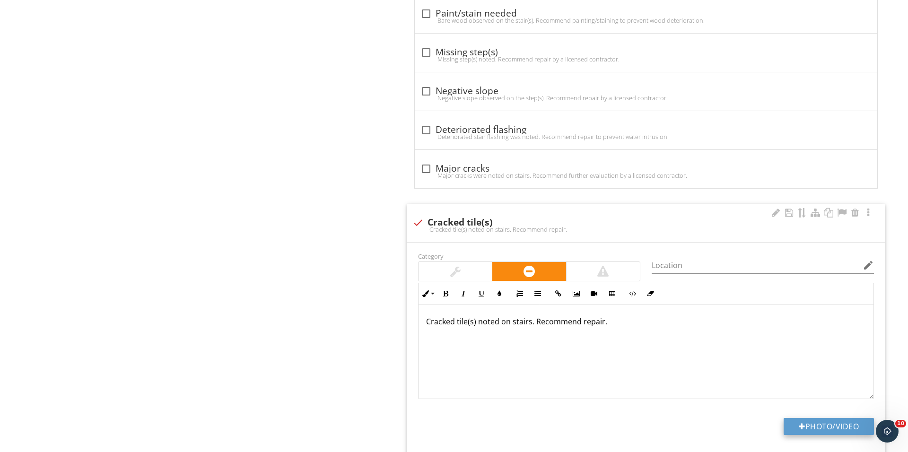
click at [784, 426] on button "Photo/Video" at bounding box center [829, 426] width 90 height 17
type input "C:\fakepath\IMG_3687.JPG"
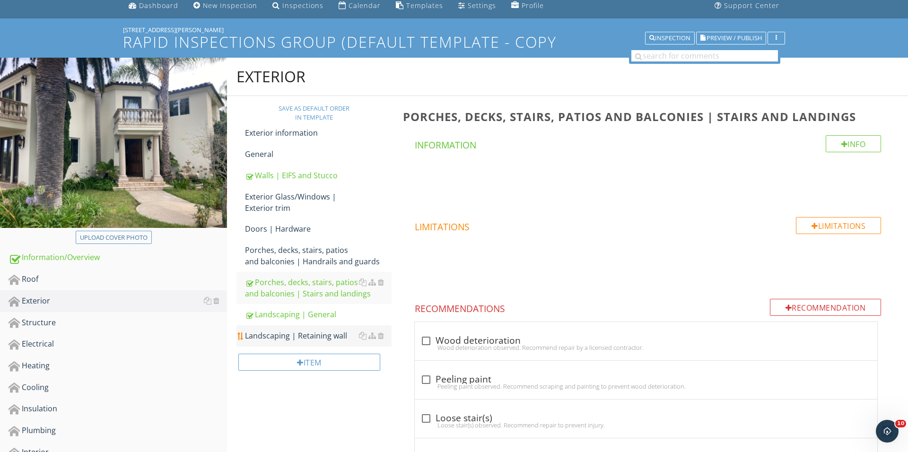
scroll to position [69, 0]
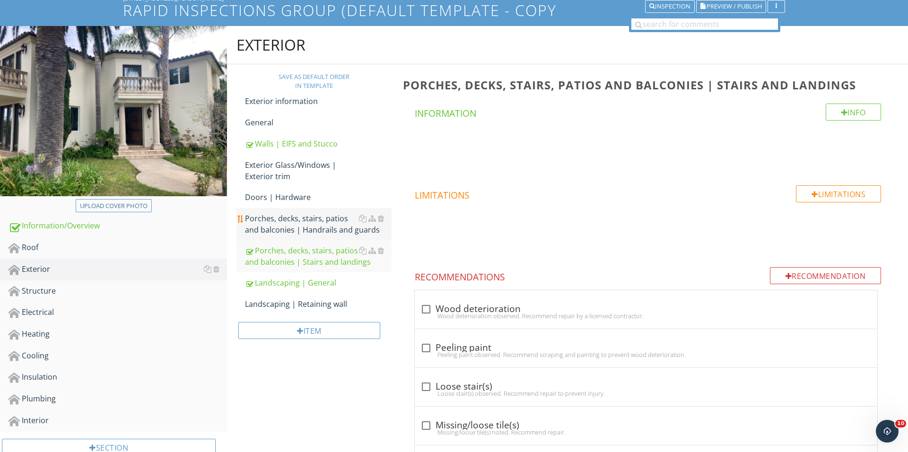
click at [326, 236] on link "Porches, decks, stairs, patios and balconies | Handrails and guards" at bounding box center [318, 224] width 147 height 32
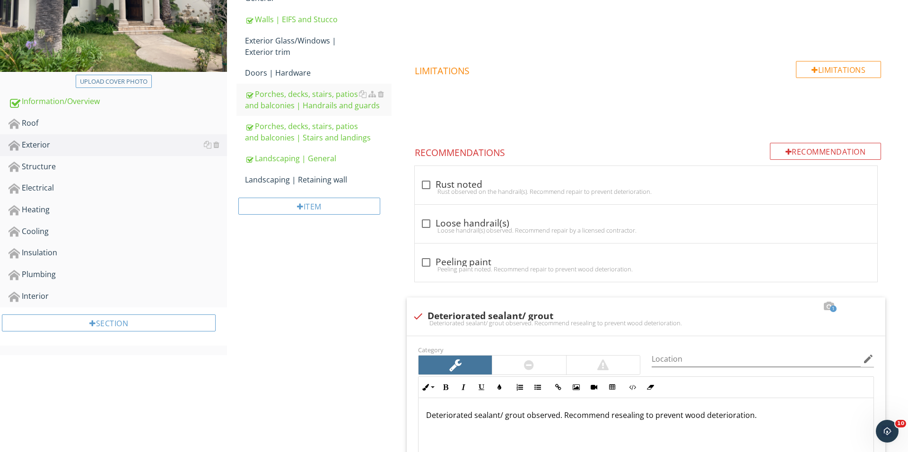
scroll to position [394, 0]
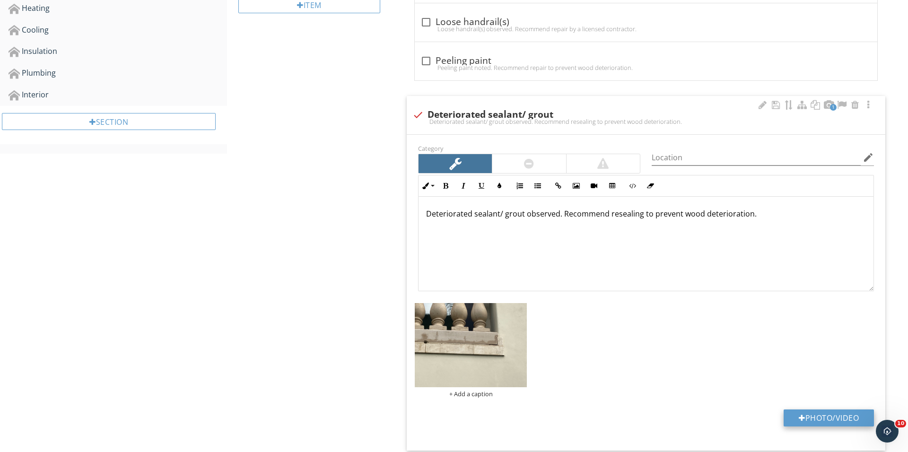
click at [812, 415] on button "Photo/Video" at bounding box center [829, 418] width 90 height 17
type input "C:\fakepath\IMG_3702.JPG"
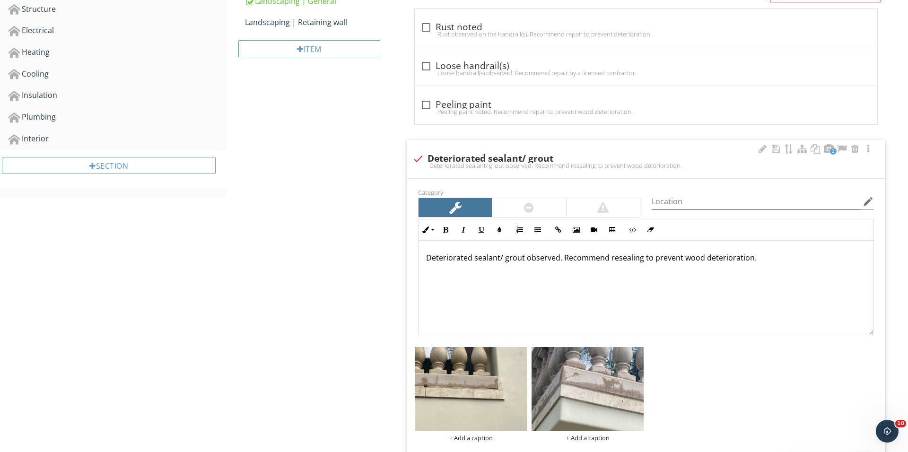
scroll to position [175, 0]
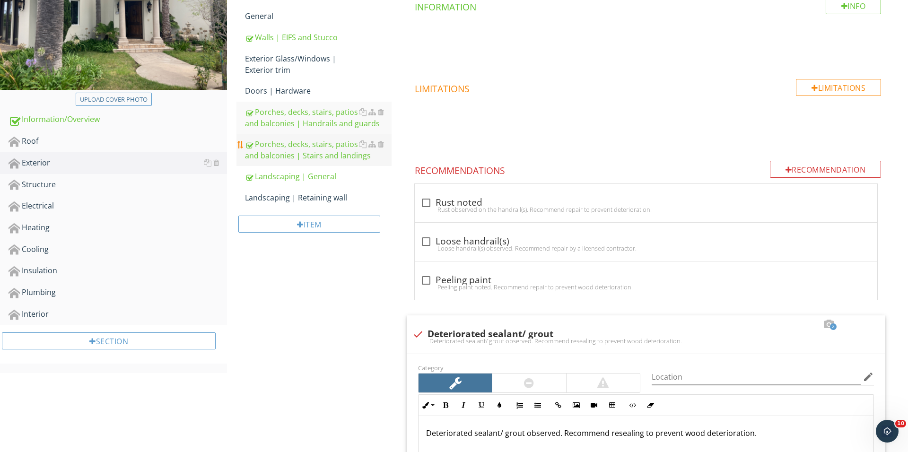
click at [318, 156] on div "Porches, decks, stairs, patios and balconies | Stairs and landings" at bounding box center [318, 150] width 147 height 23
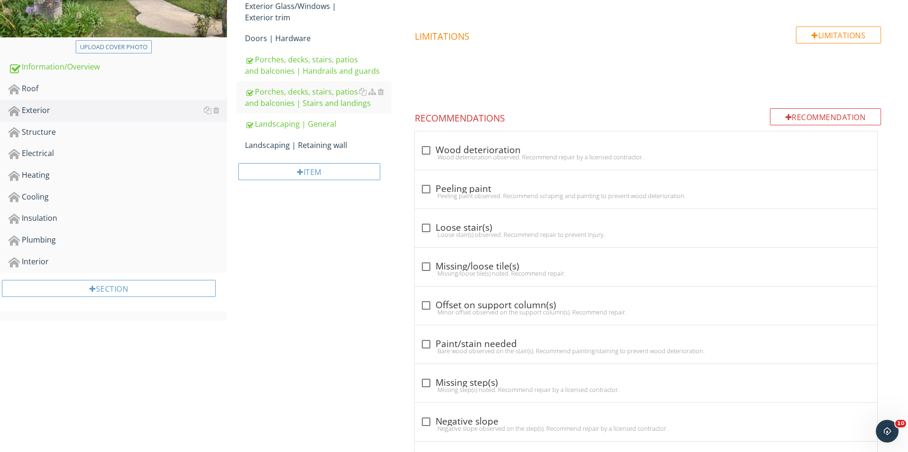
scroll to position [232, 0]
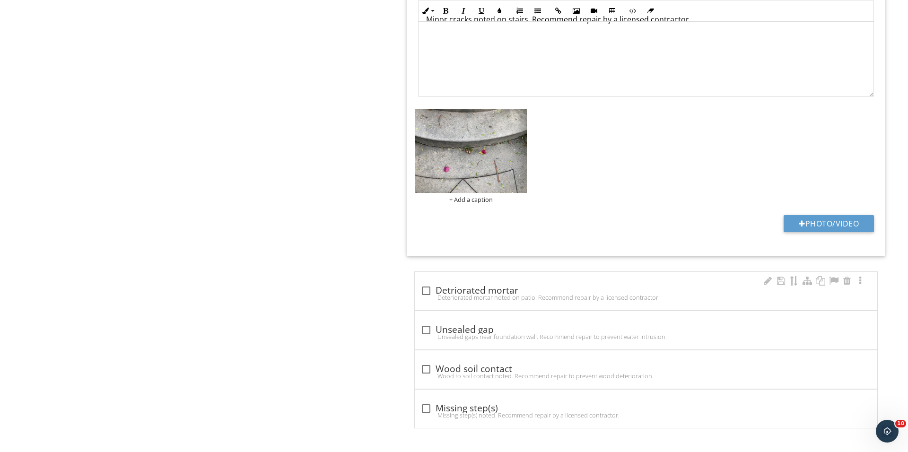
click at [414, 280] on div "check_box_outline_blank Detriorated mortar Deteriorated mortar noted on patio. …" at bounding box center [646, 291] width 464 height 39
click at [421, 285] on div at bounding box center [426, 291] width 16 height 16
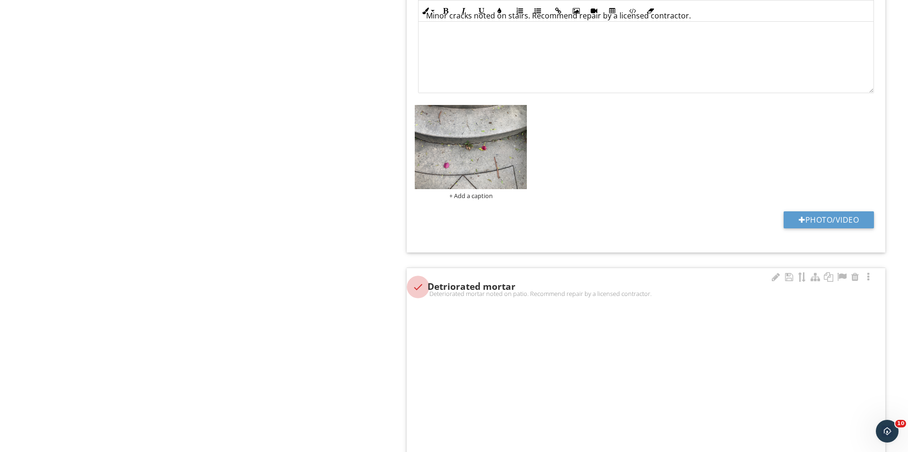
checkbox input "true"
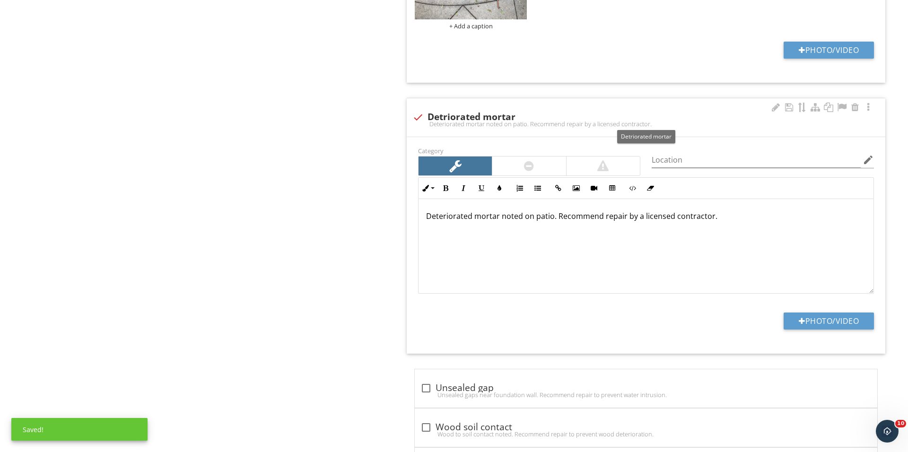
scroll to position [1412, 0]
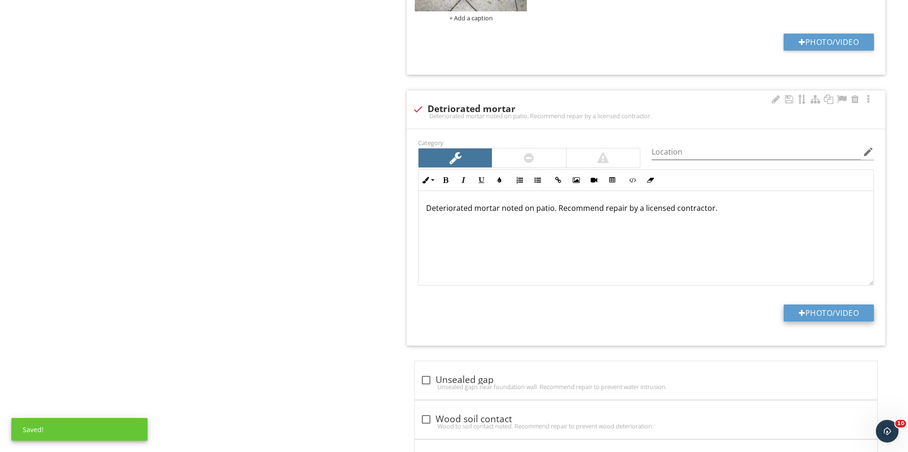
click at [820, 321] on button "Photo/Video" at bounding box center [829, 313] width 90 height 17
type input "C:\fakepath\IMG_3706.JPG"
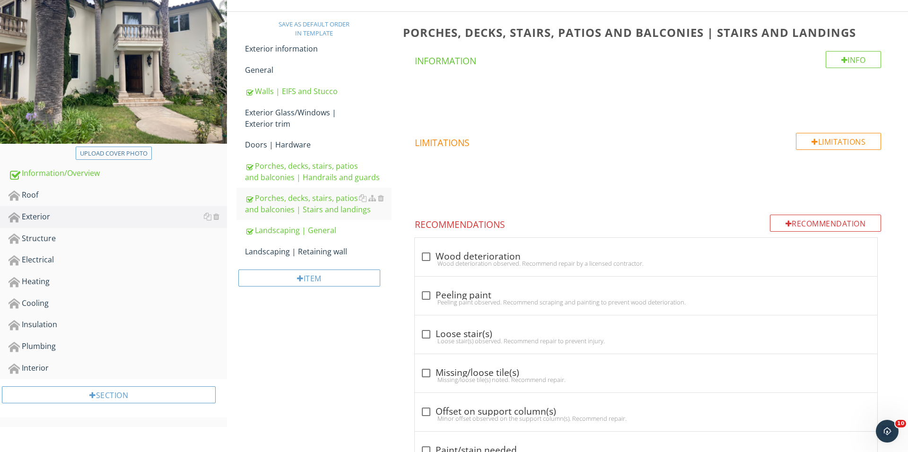
scroll to position [160, 0]
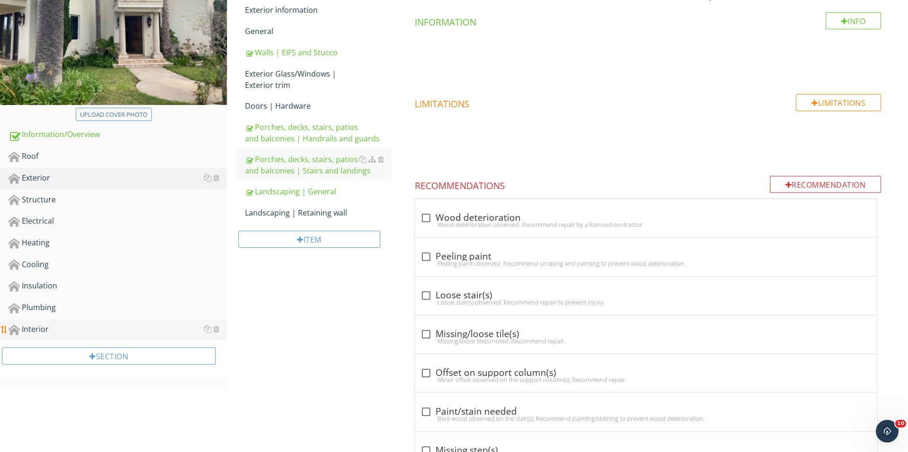
click at [79, 328] on div "Interior" at bounding box center [118, 330] width 219 height 12
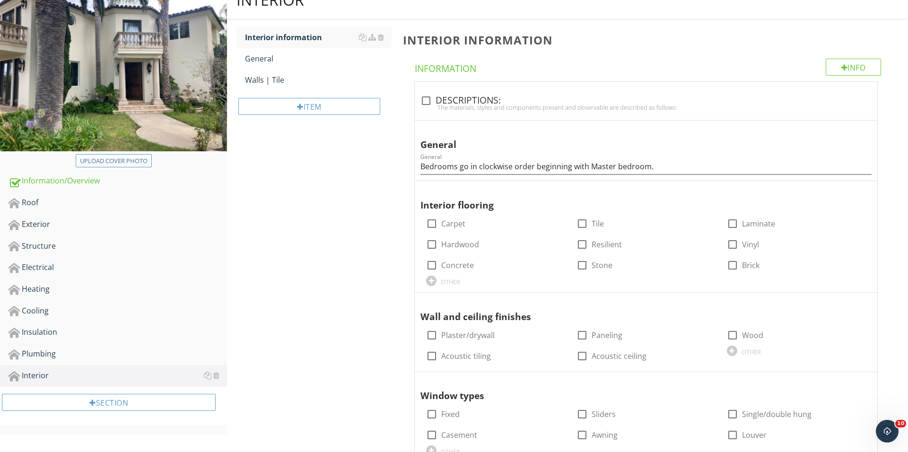
scroll to position [89, 0]
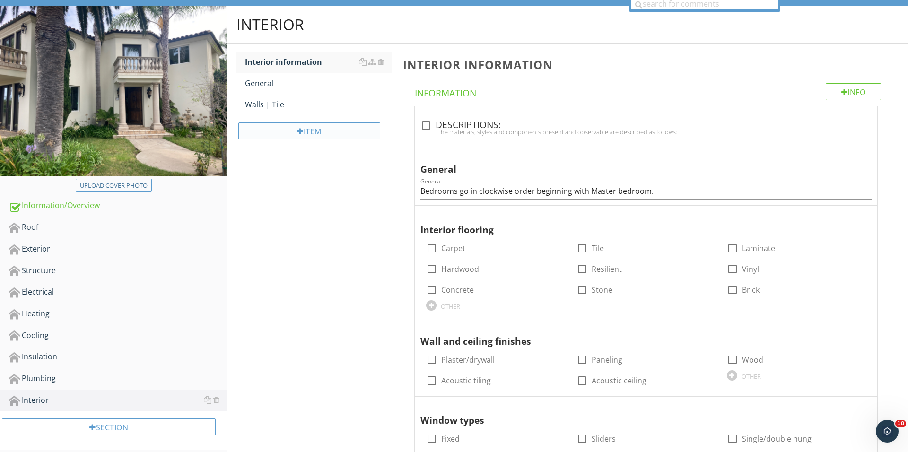
click at [320, 131] on div "Item" at bounding box center [309, 131] width 142 height 17
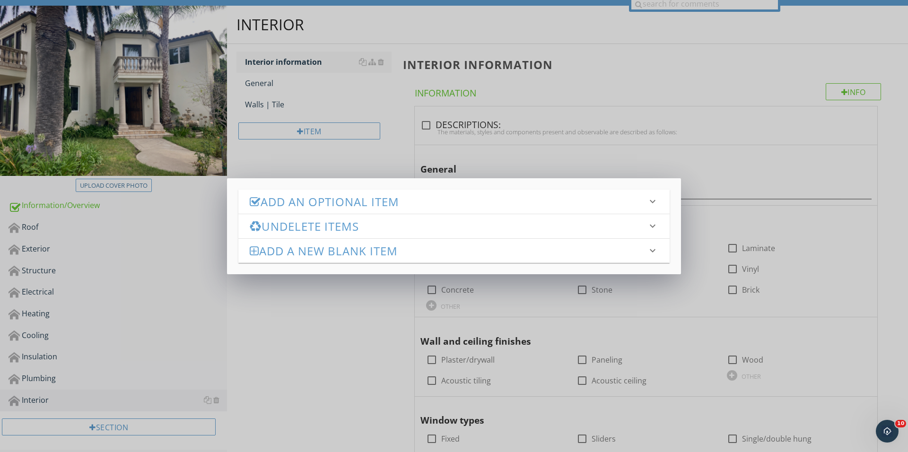
click at [382, 201] on h3 "Add an Optional Item" at bounding box center [448, 201] width 397 height 13
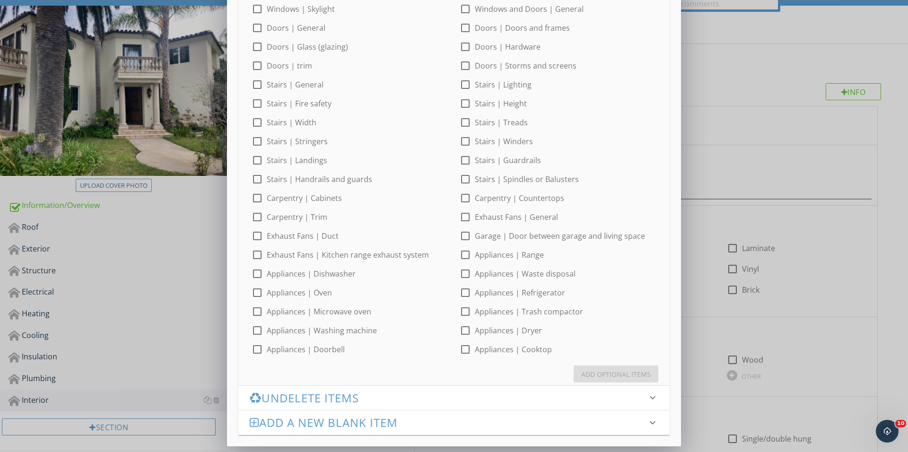
scroll to position [286, 0]
click at [259, 344] on div at bounding box center [257, 350] width 16 height 16
checkbox input "true"
click at [588, 377] on div "Add Optional Items" at bounding box center [616, 374] width 70 height 10
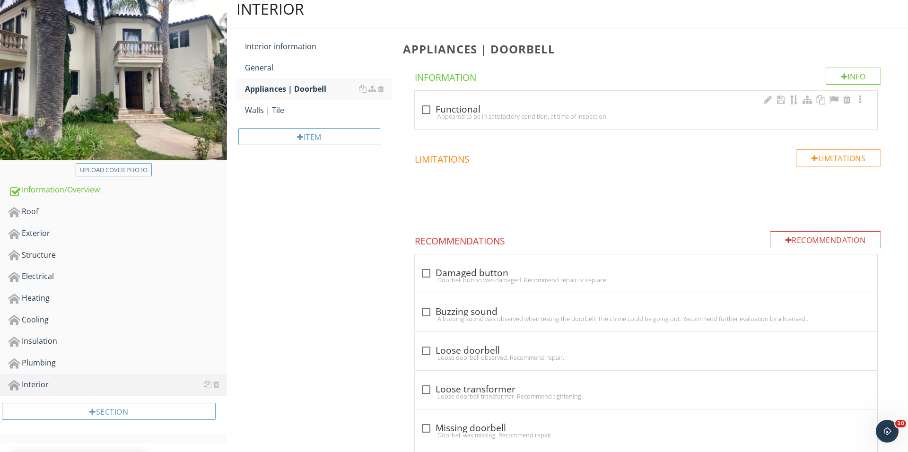
click at [425, 120] on div "check_box_outline_blank Functional Appeared to be in satisfactory condition, at…" at bounding box center [646, 112] width 451 height 21
checkbox input "true"
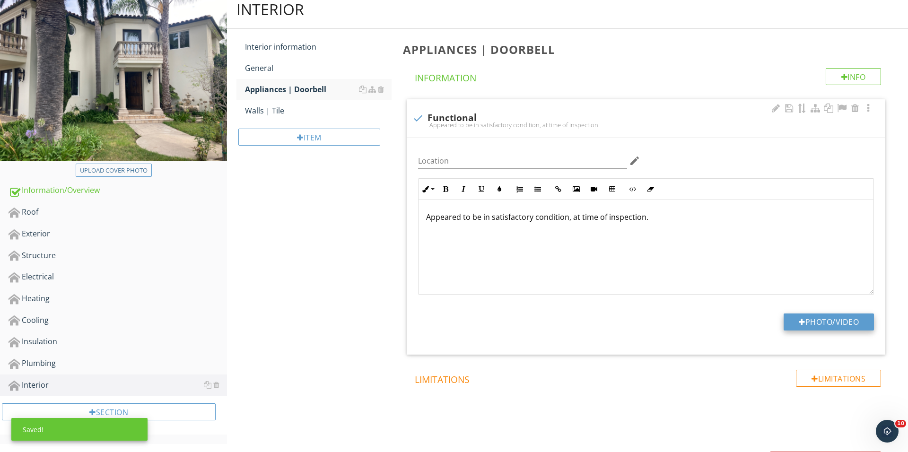
click at [827, 323] on button "Photo/Video" at bounding box center [829, 322] width 90 height 17
type input "C:\fakepath\IMG_3716.JPG"
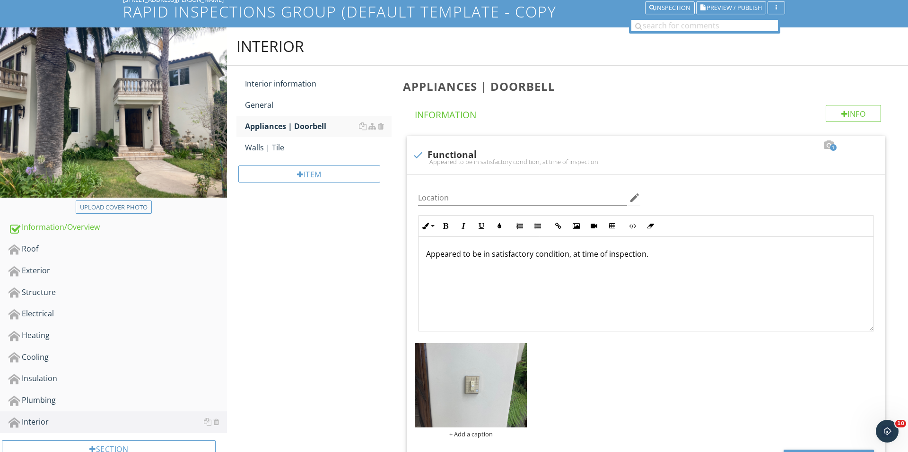
scroll to position [76, 0]
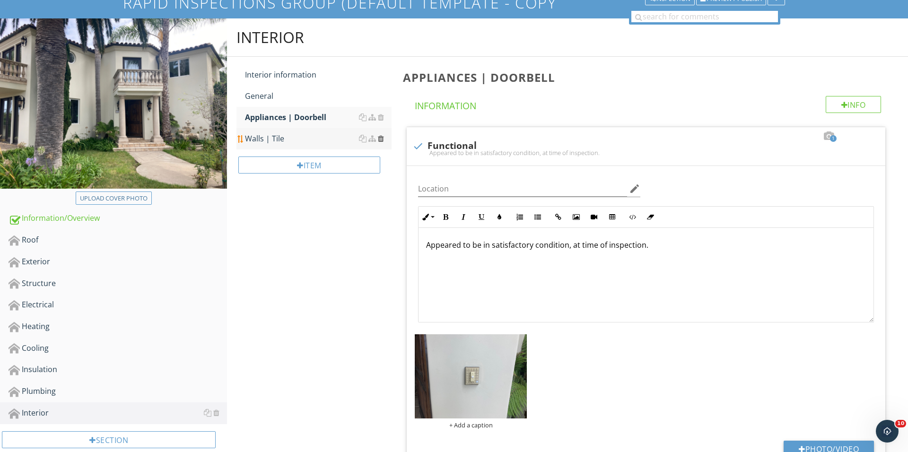
click at [382, 138] on div at bounding box center [381, 139] width 6 height 8
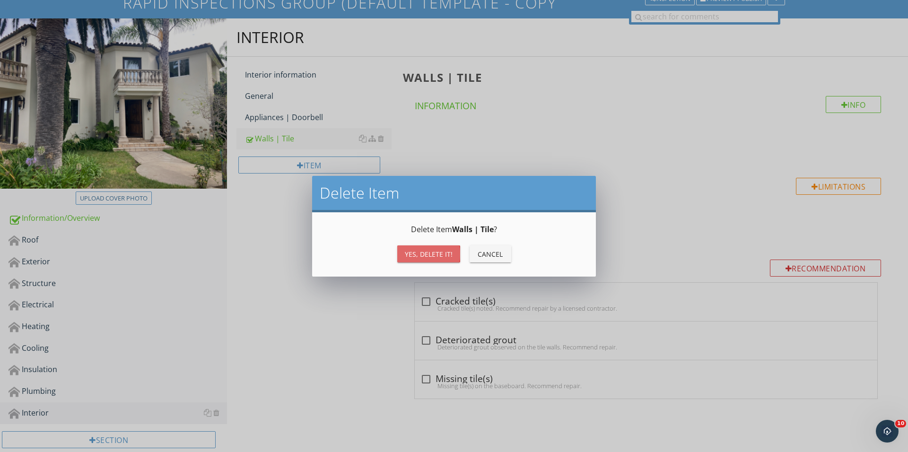
click at [419, 257] on div "Yes, Delete it!" at bounding box center [429, 254] width 48 height 10
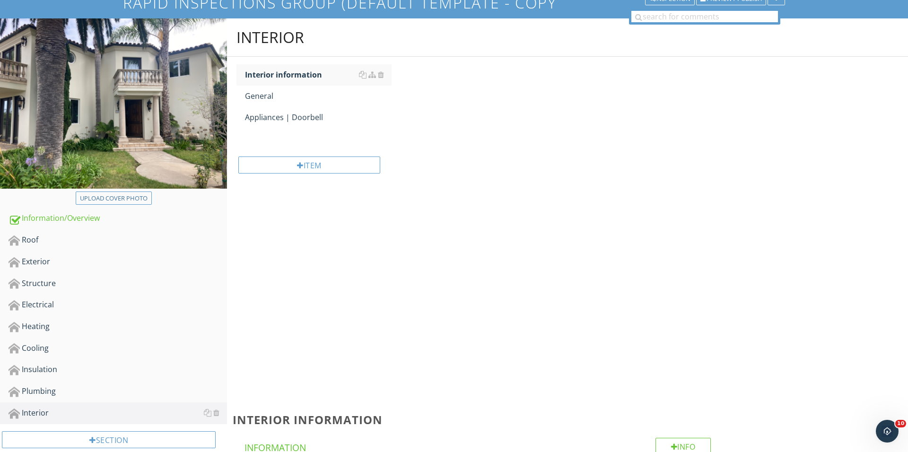
scroll to position [76, 0]
click at [84, 260] on div "Exterior" at bounding box center [118, 262] width 219 height 12
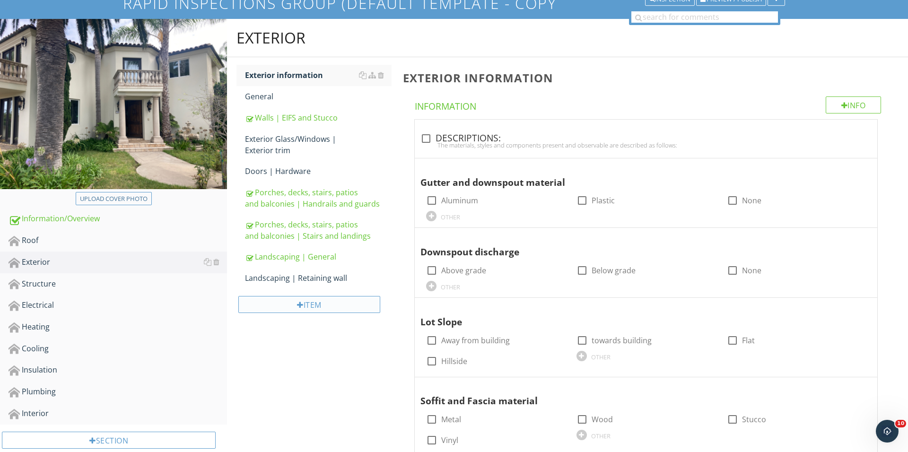
click at [322, 306] on div "Item" at bounding box center [309, 304] width 142 height 17
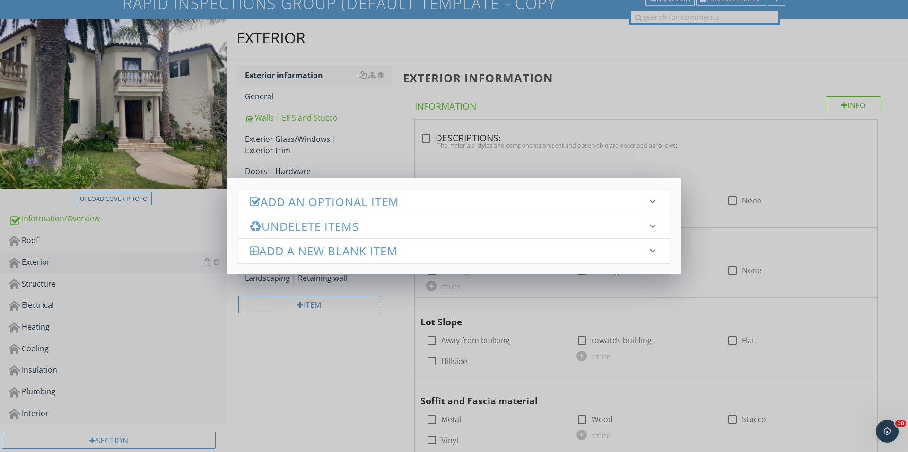
click at [376, 198] on h3 "Add an Optional Item" at bounding box center [448, 201] width 397 height 13
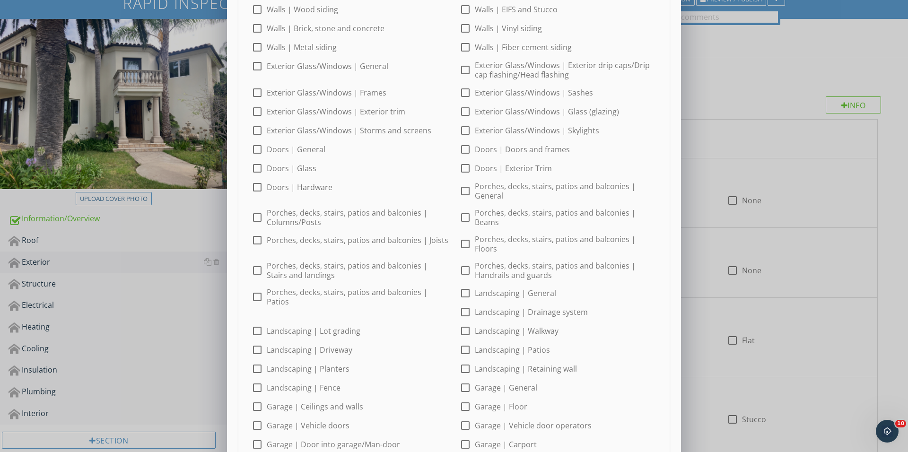
scroll to position [116, 0]
click at [222, 286] on div "Add an Optional Item keyboard_arrow_down check_box_outline_blank General check_…" at bounding box center [454, 238] width 908 height 708
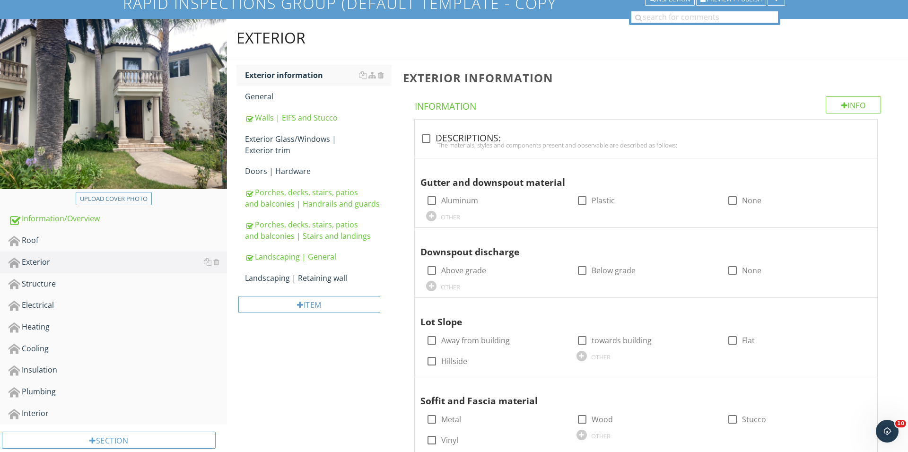
scroll to position [0, 0]
click at [302, 297] on div "Item" at bounding box center [309, 304] width 142 height 17
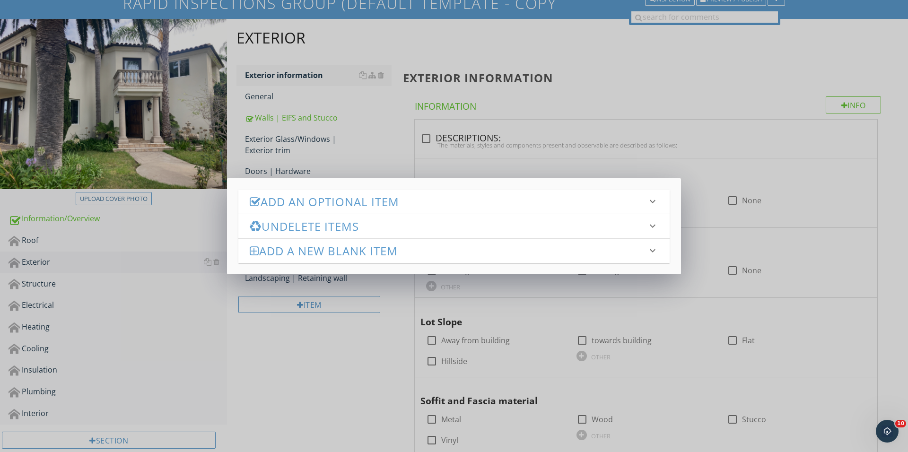
click at [368, 208] on h3 "Add an Optional Item" at bounding box center [448, 201] width 397 height 13
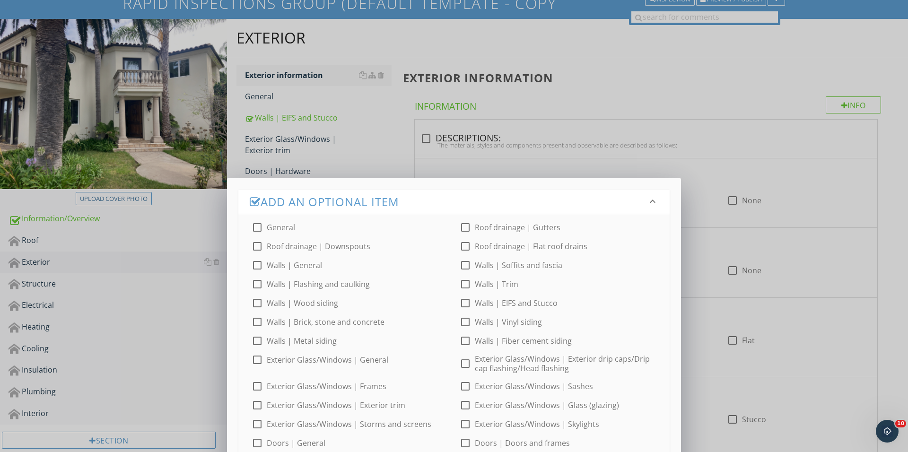
scroll to position [186, 0]
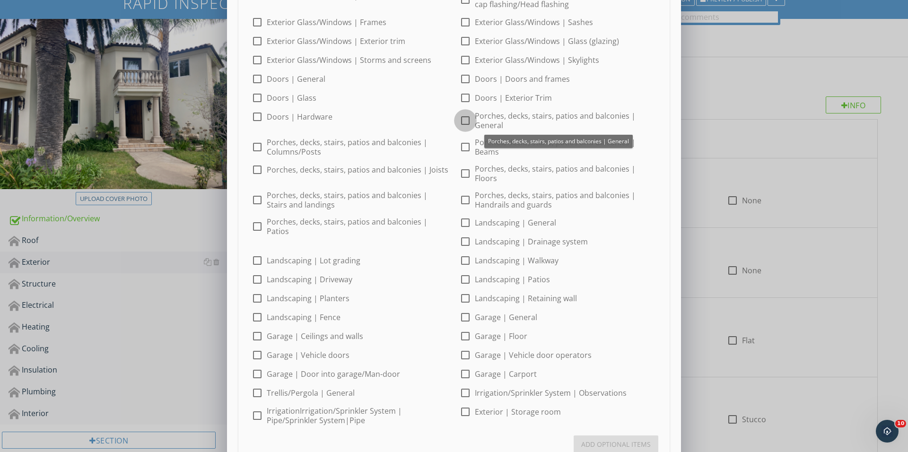
click at [464, 118] on div at bounding box center [465, 121] width 16 height 16
click at [464, 120] on div at bounding box center [465, 121] width 16 height 16
checkbox input "false"
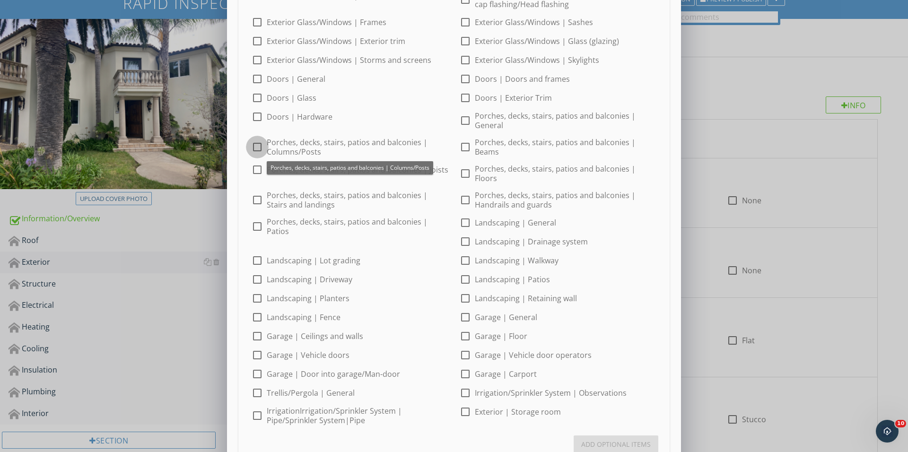
click at [258, 153] on div at bounding box center [257, 147] width 16 height 16
checkbox input "true"
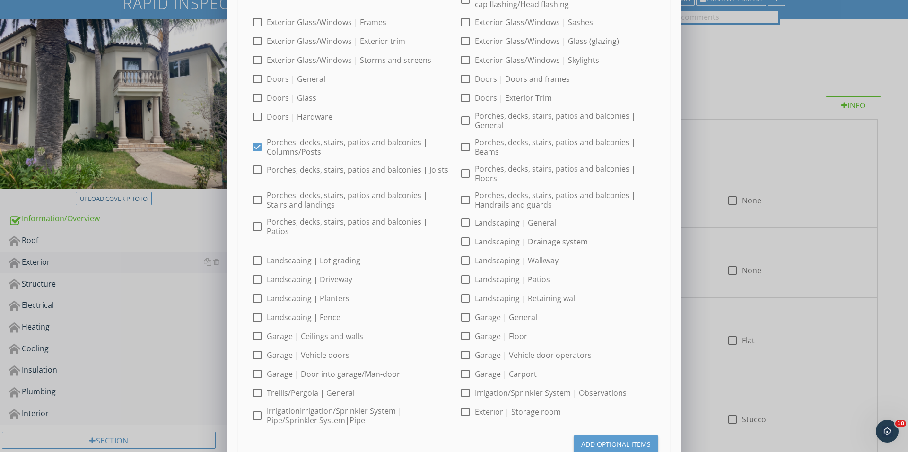
click at [609, 440] on div "Add Optional Items" at bounding box center [616, 444] width 70 height 10
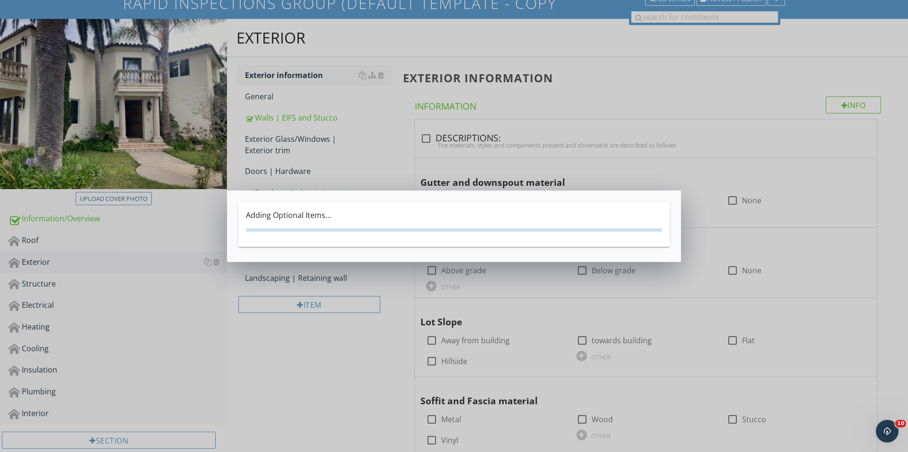
scroll to position [0, 0]
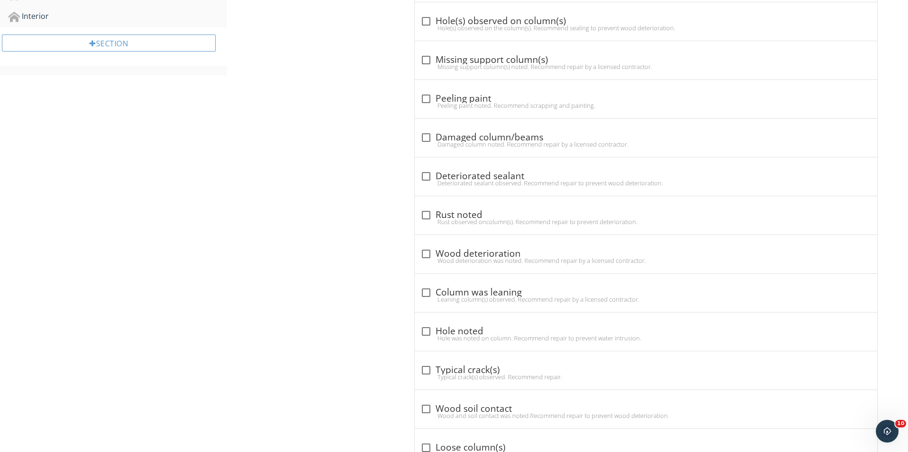
scroll to position [485, 0]
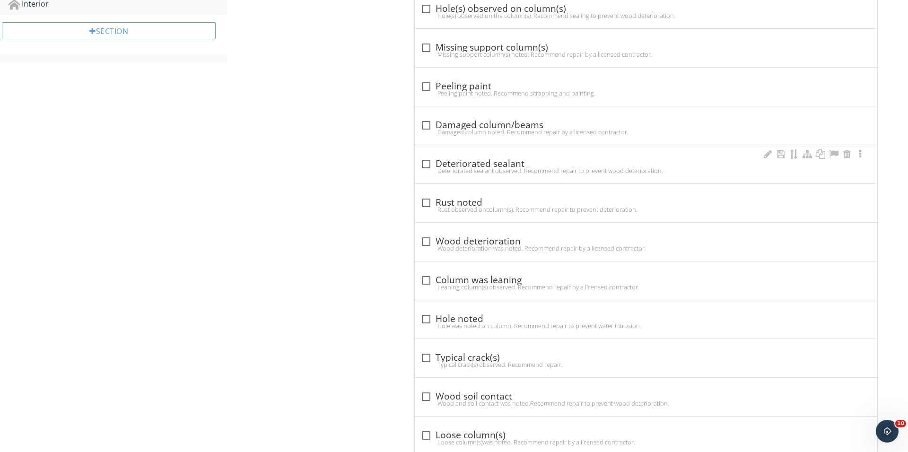
click at [422, 172] on div "Deteriorated sealant observed. Recommend repair to prevent wood deterioration." at bounding box center [646, 171] width 451 height 8
checkbox input "true"
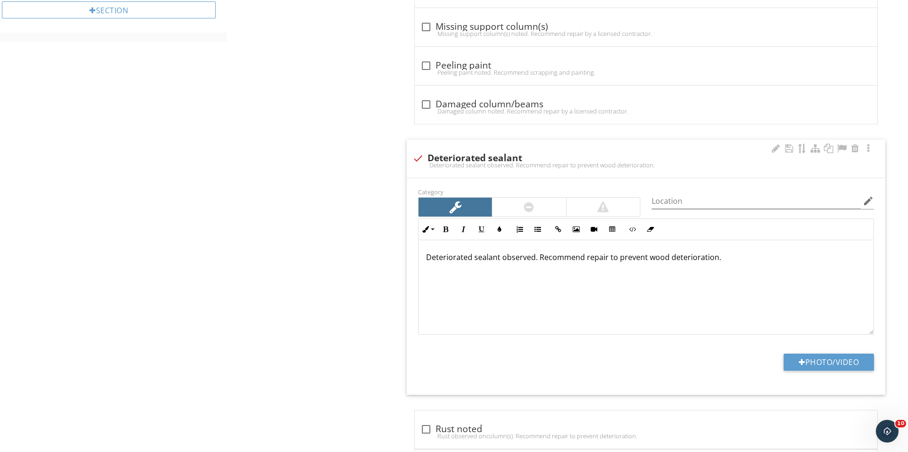
scroll to position [525, 0]
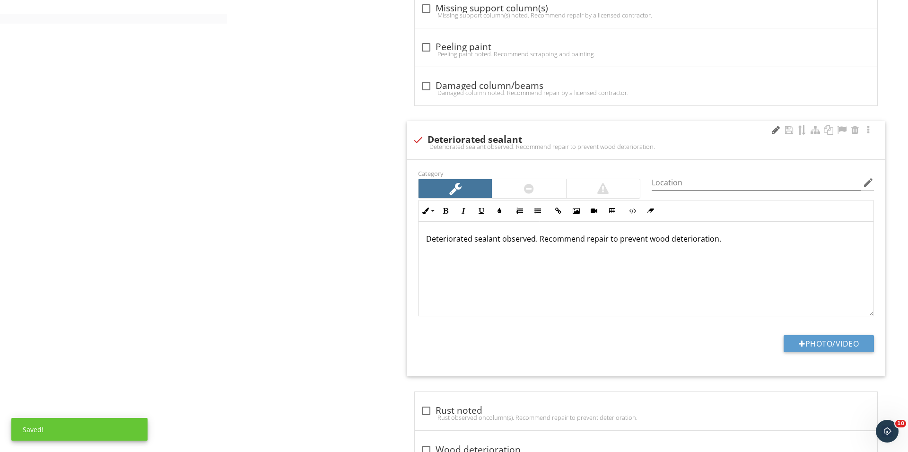
click at [773, 130] on div at bounding box center [775, 129] width 11 height 9
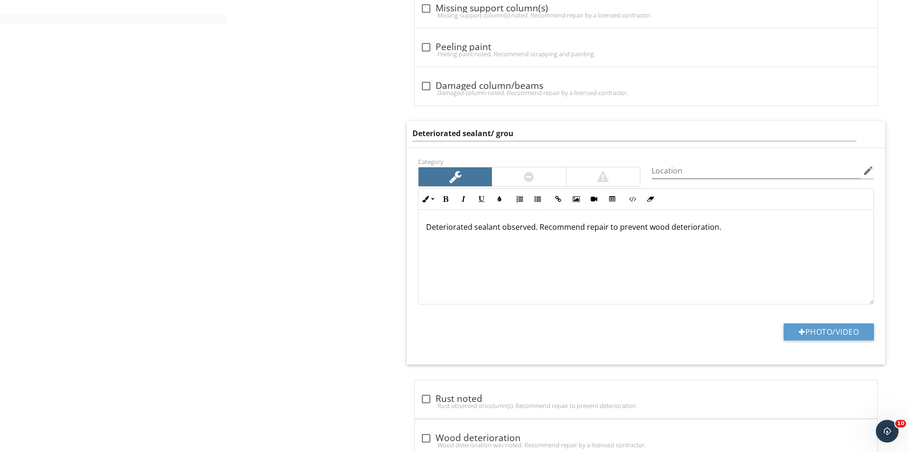
type input "Deteriorated sealant/ grout"
click at [500, 224] on div "Deteriorated sealant observed. Recommend repair to prevent wood deterioration." at bounding box center [646, 257] width 455 height 95
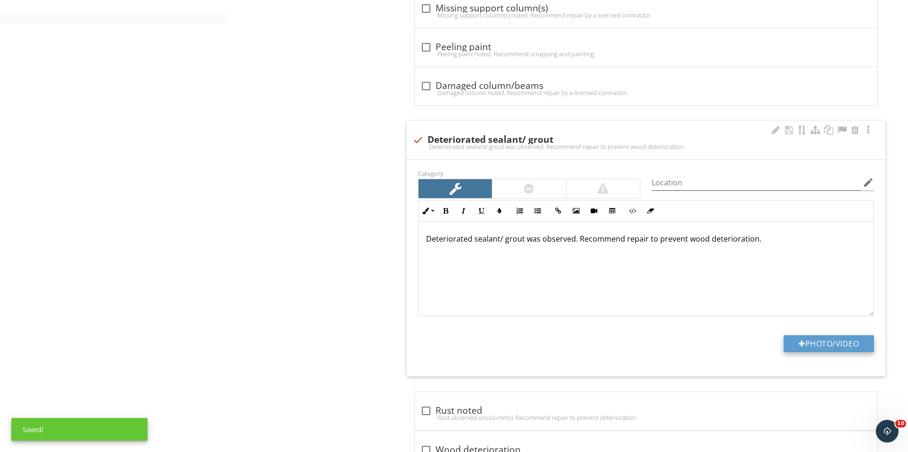
click at [801, 350] on button "Photo/Video" at bounding box center [829, 343] width 90 height 17
type input "C:\fakepath\IMG_3719.JPG"
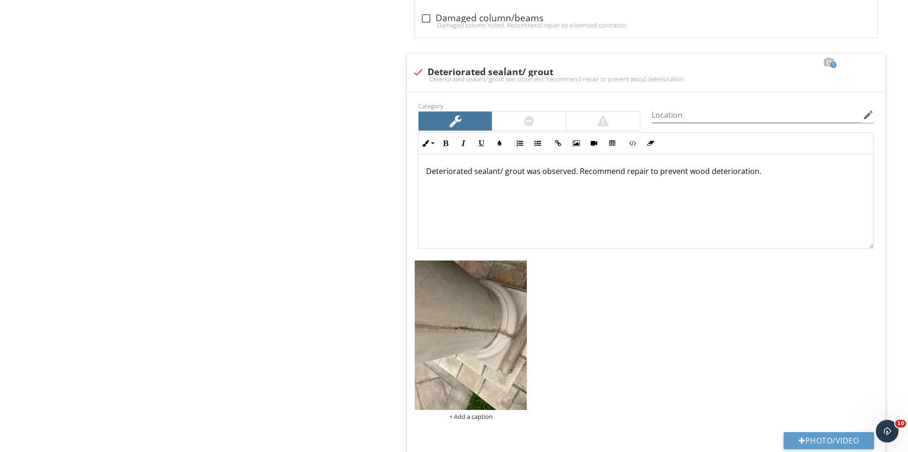
scroll to position [648, 0]
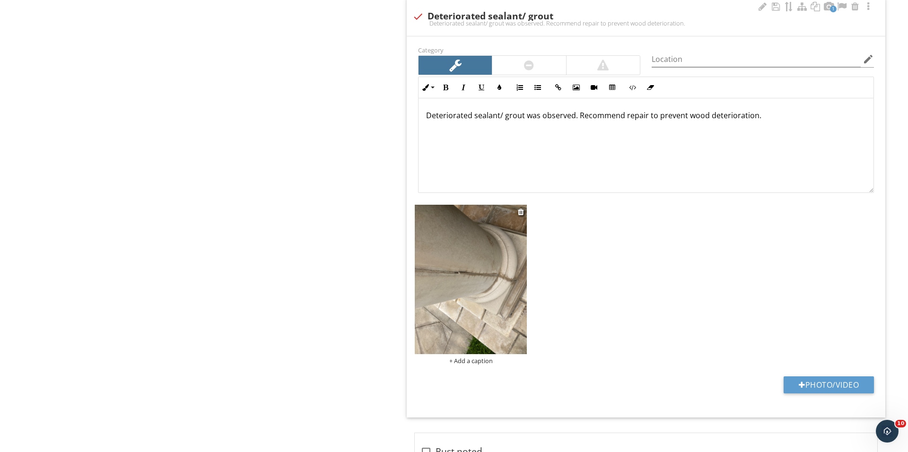
click at [483, 309] on img at bounding box center [471, 279] width 112 height 149
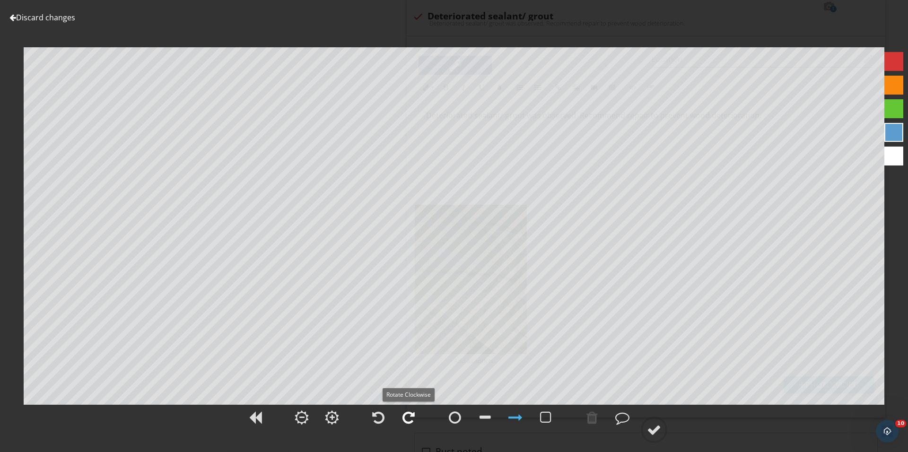
click at [407, 424] on div at bounding box center [409, 418] width 12 height 14
click at [659, 426] on div at bounding box center [654, 430] width 14 height 14
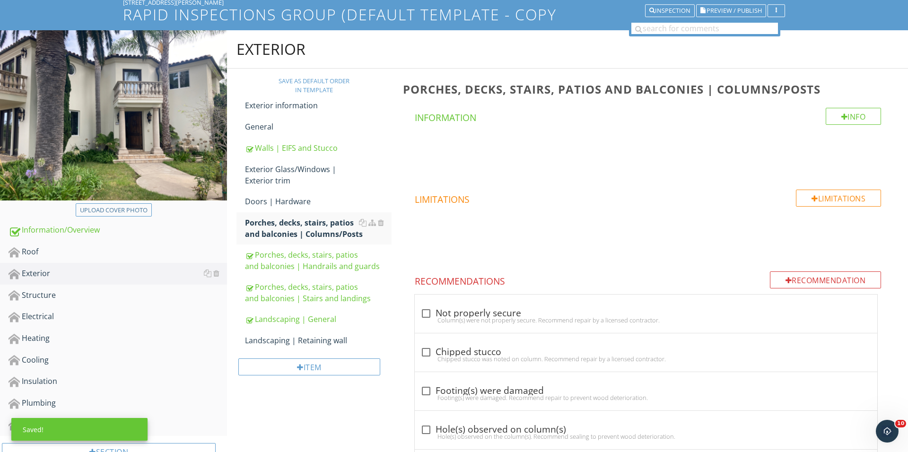
scroll to position [97, 0]
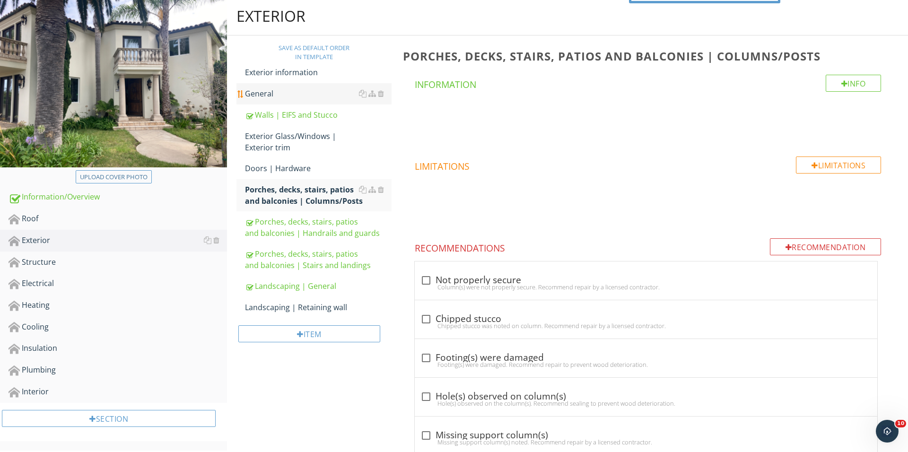
click at [298, 102] on link "General" at bounding box center [318, 93] width 147 height 21
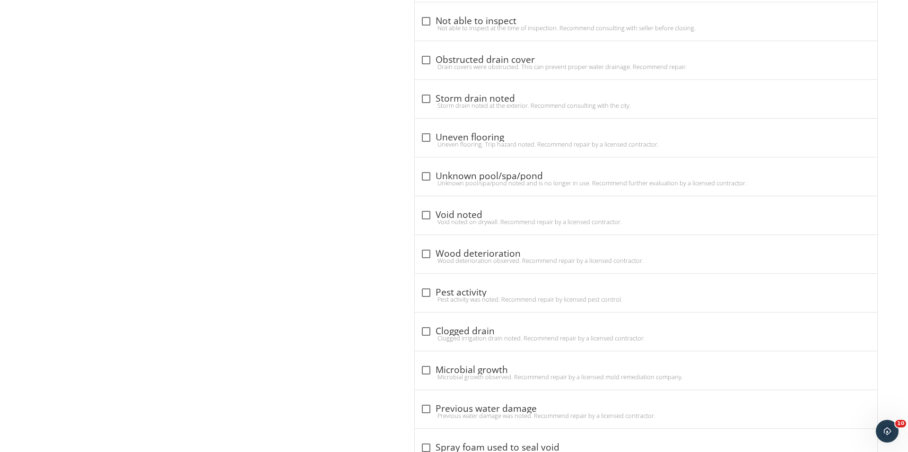
scroll to position [684, 0]
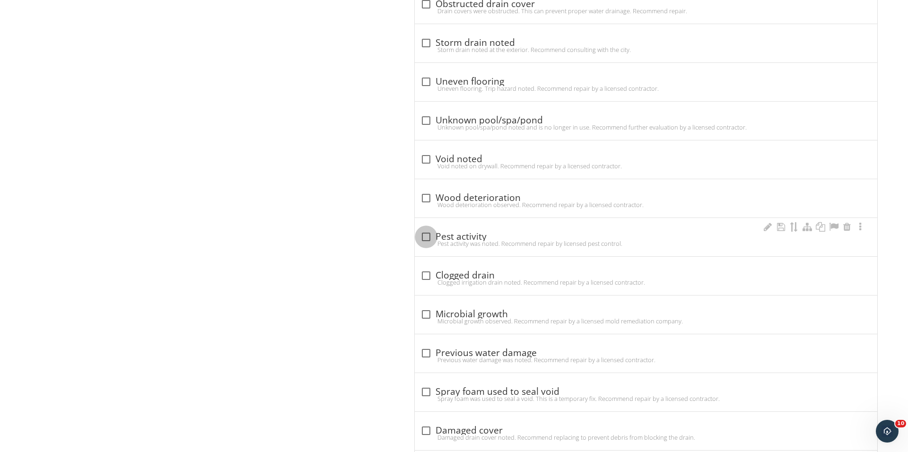
click at [428, 239] on div at bounding box center [426, 237] width 16 height 16
checkbox input "true"
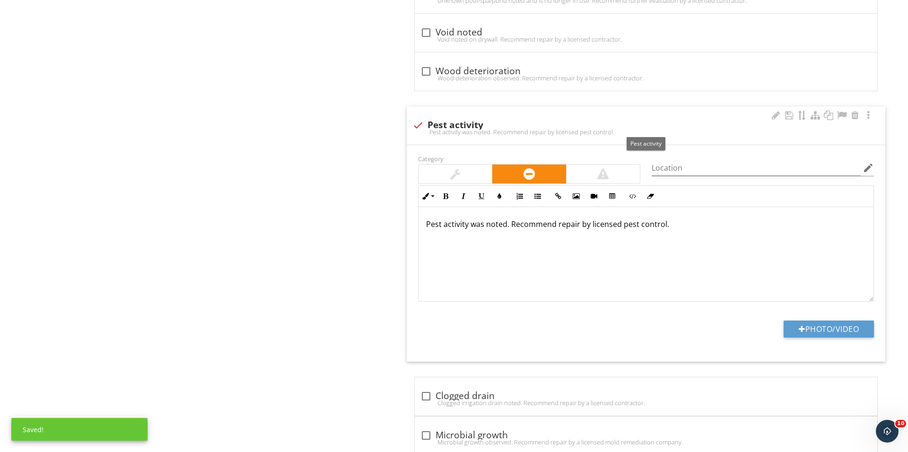
scroll to position [852, 0]
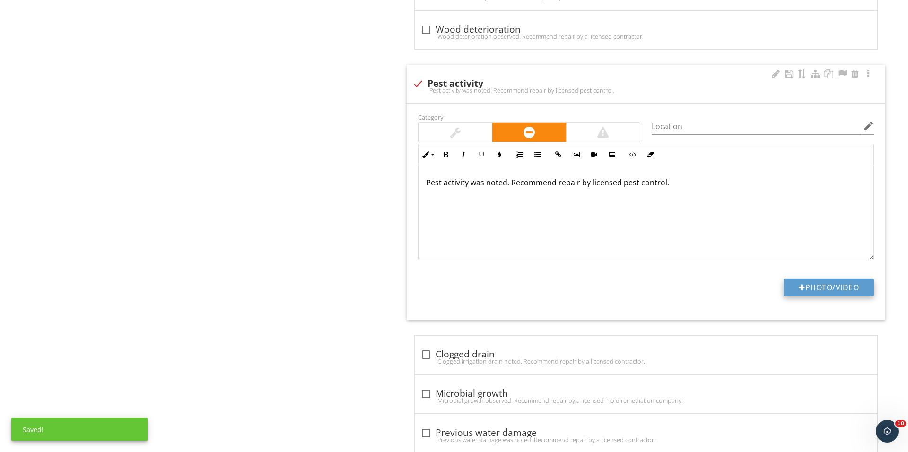
click at [801, 287] on div at bounding box center [802, 288] width 7 height 8
type input "C:\fakepath\IMG_3732.JPG"
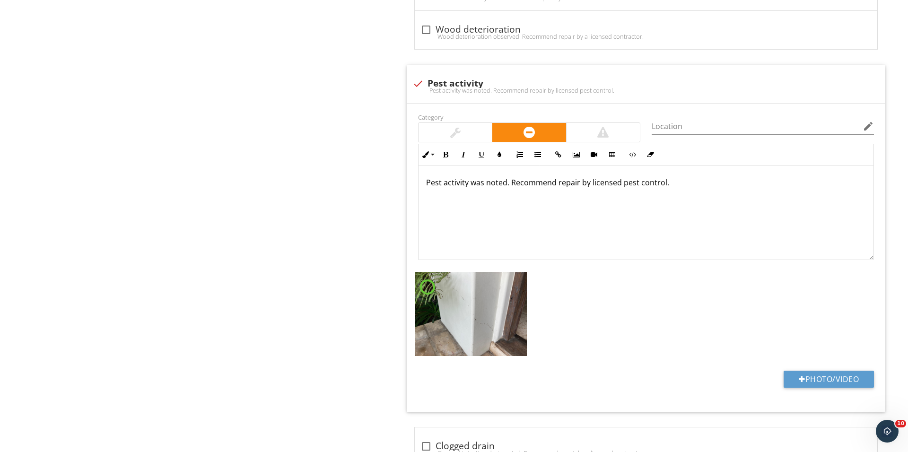
scroll to position [911, 0]
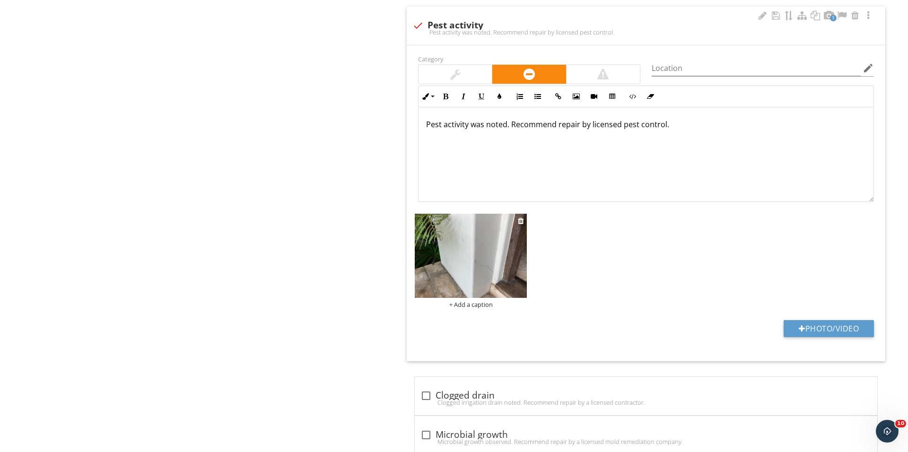
click at [465, 306] on div "+ Add a caption" at bounding box center [471, 305] width 112 height 8
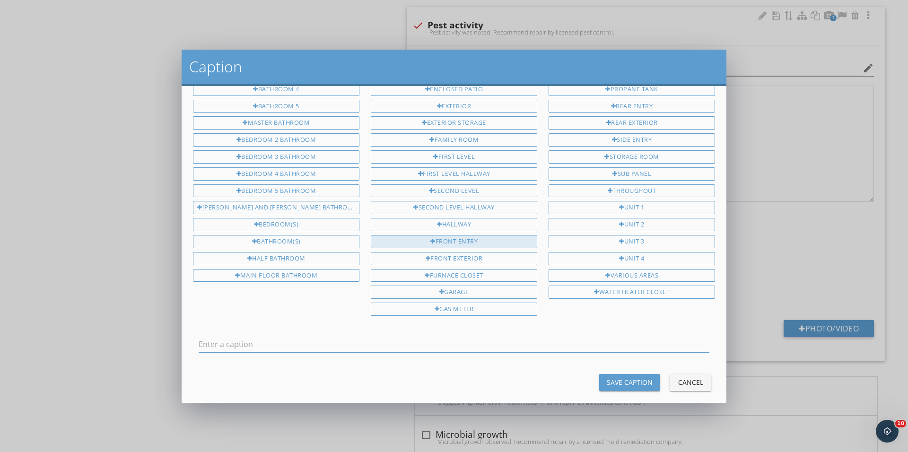
click at [471, 235] on div "Front entry" at bounding box center [454, 241] width 166 height 13
type input "Front entry"
click at [625, 377] on div "Save Caption" at bounding box center [630, 382] width 46 height 10
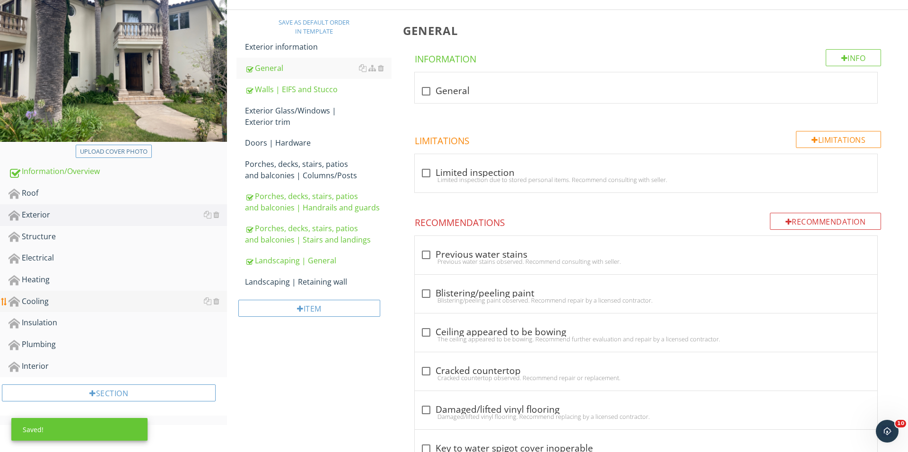
scroll to position [139, 0]
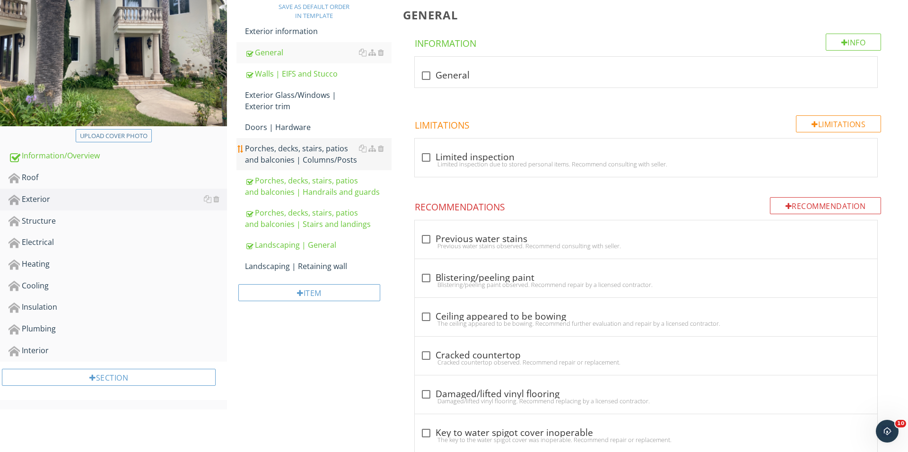
click at [310, 165] on div "Porches, decks, stairs, patios and balconies | Columns/Posts" at bounding box center [318, 154] width 147 height 23
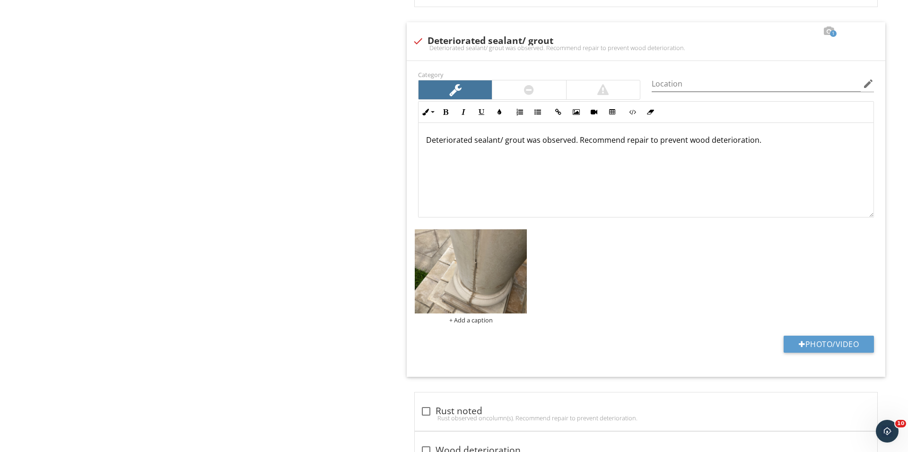
scroll to position [672, 0]
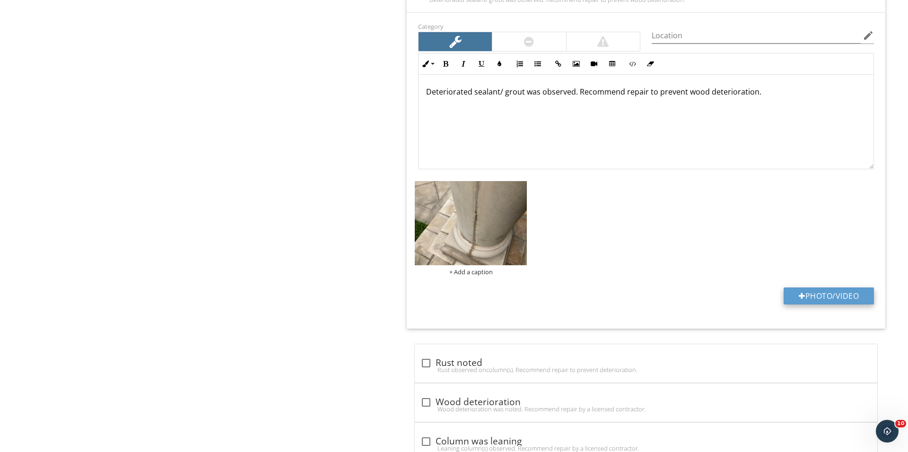
click at [788, 296] on button "Photo/Video" at bounding box center [829, 296] width 90 height 17
type input "C:\fakepath\IMG_3740.JPG"
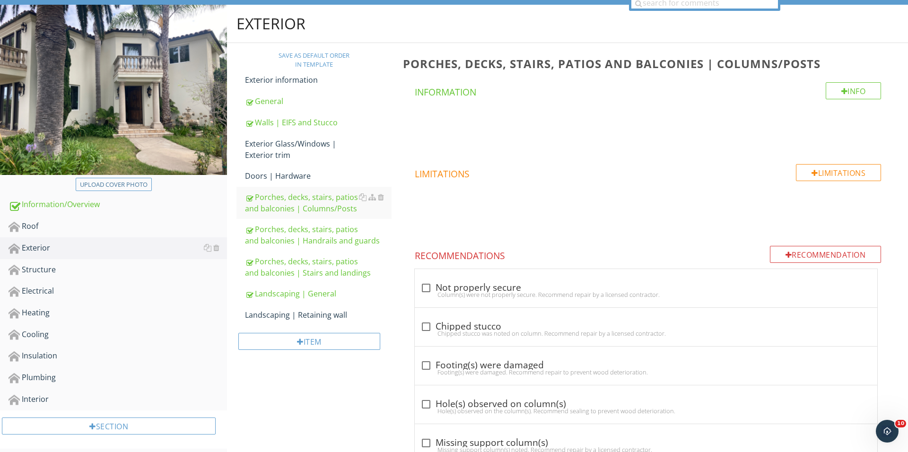
scroll to position [95, 0]
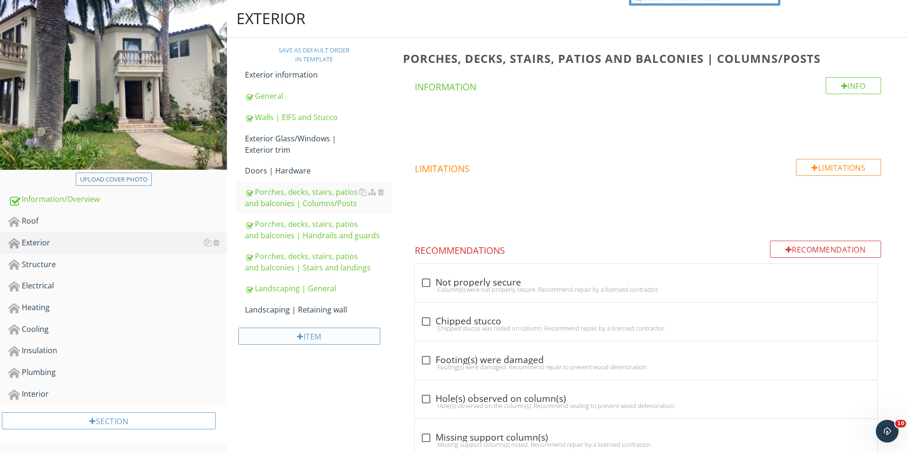
click at [319, 334] on div "Item" at bounding box center [309, 336] width 142 height 17
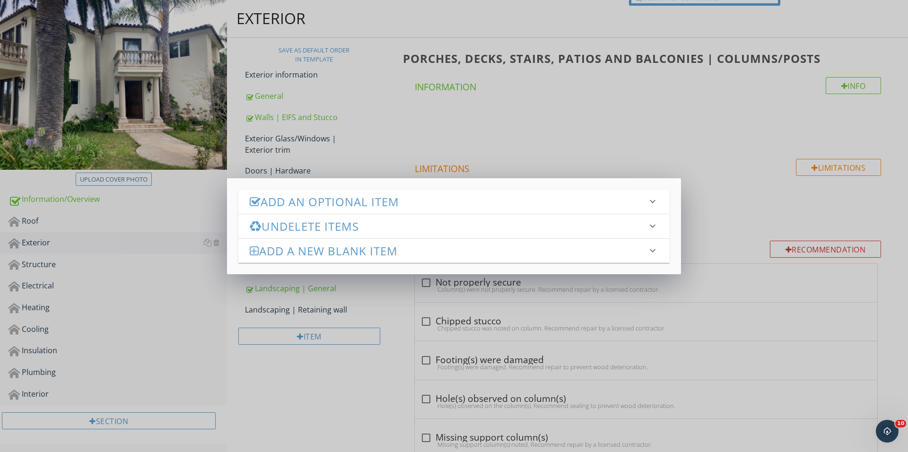
click at [412, 217] on div "Undelete Items keyboard_arrow_down" at bounding box center [453, 226] width 431 height 24
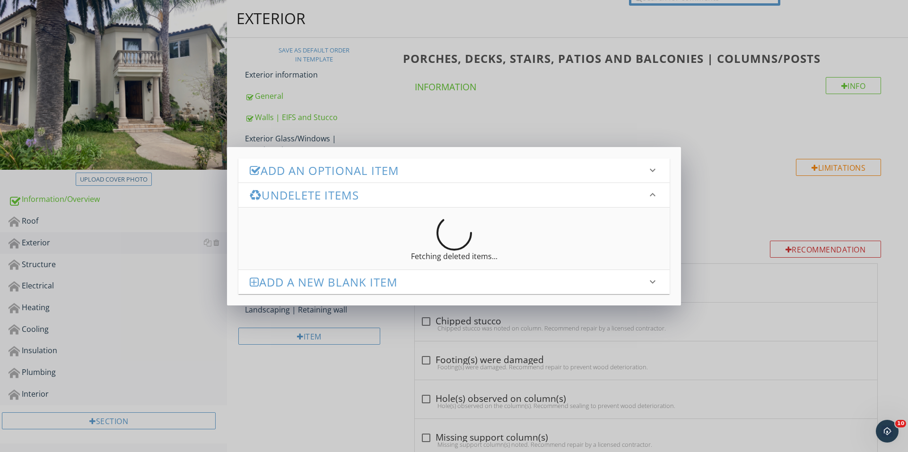
click at [395, 166] on h3 "Add an Optional Item" at bounding box center [448, 170] width 397 height 13
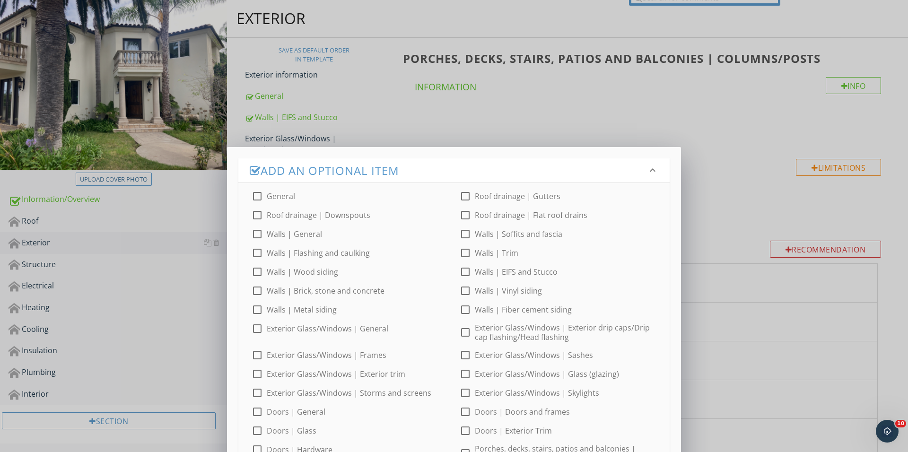
scroll to position [231, 0]
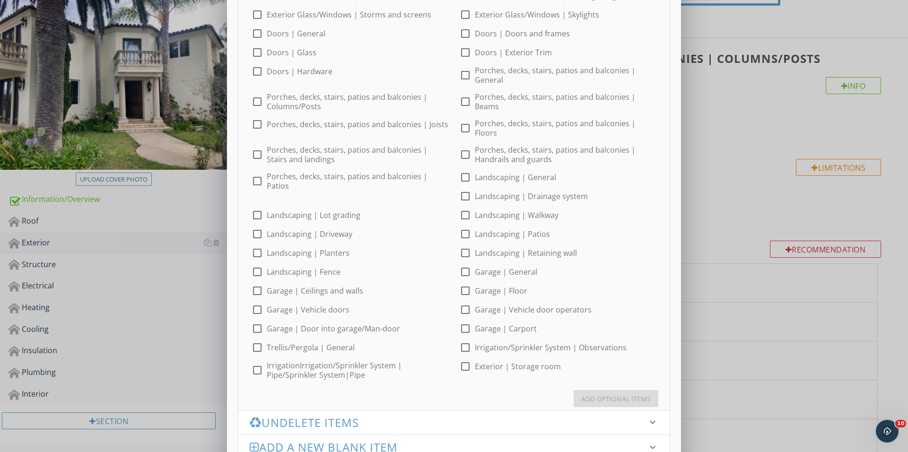
click at [457, 228] on div at bounding box center [465, 234] width 16 height 16
click at [457, 226] on div at bounding box center [465, 234] width 16 height 16
checkbox input "false"
click at [457, 207] on div at bounding box center [465, 215] width 16 height 16
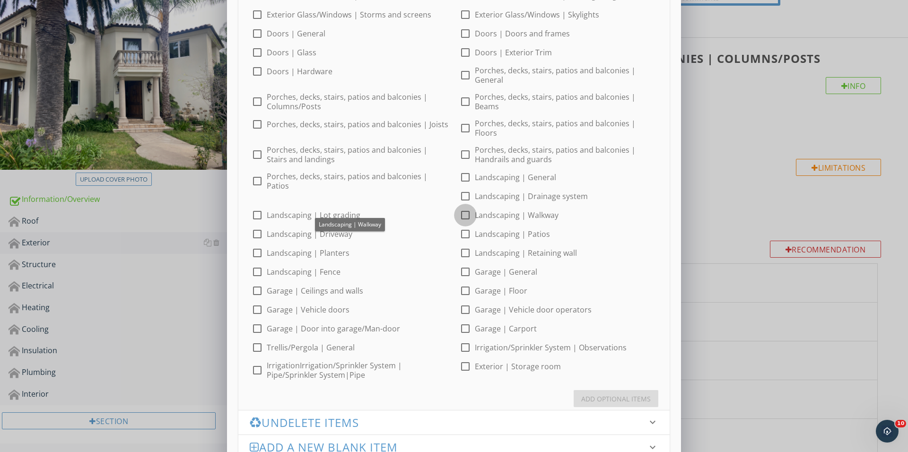
click at [457, 207] on div at bounding box center [465, 215] width 16 height 16
checkbox input "true"
click at [614, 394] on div "Add Optional Items" at bounding box center [616, 399] width 70 height 10
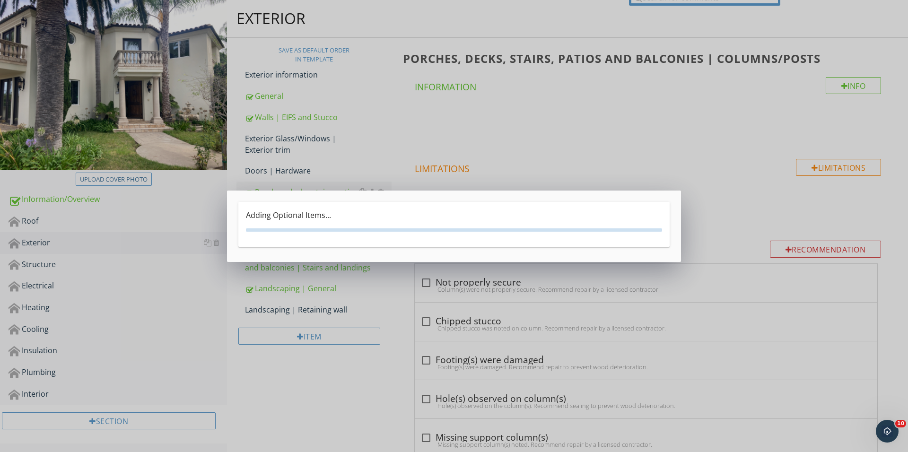
scroll to position [0, 0]
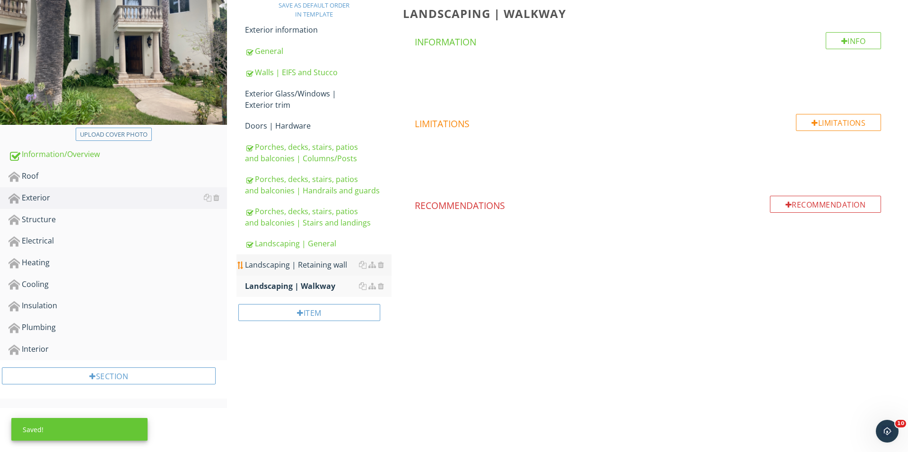
scroll to position [148, 0]
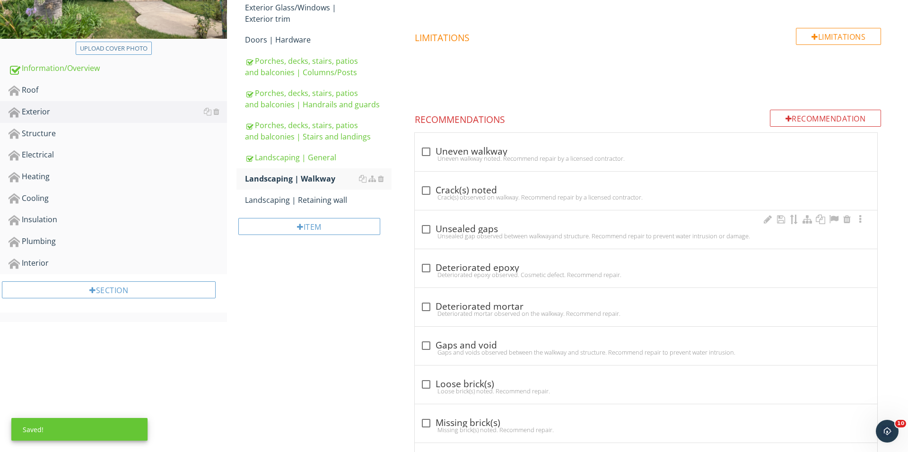
click at [429, 223] on div at bounding box center [426, 229] width 16 height 16
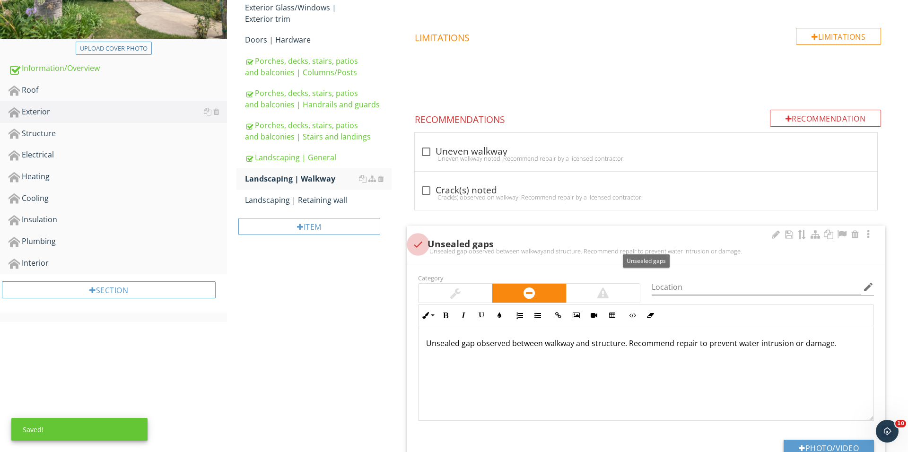
scroll to position [226, 0]
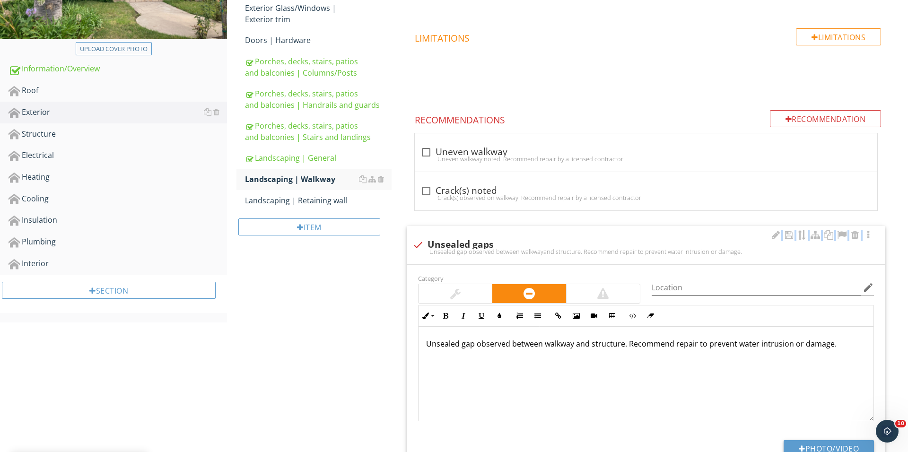
click at [429, 236] on div "check Unsealed gaps Unsealed gap observed between walkwayand structure. Recomme…" at bounding box center [646, 245] width 479 height 38
checkbox input "true"
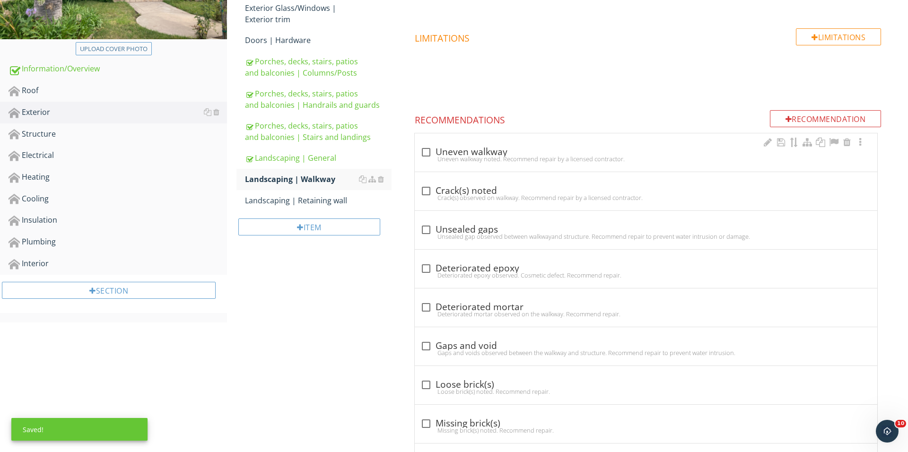
click at [429, 141] on div "check_box_outline_blank Uneven walkway Uneven walkway noted. Recommend repair b…" at bounding box center [646, 152] width 463 height 38
checkbox input "true"
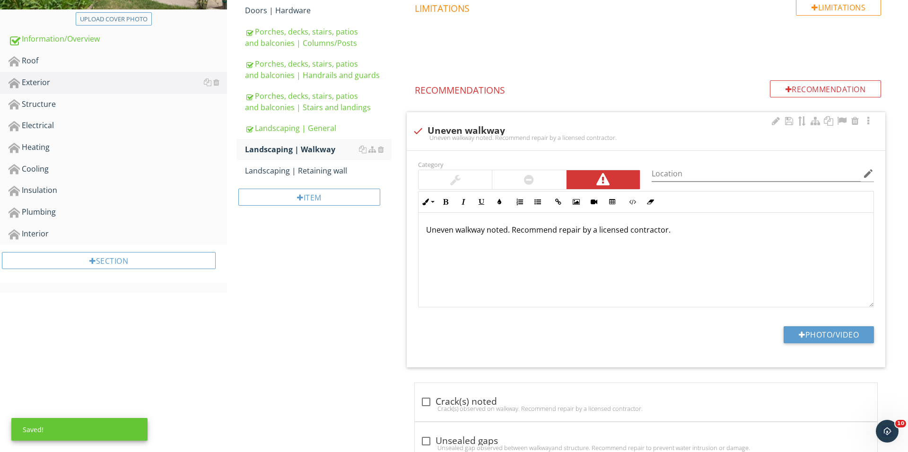
scroll to position [274, 0]
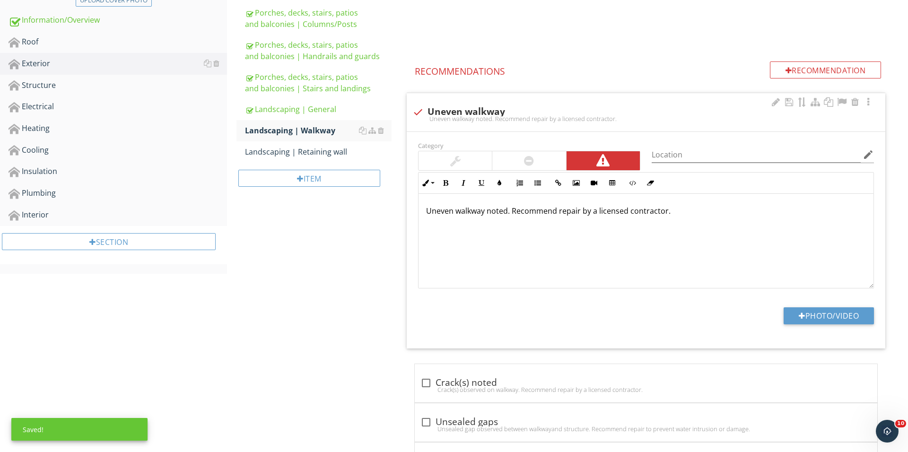
click at [536, 155] on div at bounding box center [528, 160] width 73 height 19
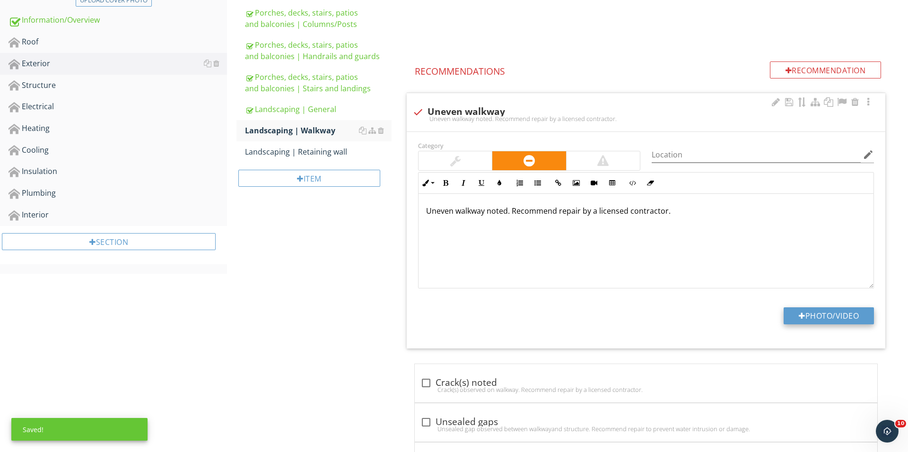
click at [803, 318] on button "Photo/Video" at bounding box center [829, 315] width 90 height 17
type input "C:\fakepath\IMG_3744.JPG"
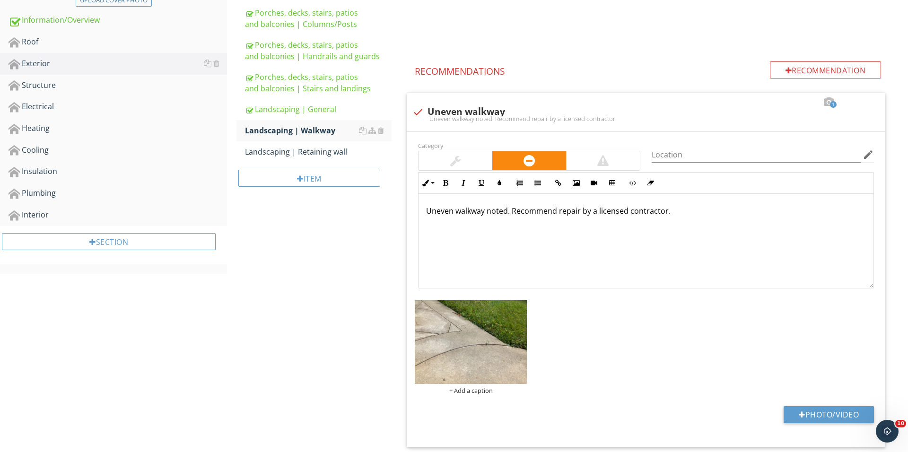
scroll to position [108, 0]
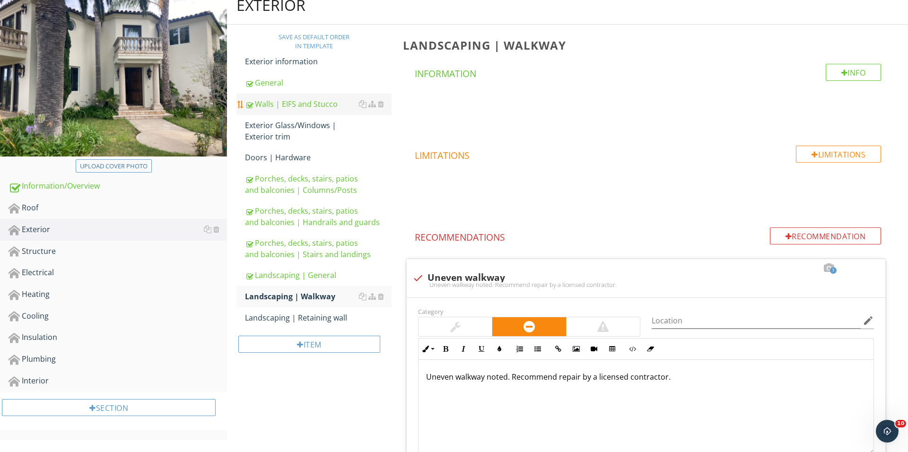
click at [319, 107] on div "Walls | EIFS and Stucco" at bounding box center [318, 103] width 147 height 11
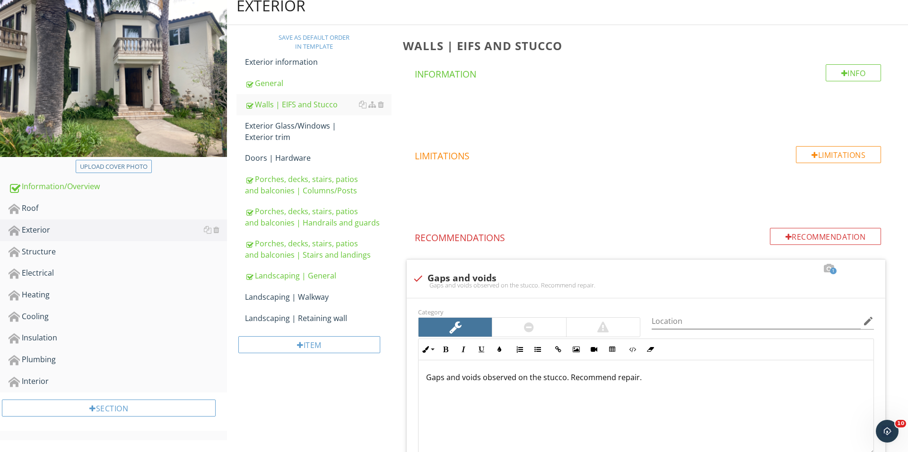
scroll to position [337, 0]
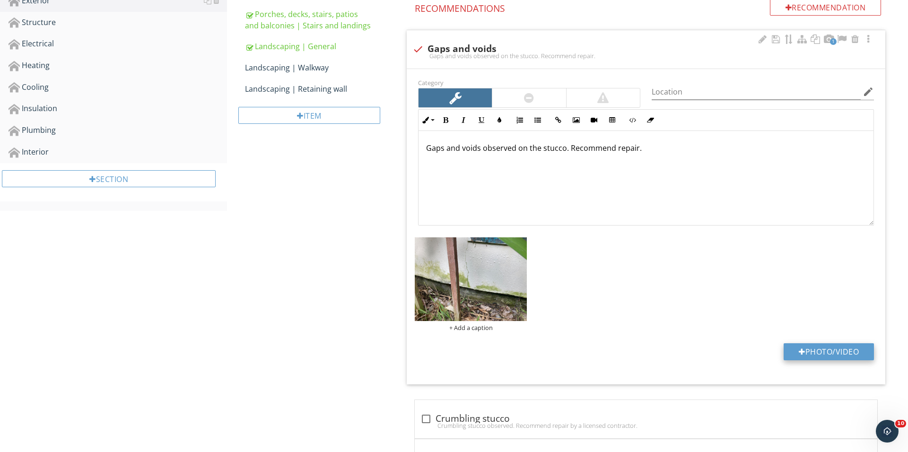
click at [804, 352] on button "Photo/Video" at bounding box center [829, 351] width 90 height 17
type input "C:\fakepath\IMG_3757.JPG"
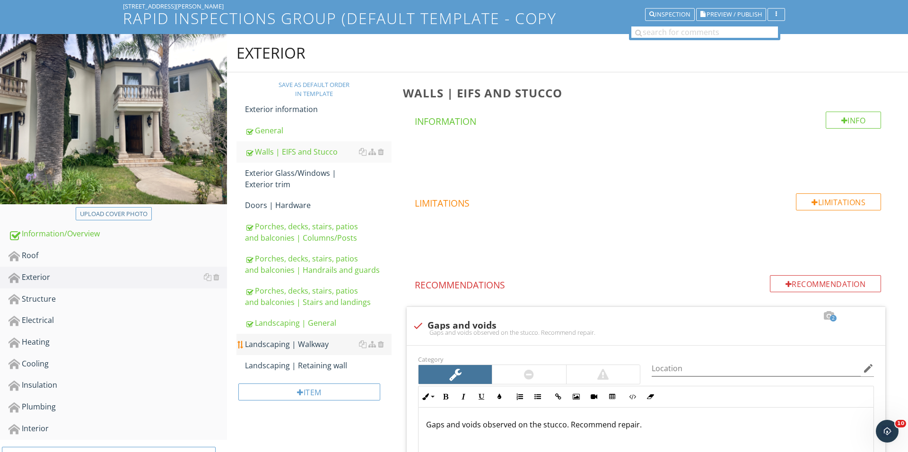
scroll to position [92, 0]
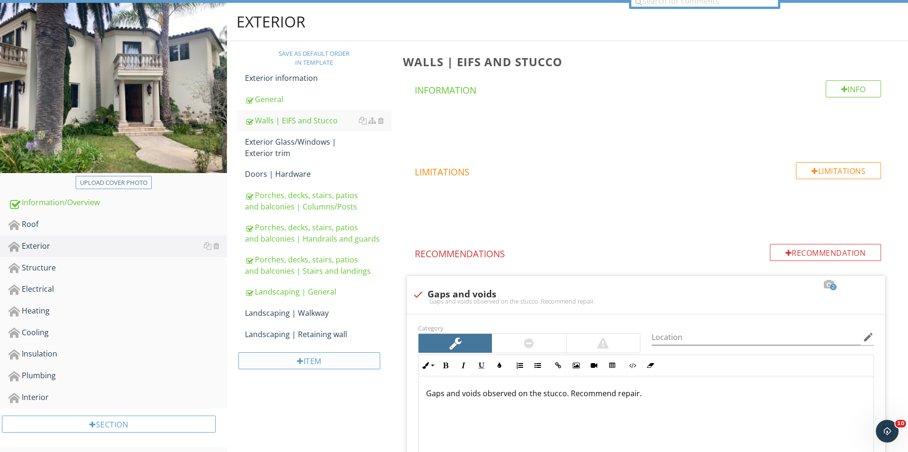
click at [320, 359] on div "Item" at bounding box center [309, 360] width 142 height 17
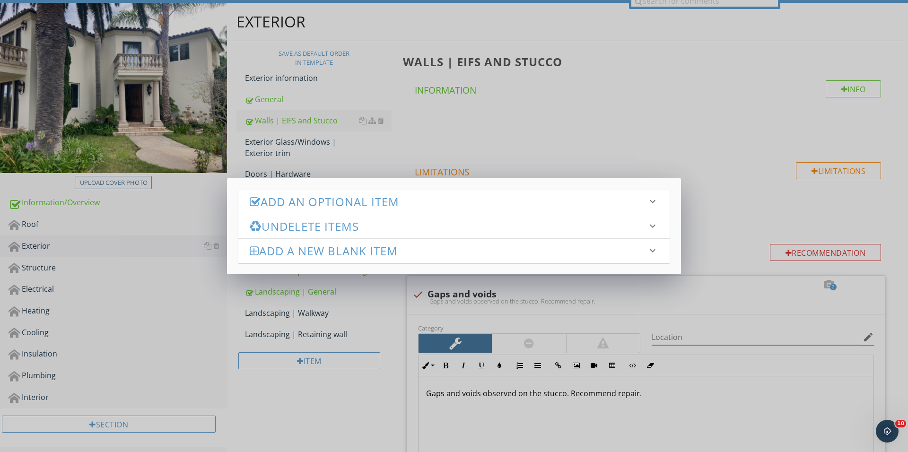
click at [382, 203] on h3 "Add an Optional Item" at bounding box center [448, 201] width 397 height 13
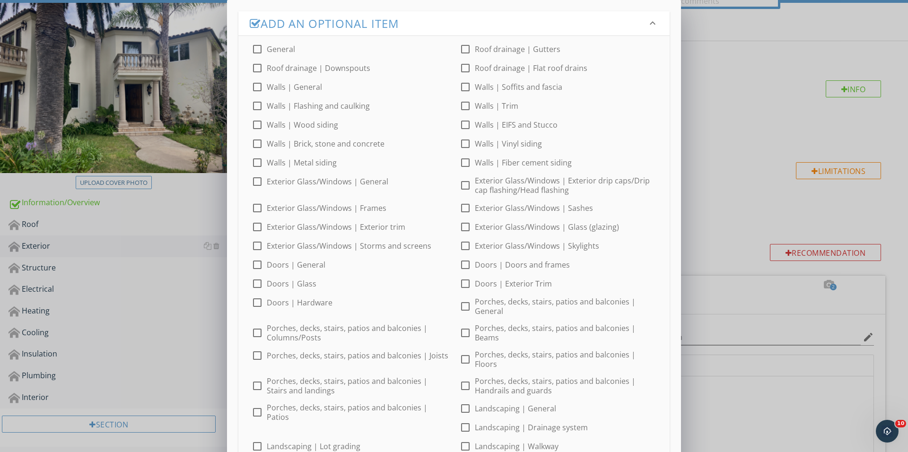
click at [455, 52] on div "check_box_outline_blank Roof drainage | Gutters" at bounding box center [558, 49] width 208 height 11
click at [460, 53] on div at bounding box center [465, 49] width 16 height 16
checkbox input "true"
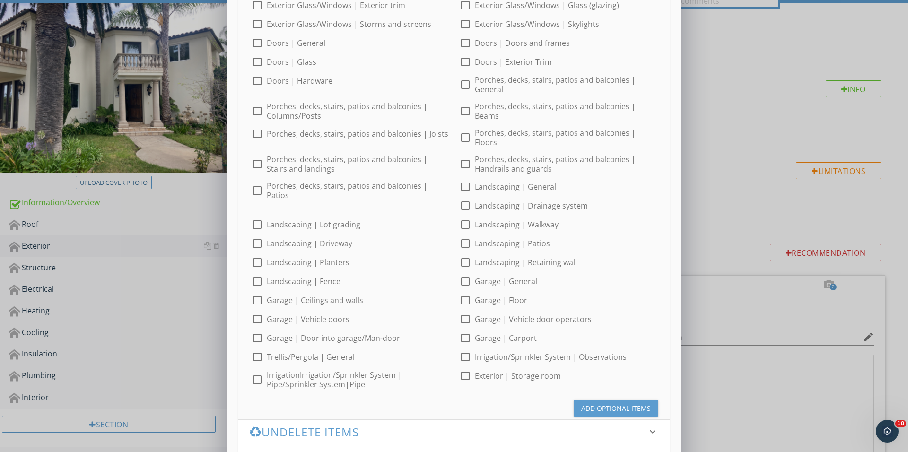
click at [606, 403] on div "Add Optional Items" at bounding box center [616, 408] width 70 height 10
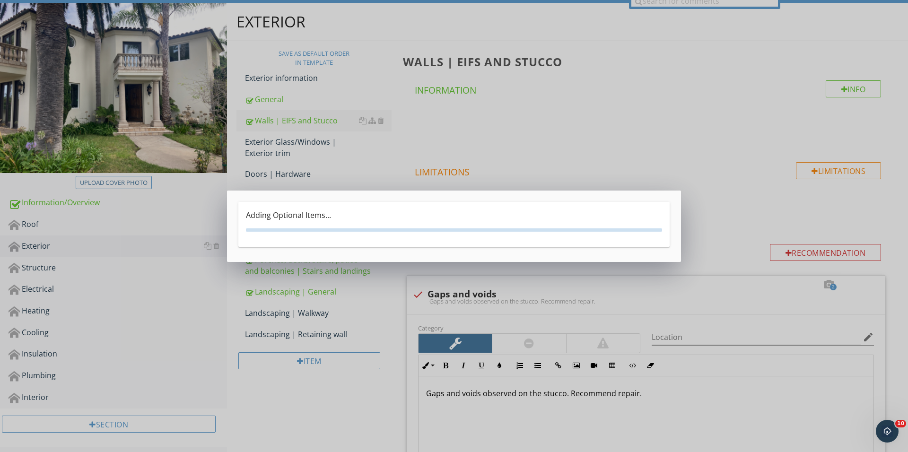
scroll to position [0, 0]
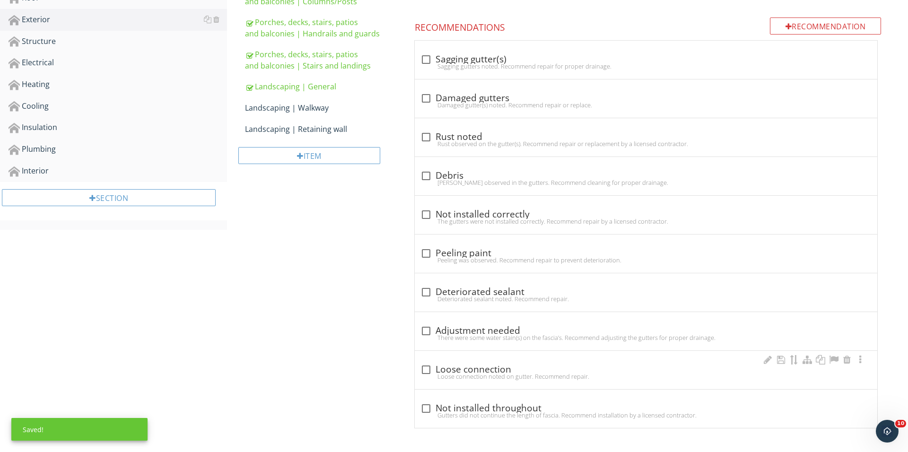
scroll to position [320, 0]
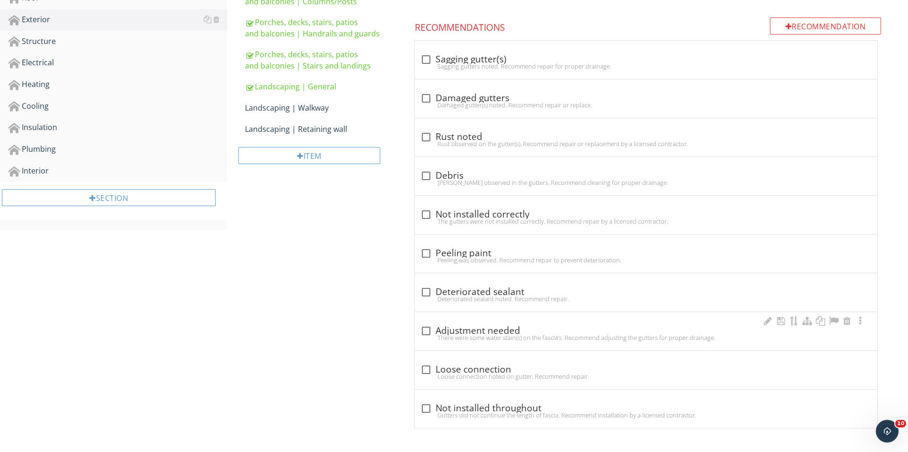
click at [420, 335] on div at bounding box center [426, 331] width 16 height 16
checkbox input "true"
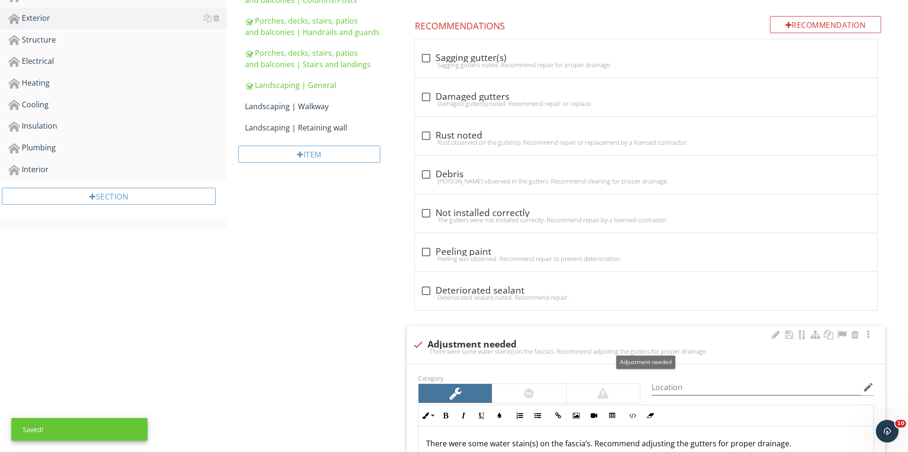
scroll to position [562, 0]
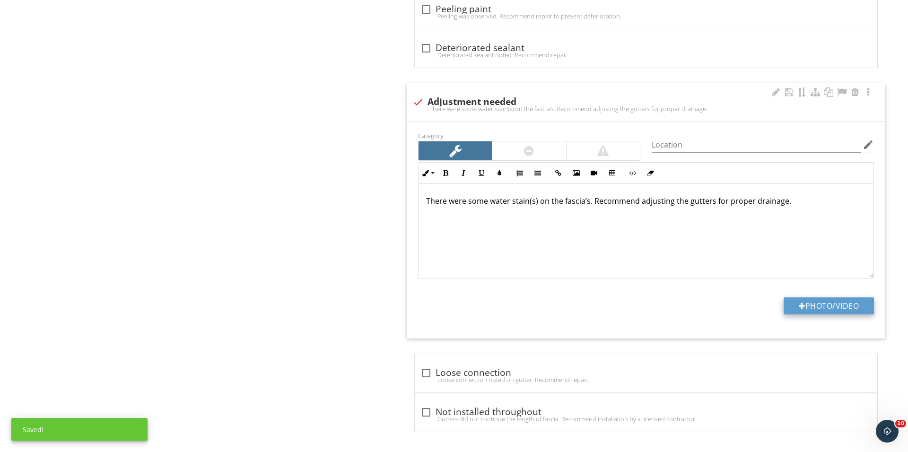
click at [799, 309] on div at bounding box center [802, 306] width 7 height 8
type input "C:\fakepath\IMG_3765.JPG"
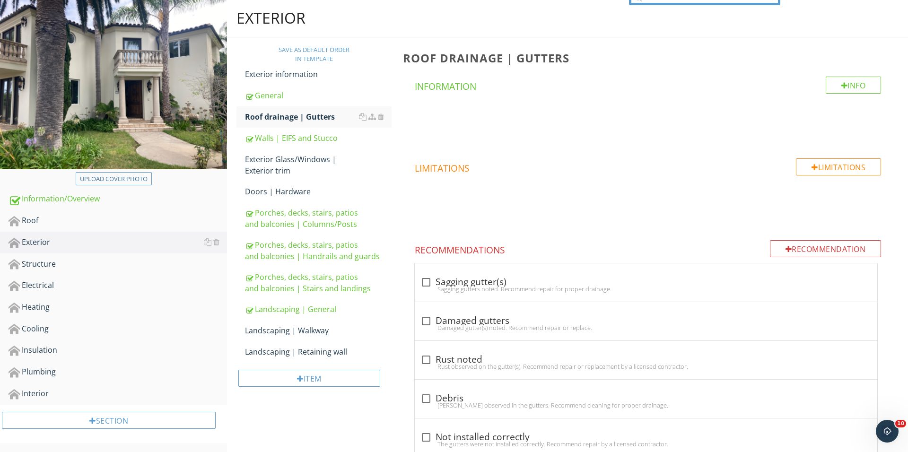
scroll to position [110, 0]
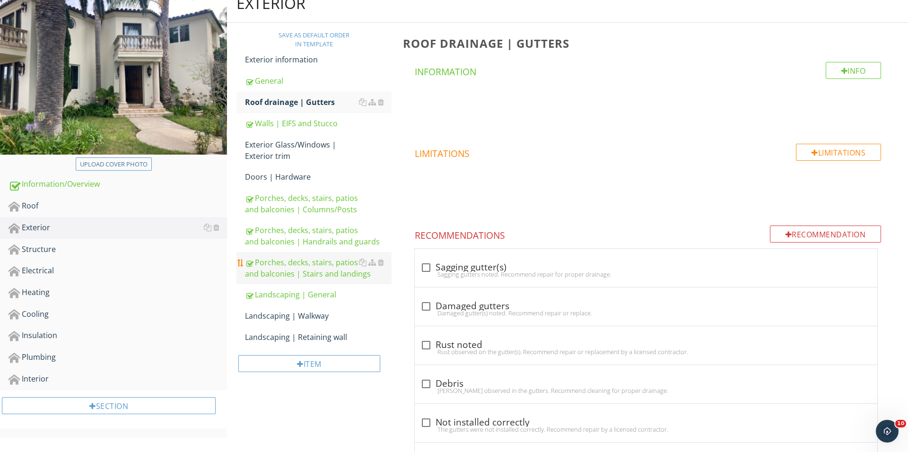
click at [307, 275] on div "Porches, decks, stairs, patios and balconies | Stairs and landings" at bounding box center [318, 268] width 147 height 23
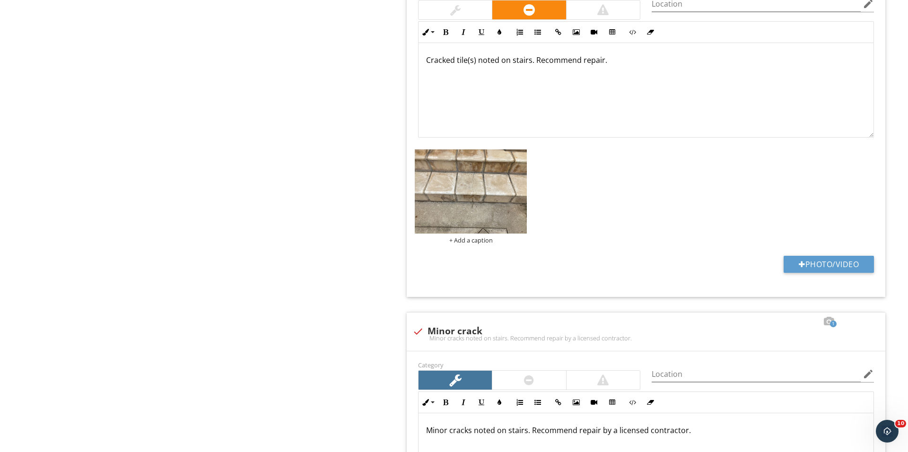
scroll to position [836, 0]
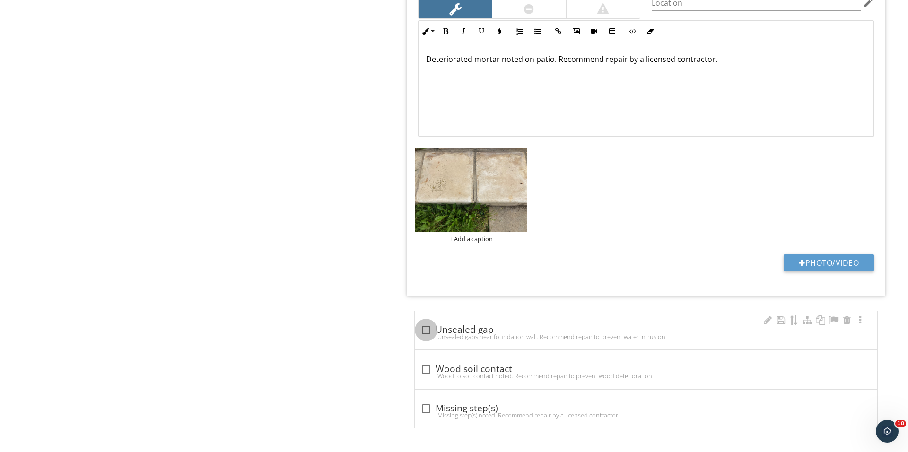
click at [422, 323] on div at bounding box center [426, 330] width 16 height 16
checkbox input "true"
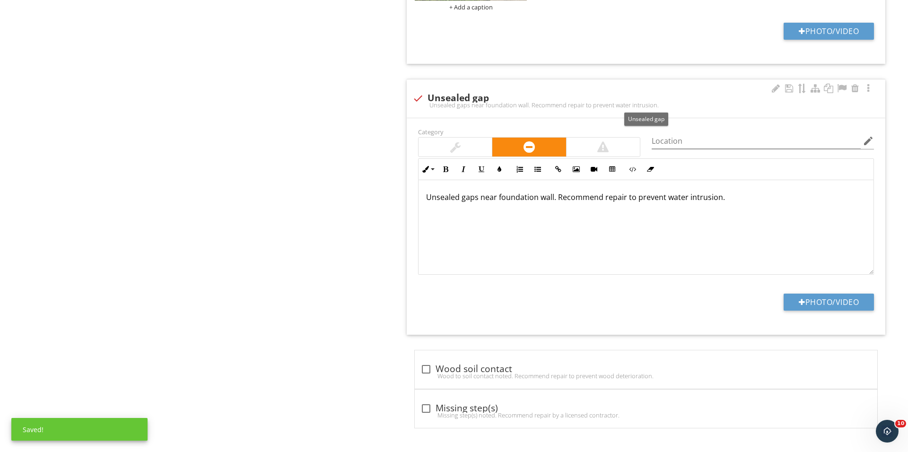
scroll to position [1798, 0]
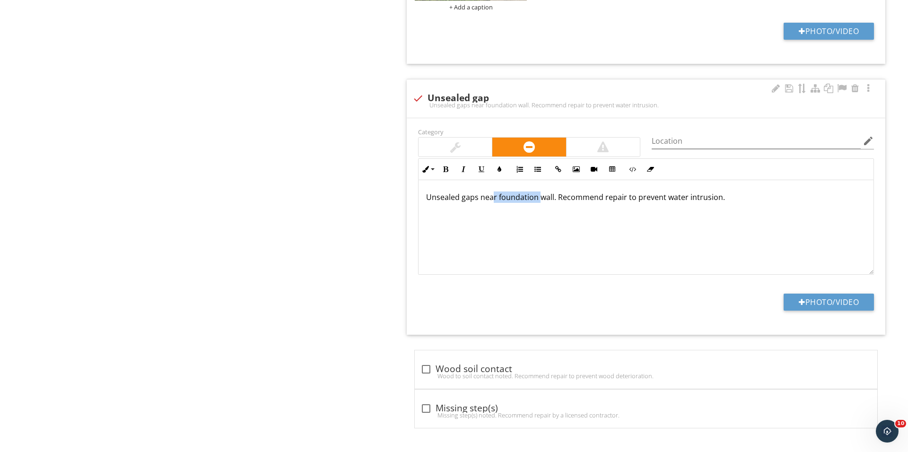
drag, startPoint x: 540, startPoint y: 196, endPoint x: 494, endPoint y: 198, distance: 45.9
click at [494, 198] on p "Unsealed gaps near foundation wall. Recommend repair to prevent water intrusion." at bounding box center [646, 197] width 440 height 11
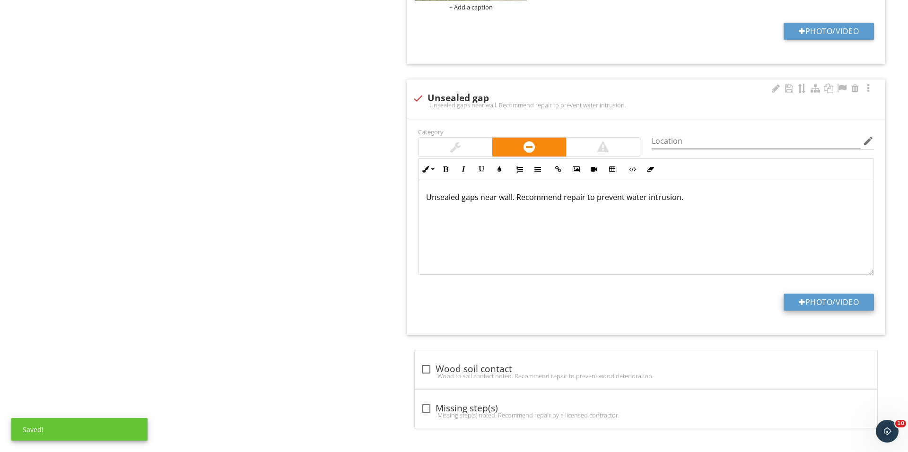
click at [796, 304] on button "Photo/Video" at bounding box center [829, 302] width 90 height 17
type input "C:\fakepath\IMG_3776.JPG"
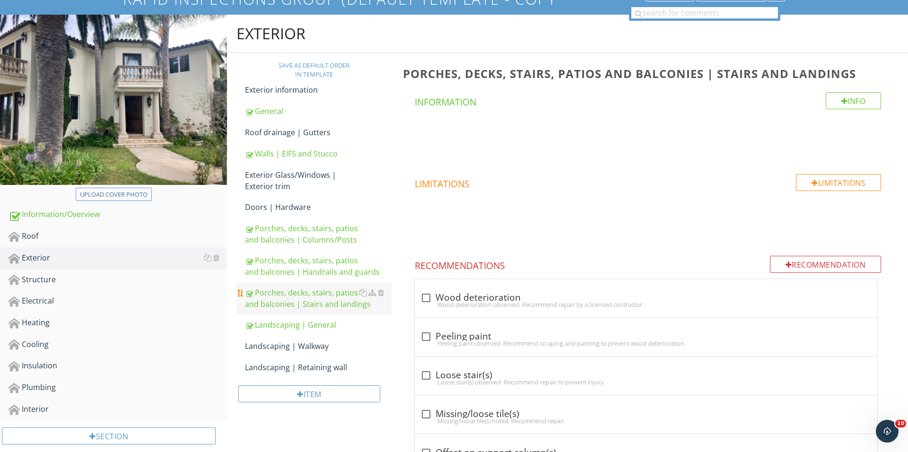
scroll to position [129, 0]
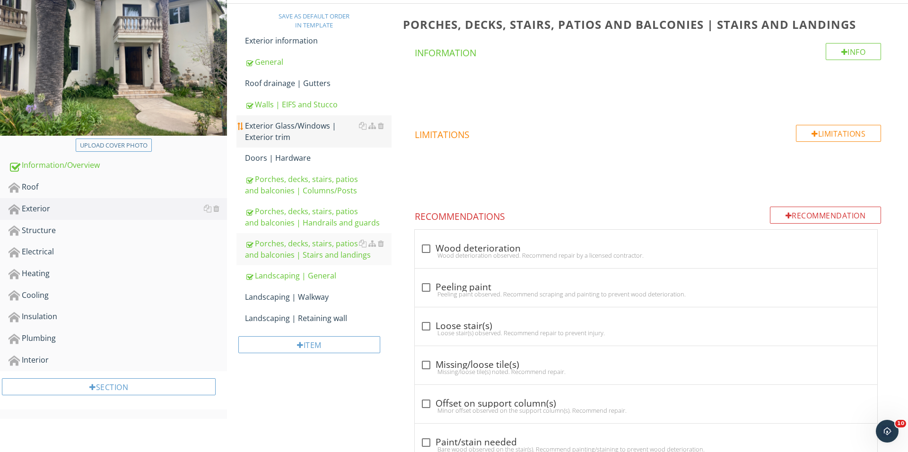
click at [315, 128] on div "Exterior Glass/Windows | Exterior trim" at bounding box center [318, 131] width 147 height 23
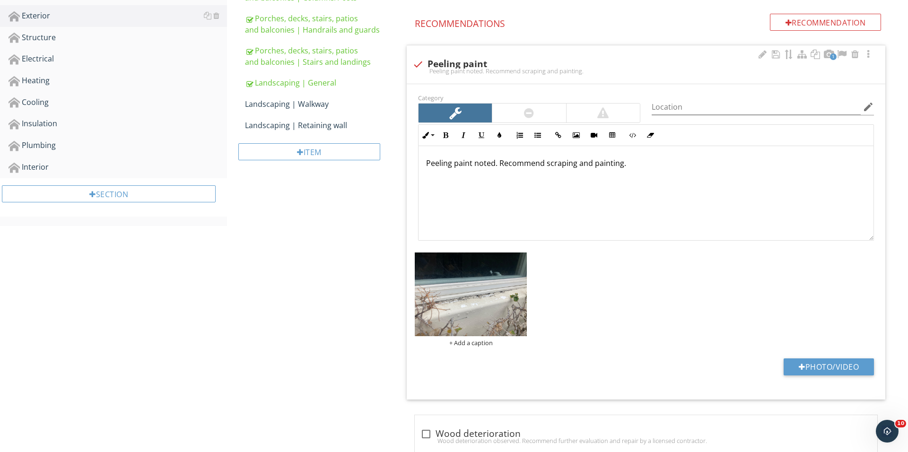
scroll to position [398, 0]
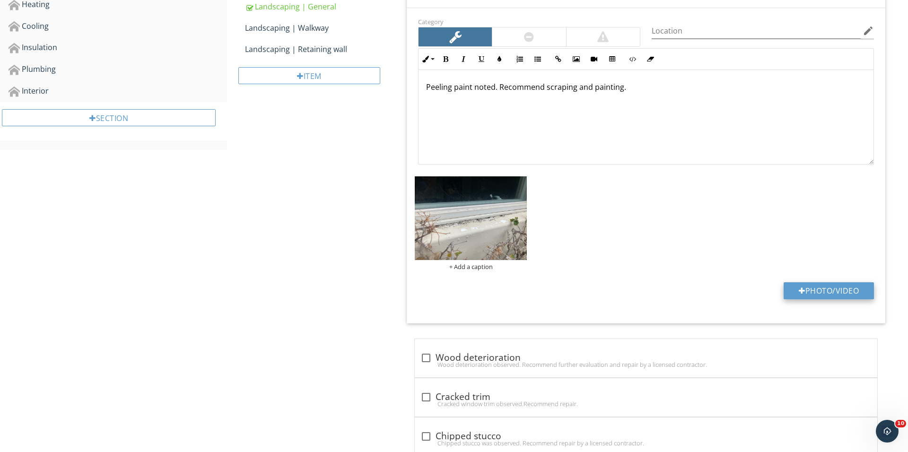
click at [788, 285] on button "Photo/Video" at bounding box center [829, 290] width 90 height 17
type input "C:\fakepath\IMG_3779.JPG"
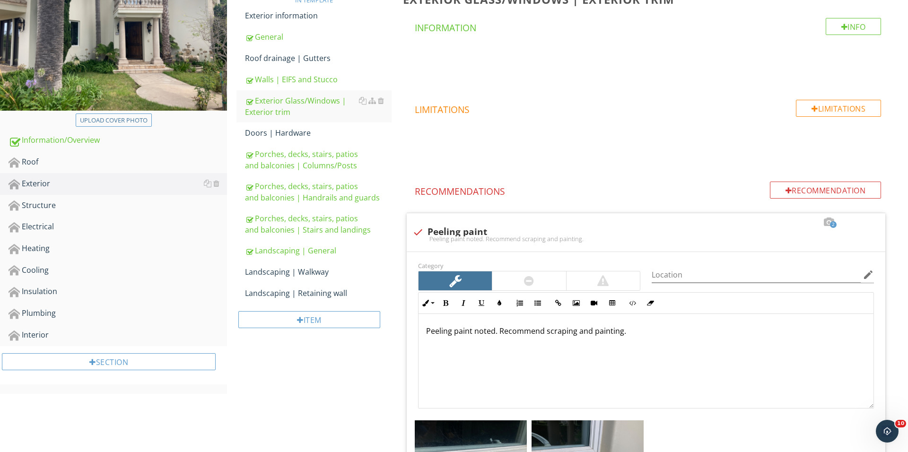
scroll to position [158, 0]
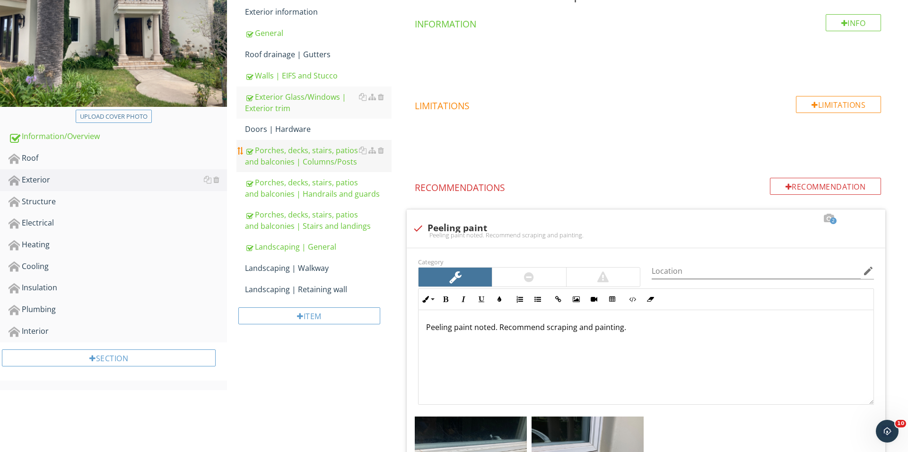
click at [318, 162] on div "Porches, decks, stairs, patios and balconies | Columns/Posts" at bounding box center [318, 156] width 147 height 23
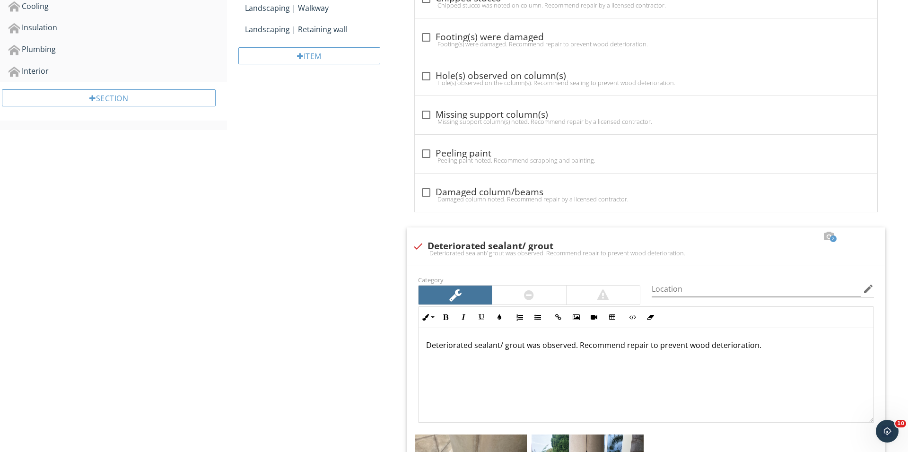
scroll to position [726, 0]
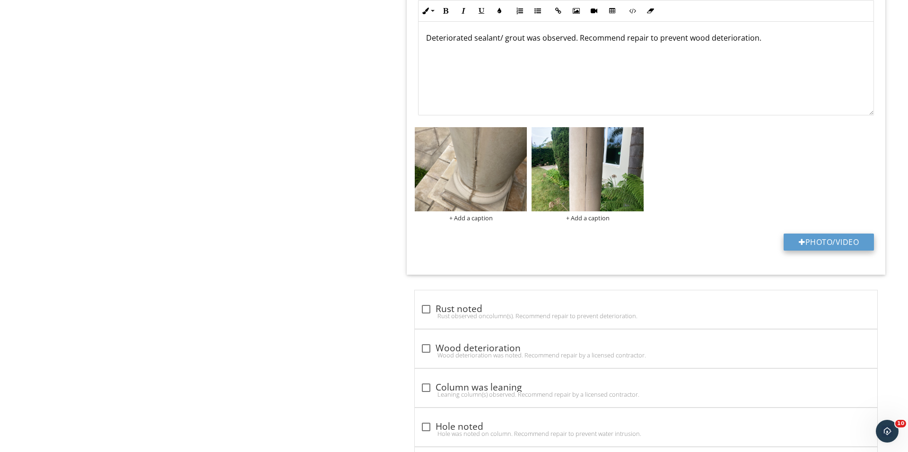
click at [820, 247] on button "Photo/Video" at bounding box center [829, 242] width 90 height 17
type input "C:\fakepath\IMG_3790.JPG"
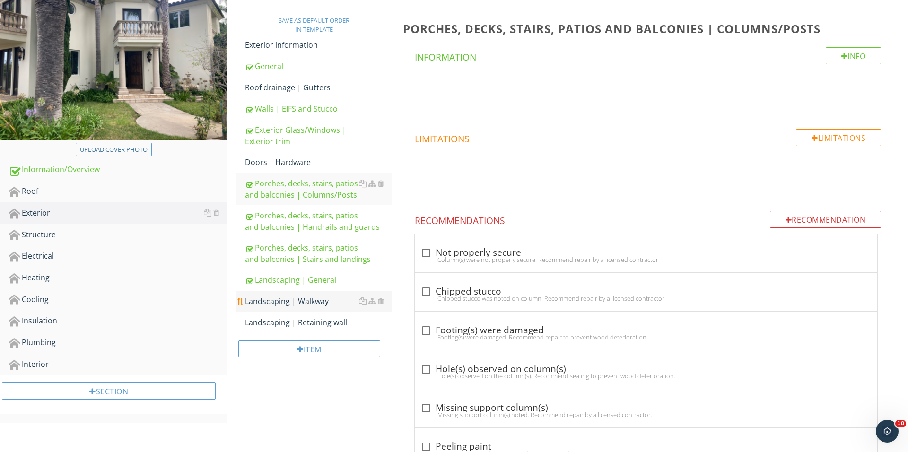
scroll to position [118, 0]
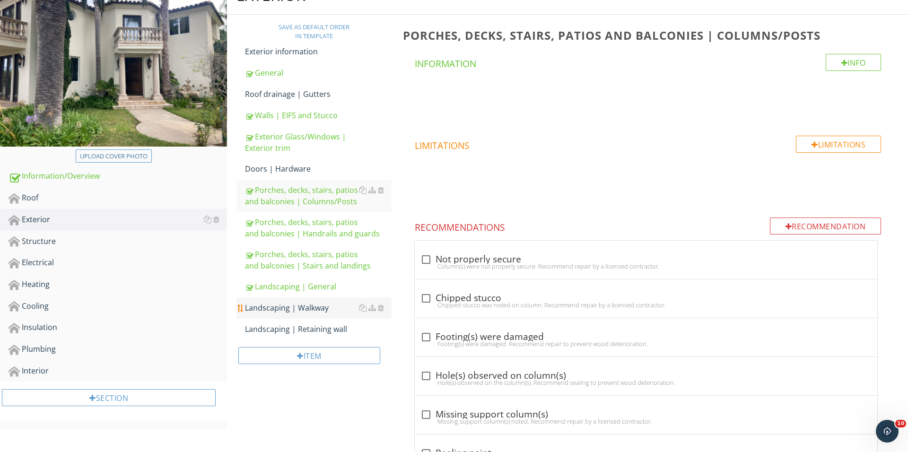
click at [319, 307] on div "Landscaping | Walkway" at bounding box center [318, 307] width 147 height 11
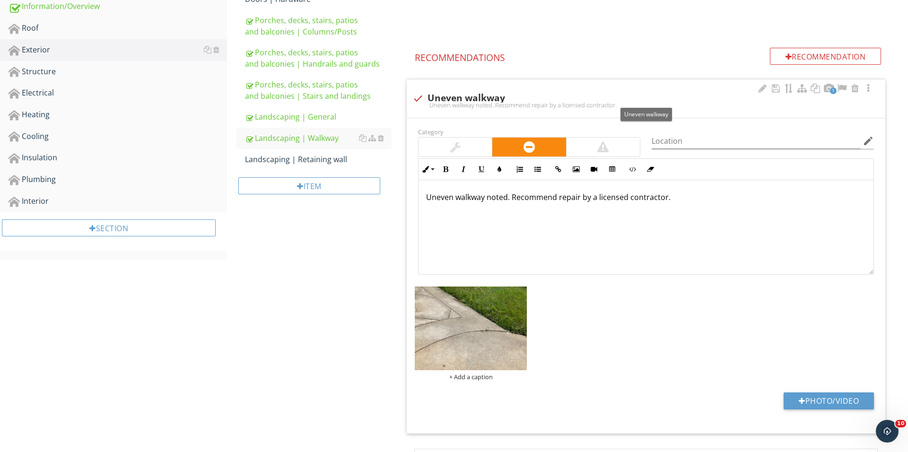
scroll to position [375, 0]
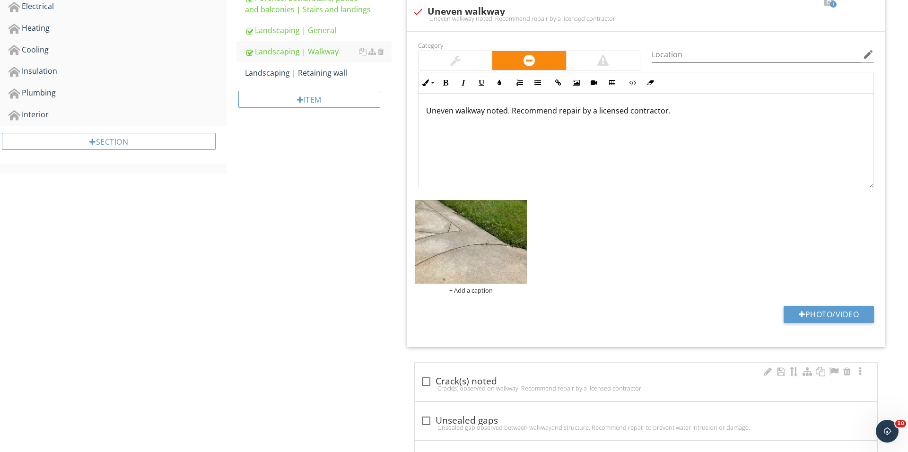
click at [437, 399] on div "check_box_outline_blank Crack(s) noted Crack(s) observed on walkway. Recommend …" at bounding box center [646, 382] width 463 height 38
checkbox input "true"
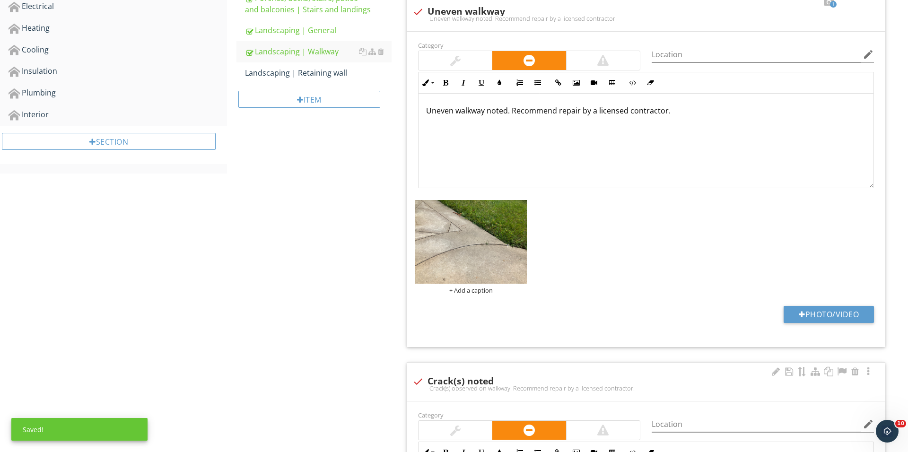
scroll to position [655, 0]
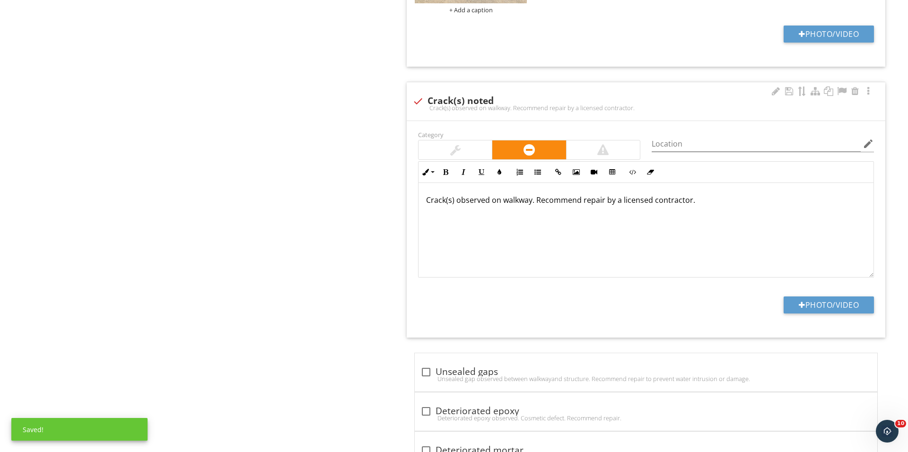
click at [472, 140] on div at bounding box center [455, 149] width 73 height 19
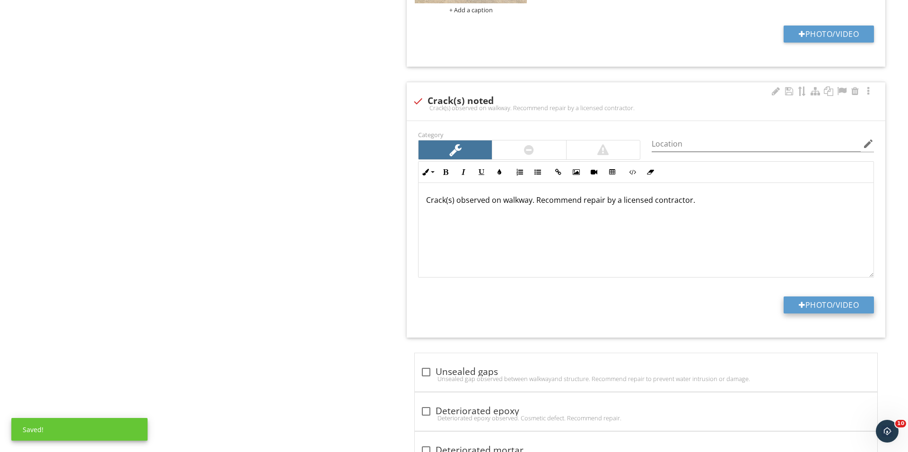
click at [839, 302] on button "Photo/Video" at bounding box center [829, 305] width 90 height 17
type input "C:\fakepath\IMG_3795.JPG"
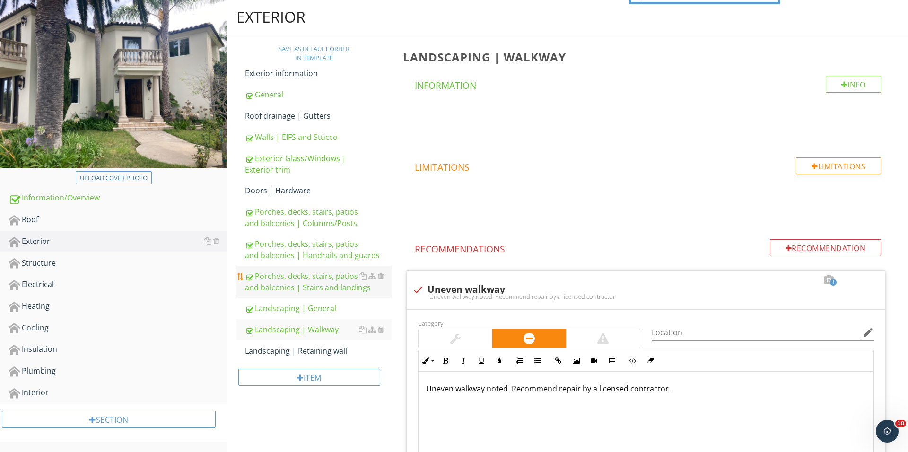
scroll to position [108, 0]
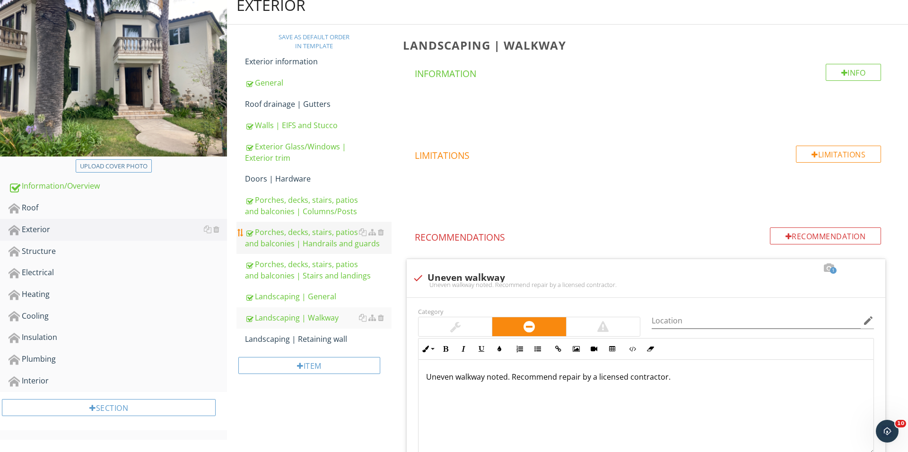
click at [333, 245] on div "Porches, decks, stairs, patios and balconies | Handrails and guards" at bounding box center [318, 238] width 147 height 23
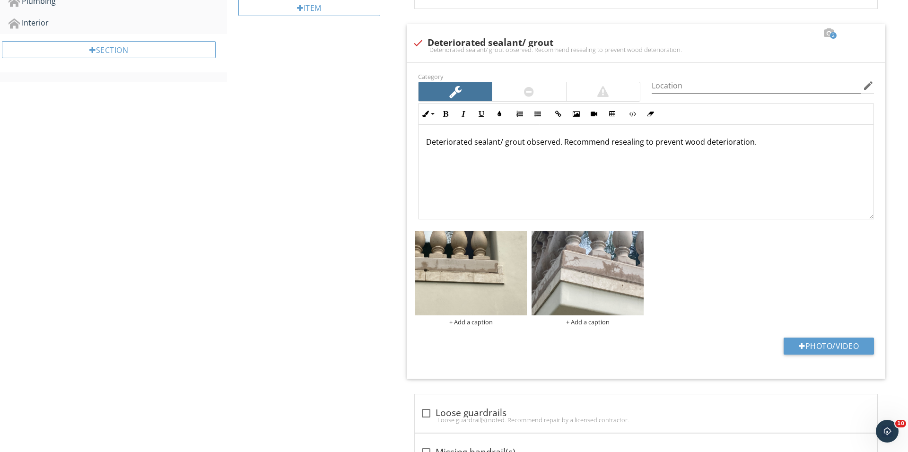
scroll to position [499, 0]
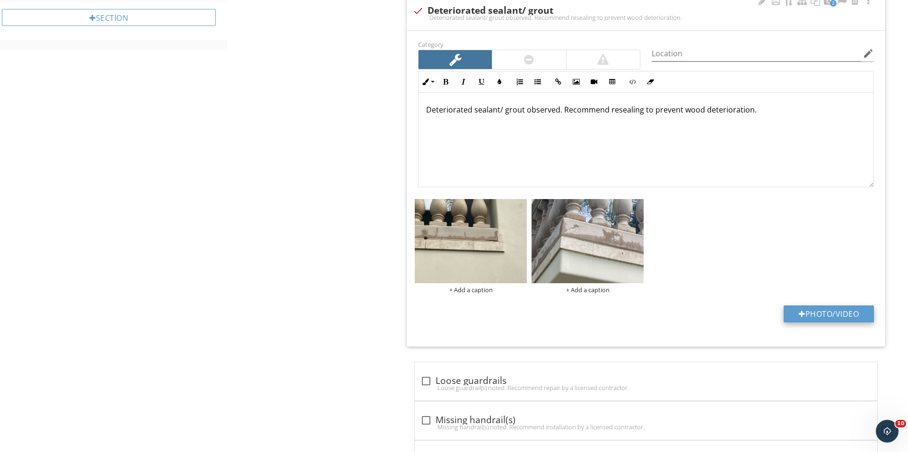
click at [789, 315] on button "Photo/Video" at bounding box center [829, 314] width 90 height 17
type input "C:\fakepath\IMG_3803.JPG"
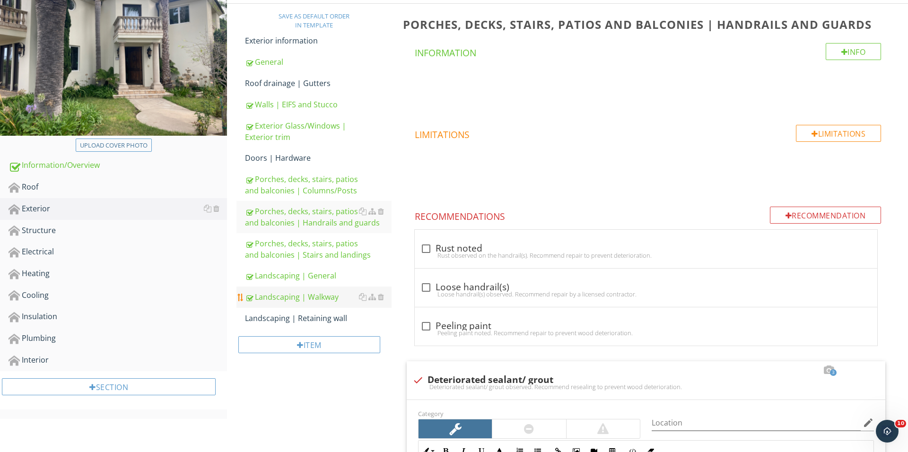
scroll to position [154, 0]
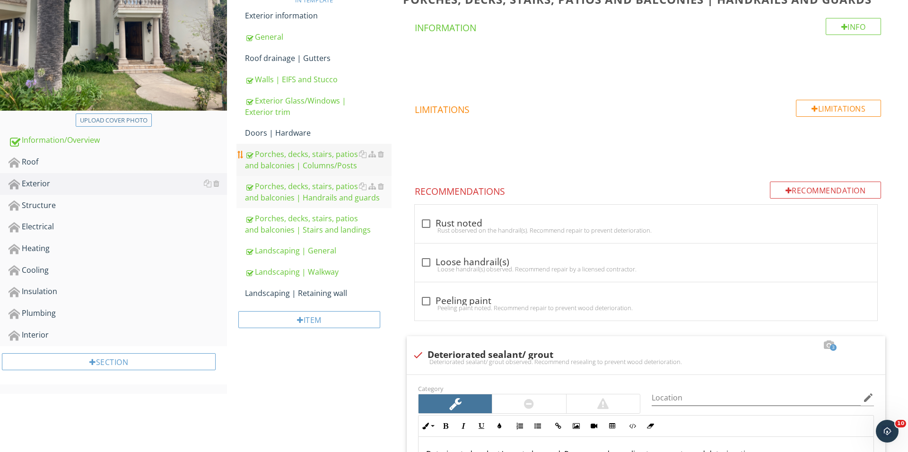
click at [313, 166] on div "Porches, decks, stairs, patios and balconies | Columns/Posts" at bounding box center [318, 160] width 147 height 23
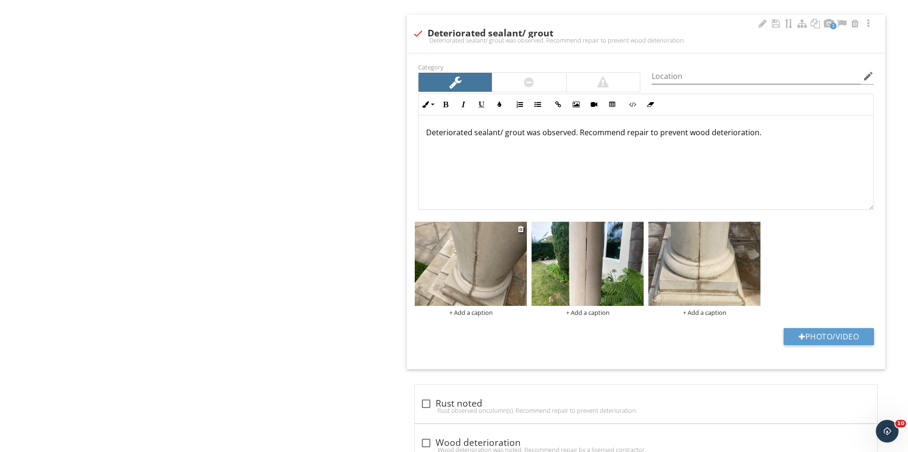
scroll to position [657, 0]
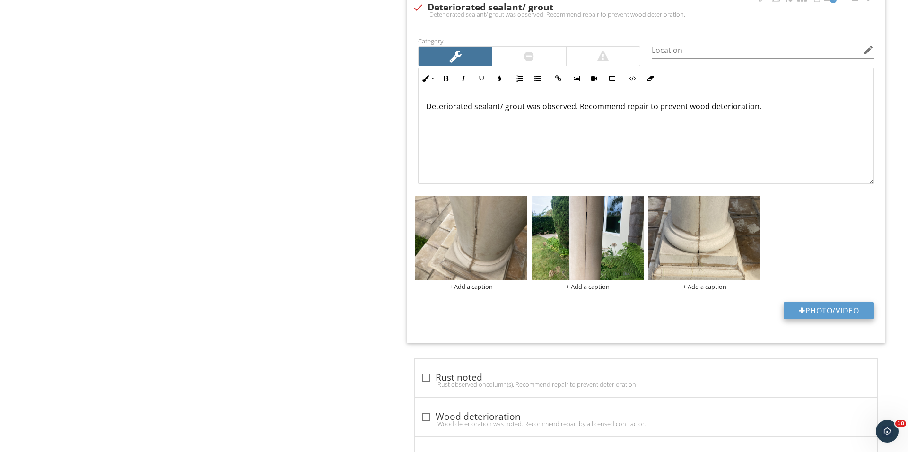
click at [791, 314] on button "Photo/Video" at bounding box center [829, 310] width 90 height 17
type input "C:\fakepath\IMG_3811.JPG"
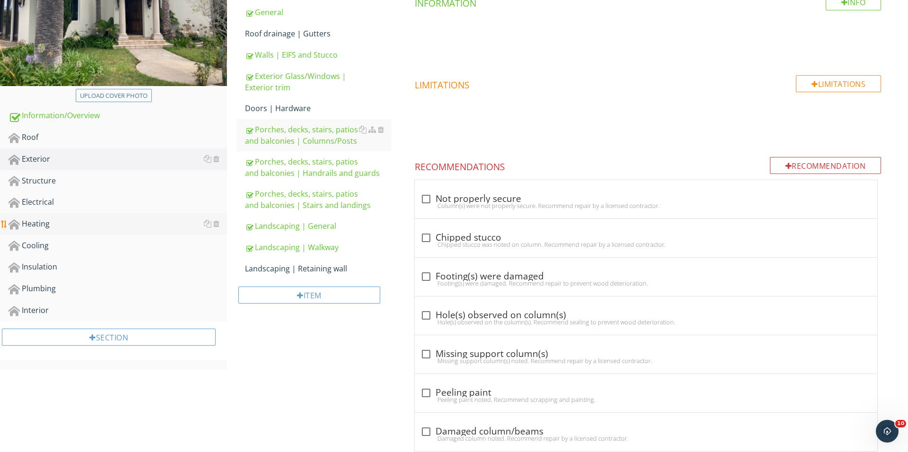
scroll to position [196, 0]
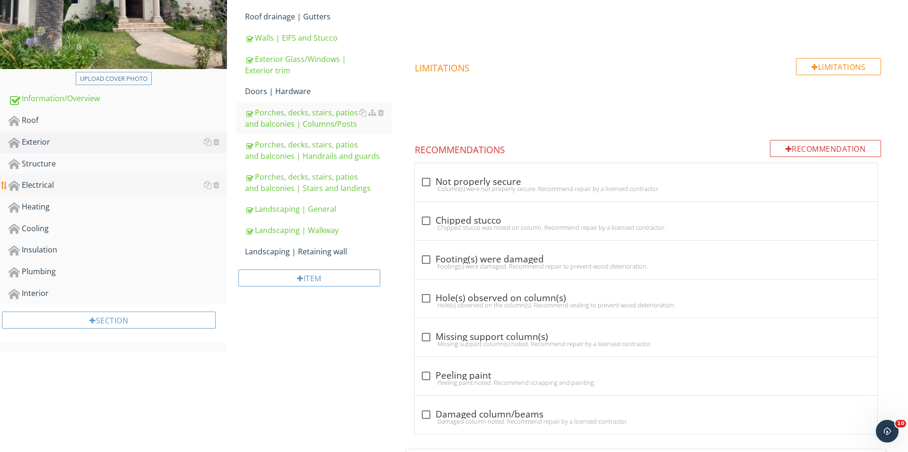
click at [102, 183] on div "Electrical" at bounding box center [118, 185] width 219 height 12
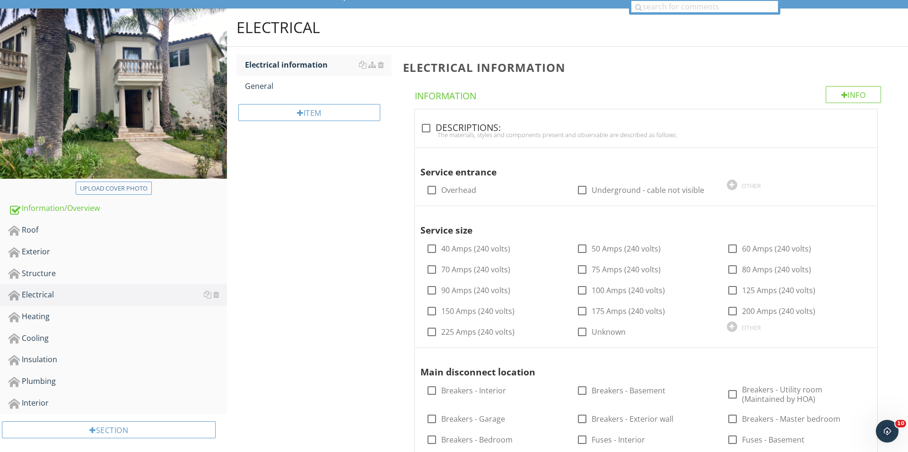
scroll to position [90, 0]
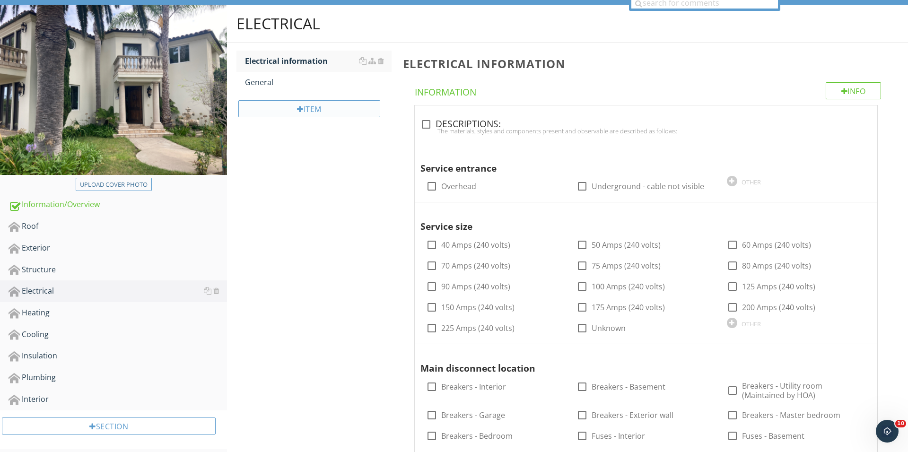
click at [330, 109] on div "Item" at bounding box center [309, 108] width 142 height 17
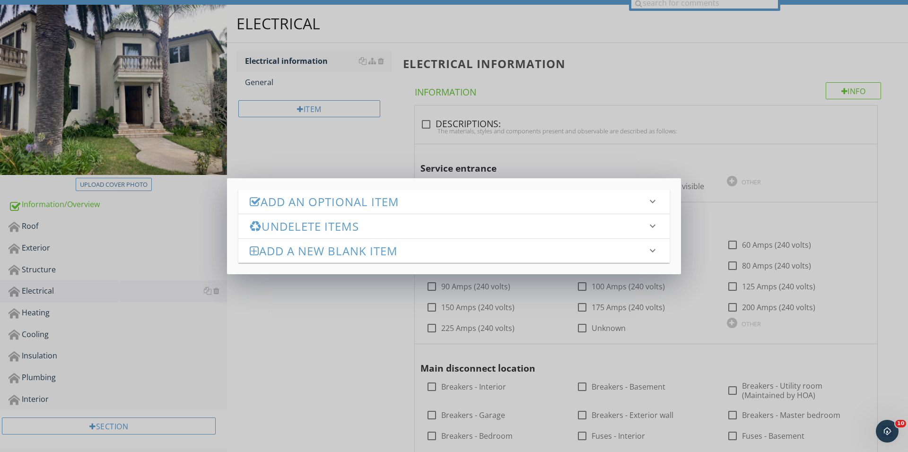
click at [307, 200] on h3 "Add an Optional Item" at bounding box center [448, 201] width 397 height 13
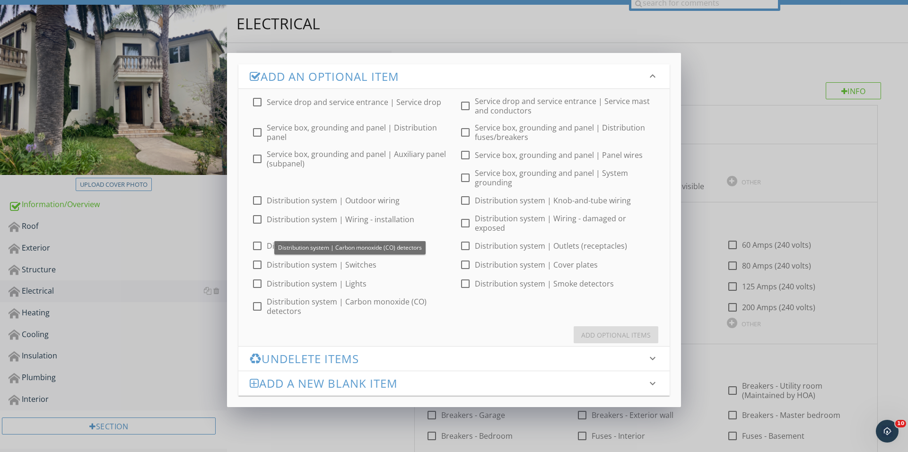
scroll to position [0, 0]
click at [267, 281] on label "Distribution system | Lights" at bounding box center [317, 283] width 100 height 9
checkbox input "true"
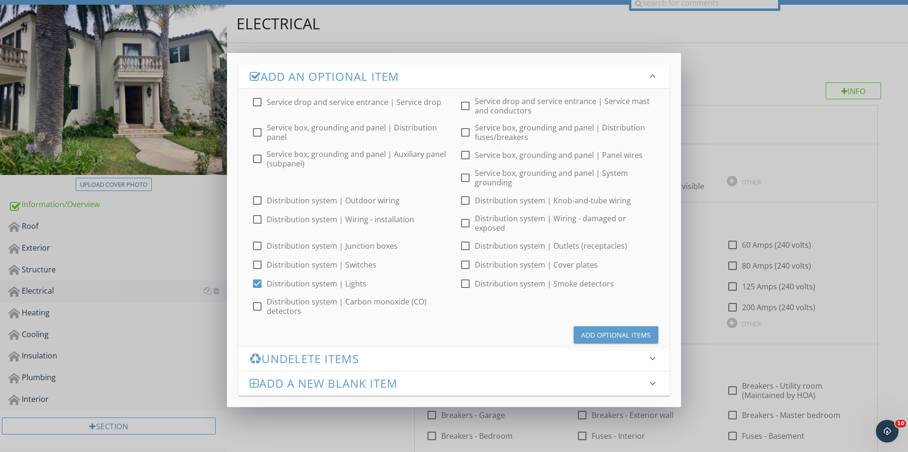
click at [601, 337] on div "Add Optional Items" at bounding box center [453, 331] width 431 height 30
click at [601, 330] on div "Add Optional Items" at bounding box center [616, 335] width 70 height 10
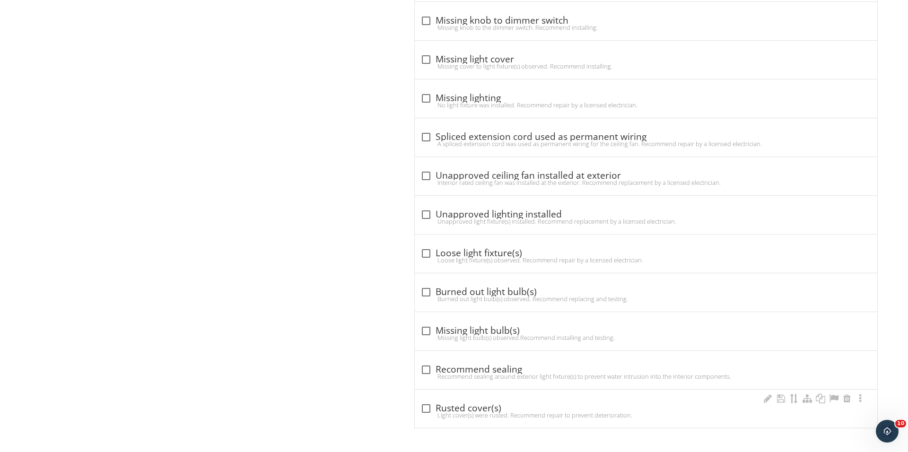
scroll to position [787, 0]
click at [430, 414] on div "Light cover(s) were rusted. Recommend repair to prevent deterioration." at bounding box center [646, 416] width 451 height 8
checkbox input "true"
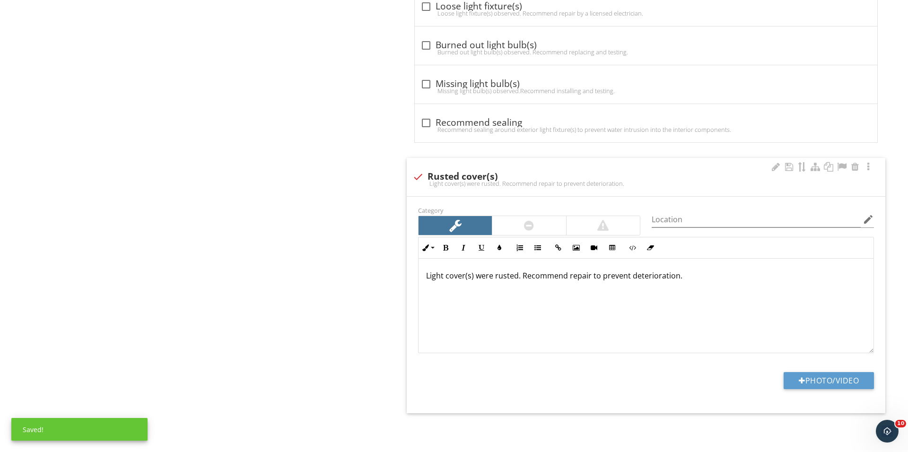
scroll to position [1034, 0]
click at [801, 379] on div at bounding box center [802, 381] width 7 height 8
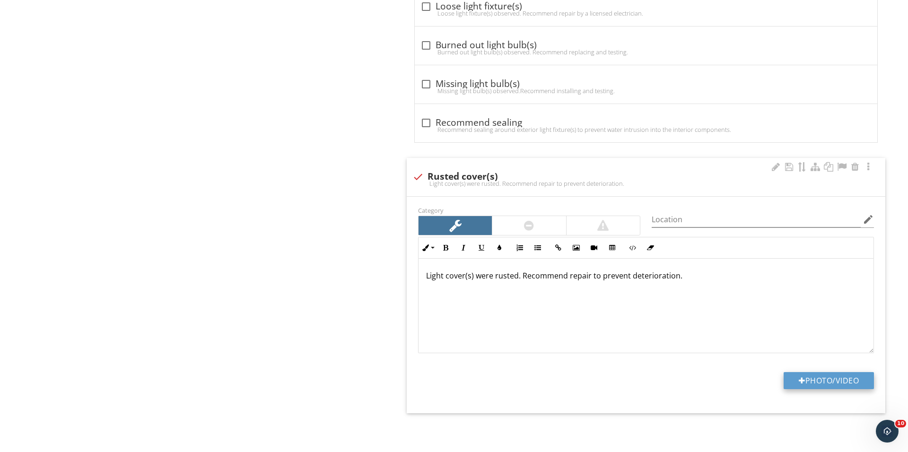
type input "C:\fakepath\IMG_3827.JPG"
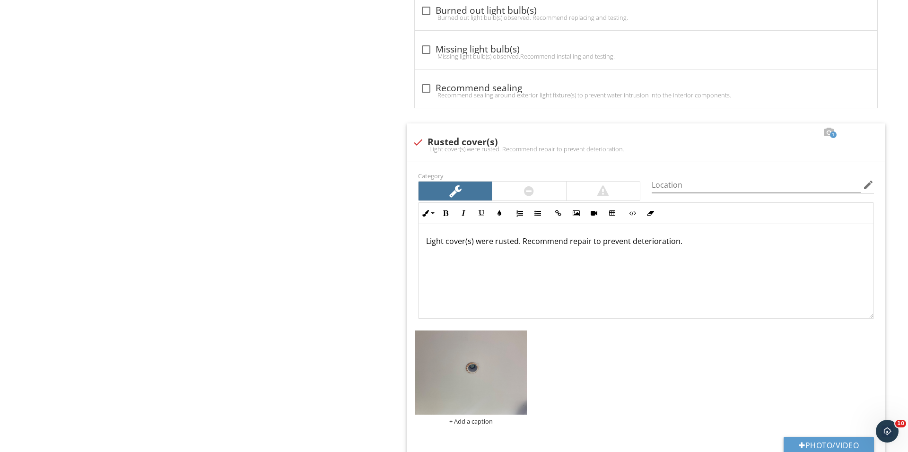
scroll to position [1068, 0]
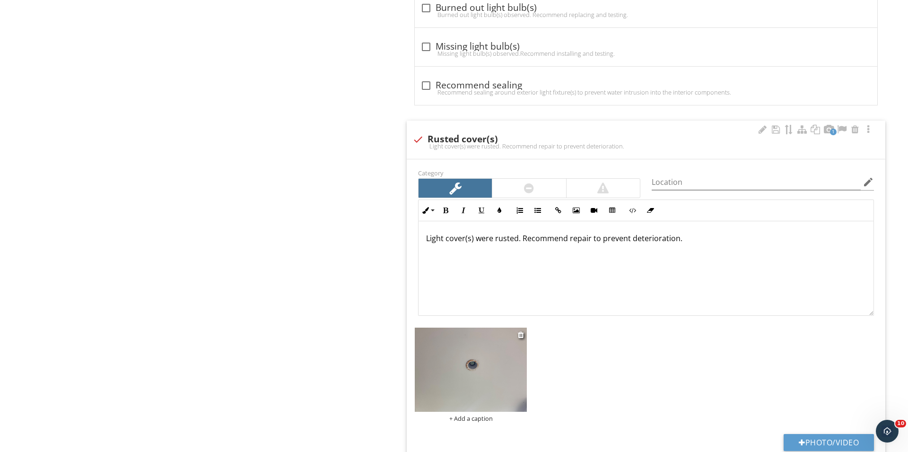
click at [458, 421] on div "+ Add a caption" at bounding box center [471, 419] width 112 height 8
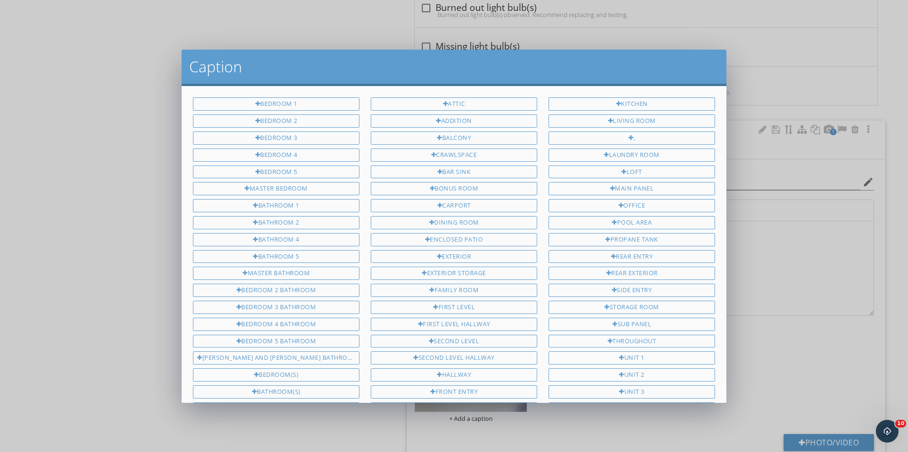
scroll to position [150, 0]
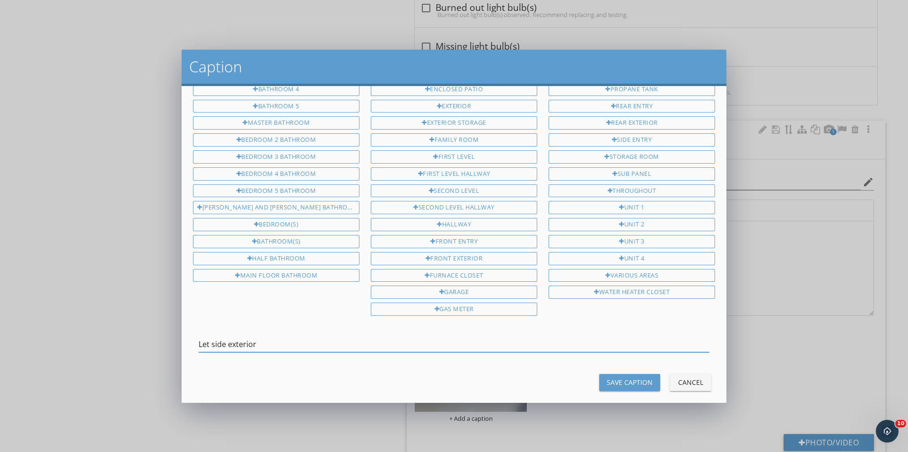
type input "Let side exterior"
click at [619, 377] on div "Save Caption" at bounding box center [630, 382] width 46 height 10
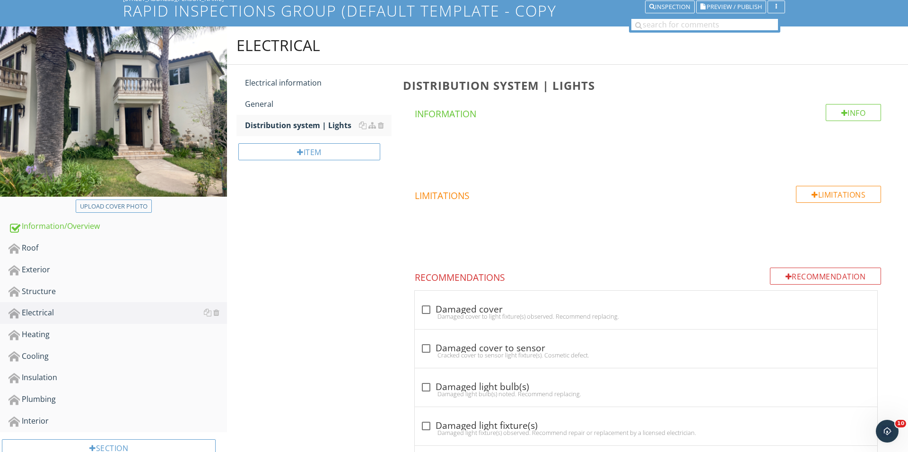
scroll to position [91, 0]
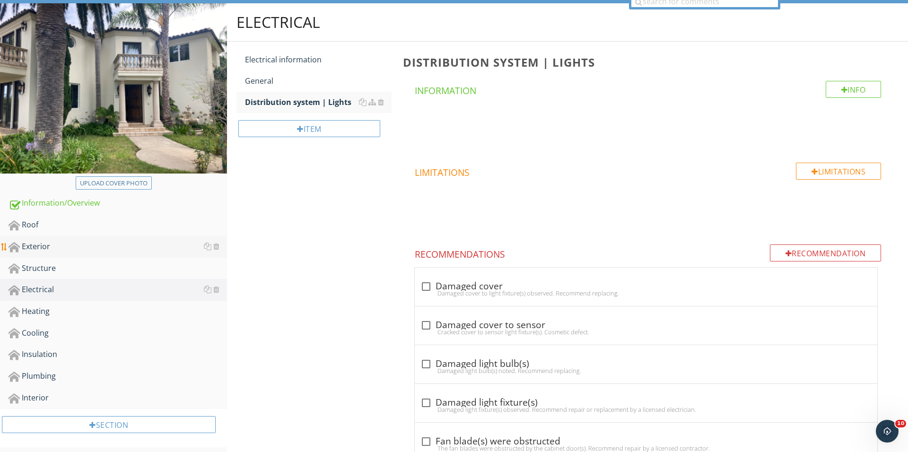
click at [116, 254] on link "Exterior" at bounding box center [118, 247] width 219 height 22
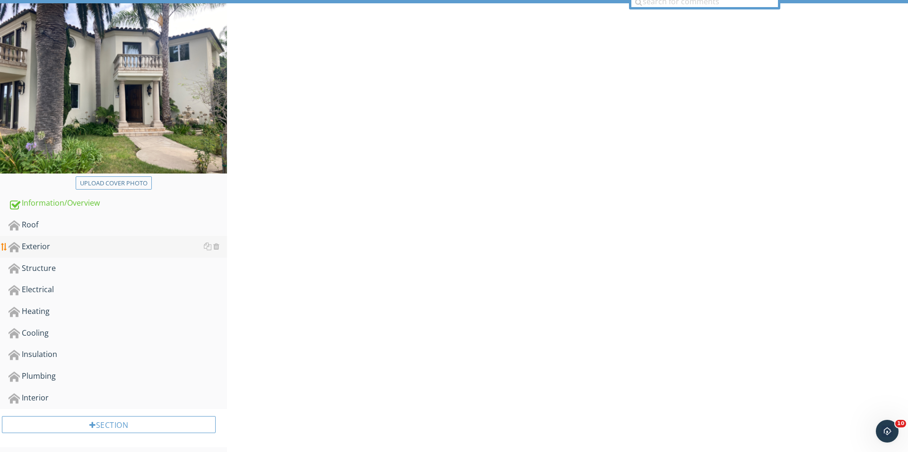
scroll to position [91, 0]
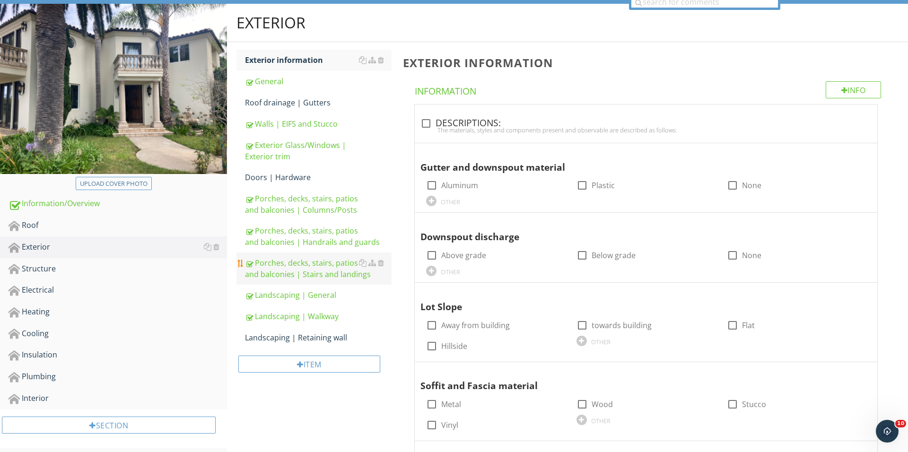
click at [322, 267] on div "Porches, decks, stairs, patios and balconies | Stairs and landings" at bounding box center [318, 268] width 147 height 23
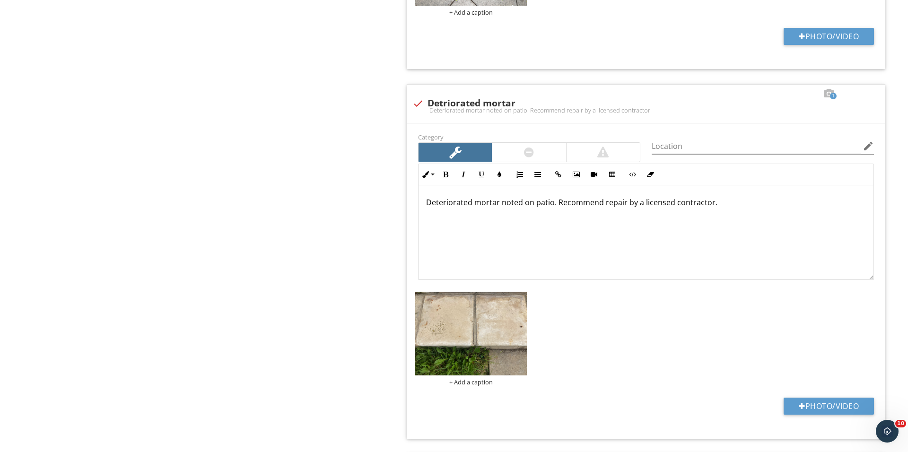
scroll to position [1498, 0]
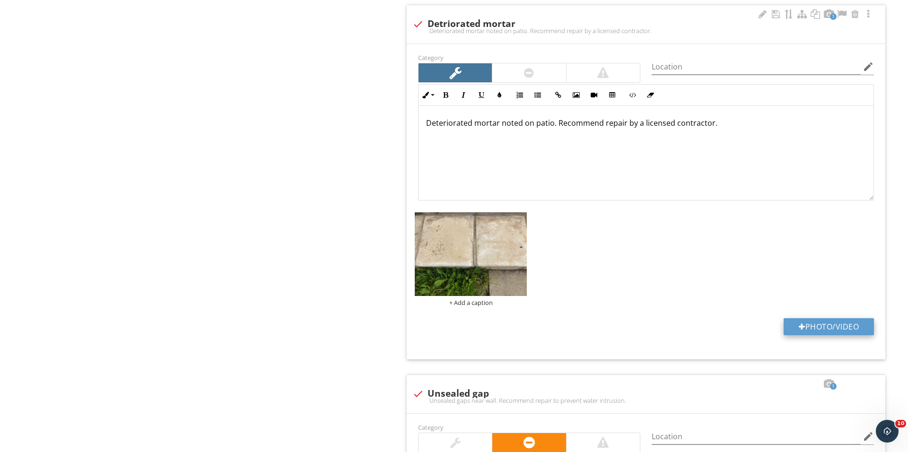
click at [806, 332] on button "Photo/Video" at bounding box center [829, 326] width 90 height 17
type input "C:\fakepath\IMG_3852.JPG"
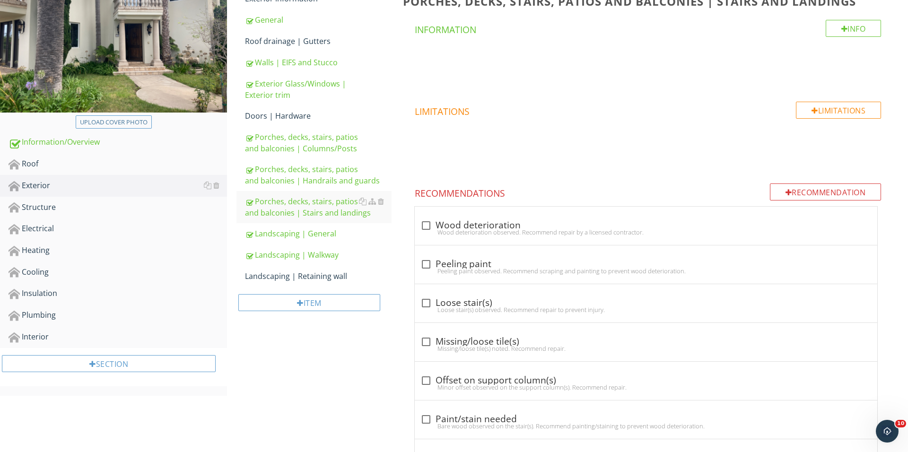
scroll to position [159, 0]
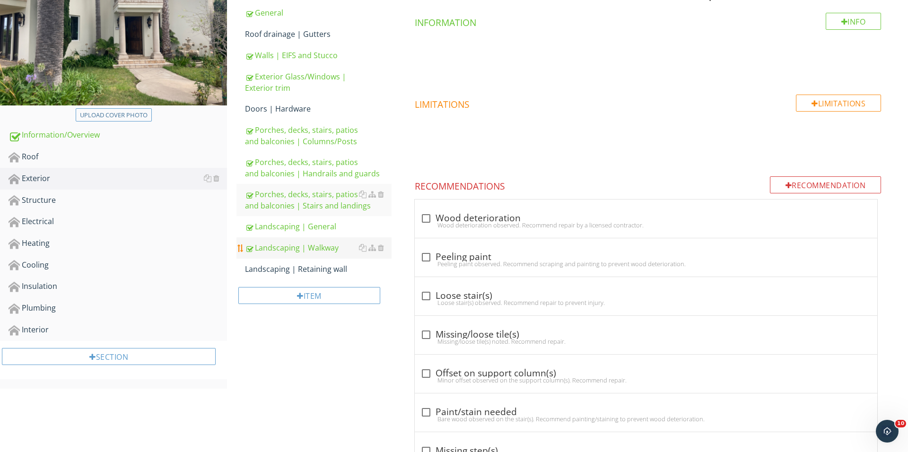
click at [337, 253] on div "Landscaping | Walkway" at bounding box center [318, 247] width 147 height 11
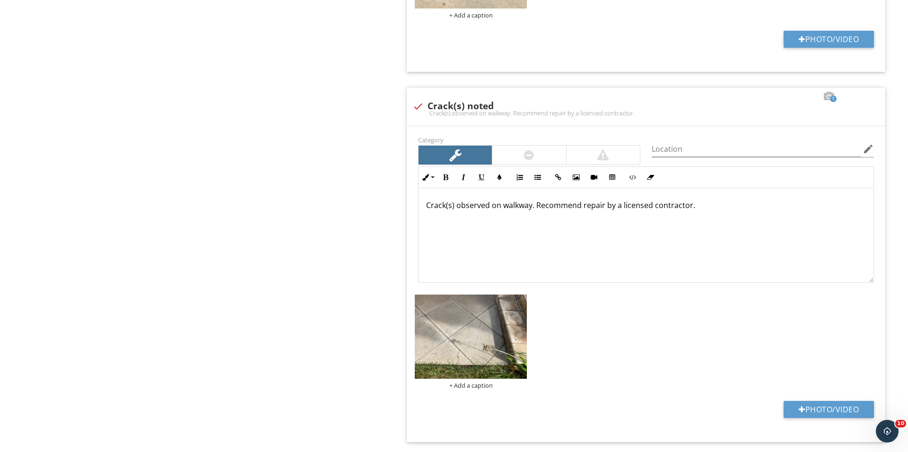
scroll to position [735, 0]
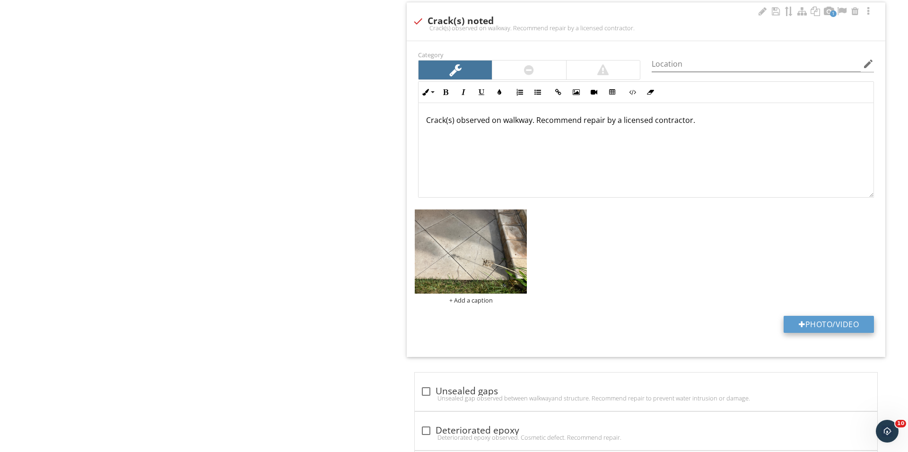
click at [784, 317] on button "Photo/Video" at bounding box center [829, 324] width 90 height 17
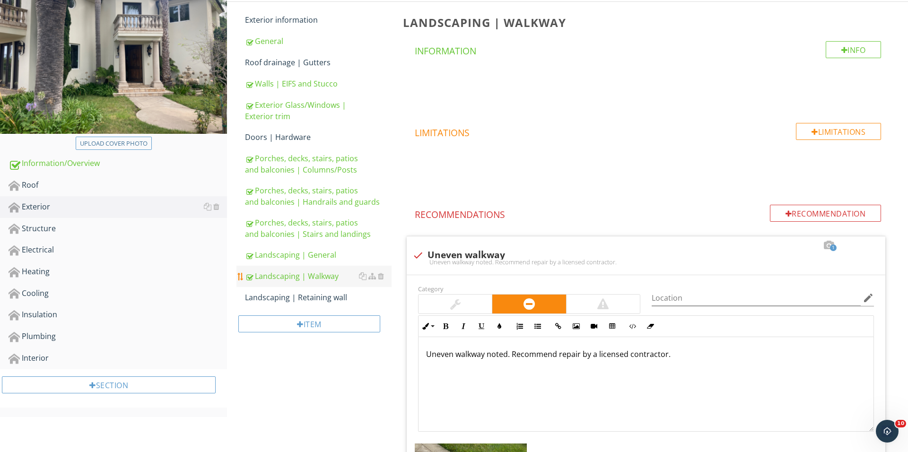
scroll to position [142, 0]
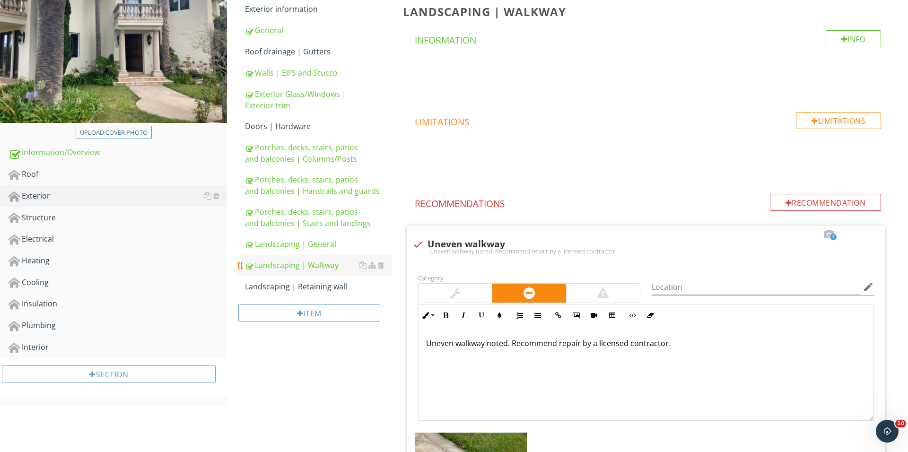
click at [307, 264] on div "Landscaping | Walkway" at bounding box center [318, 265] width 147 height 11
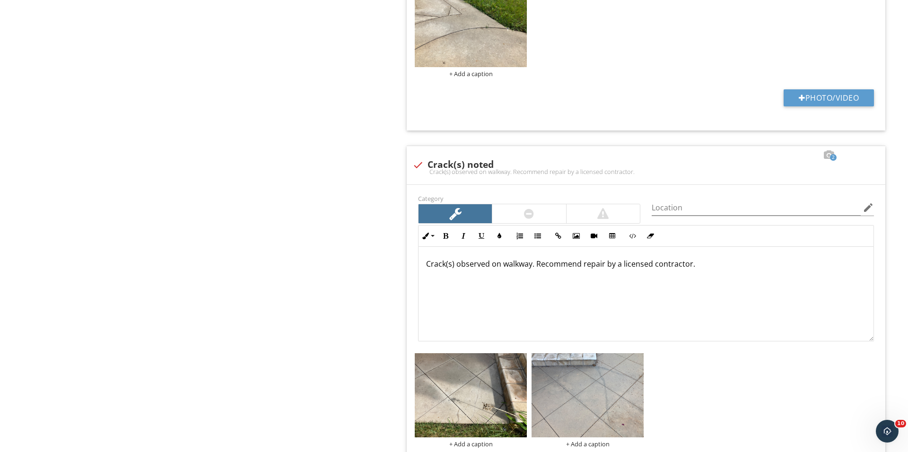
scroll to position [761, 0]
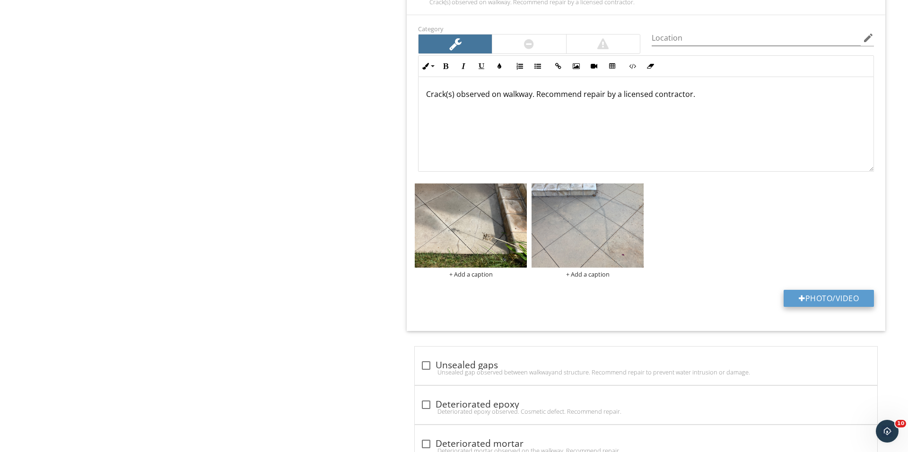
click at [810, 307] on button "Photo/Video" at bounding box center [829, 298] width 90 height 17
type input "C:\fakepath\IMG_3877.JPG"
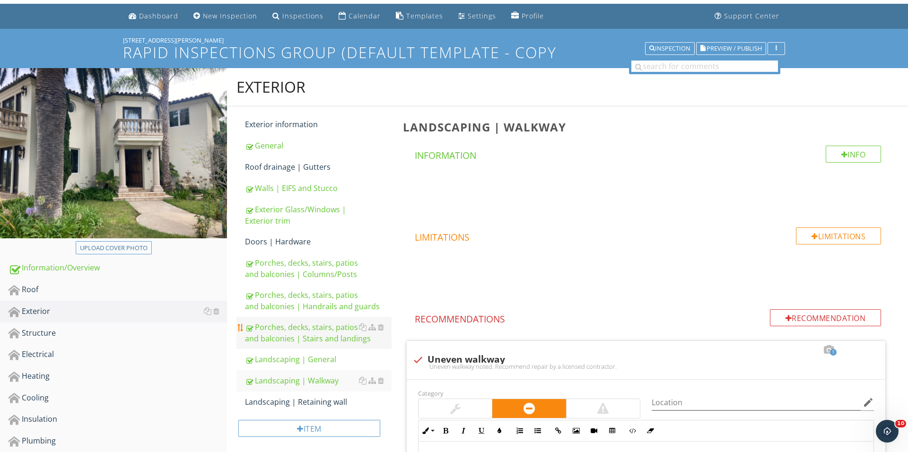
scroll to position [81, 0]
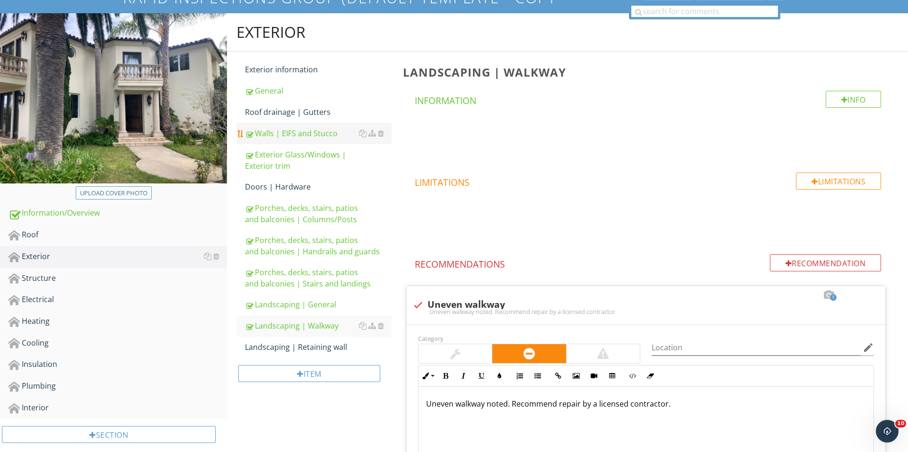
click at [321, 128] on div "Walls | EIFS and Stucco" at bounding box center [318, 133] width 147 height 11
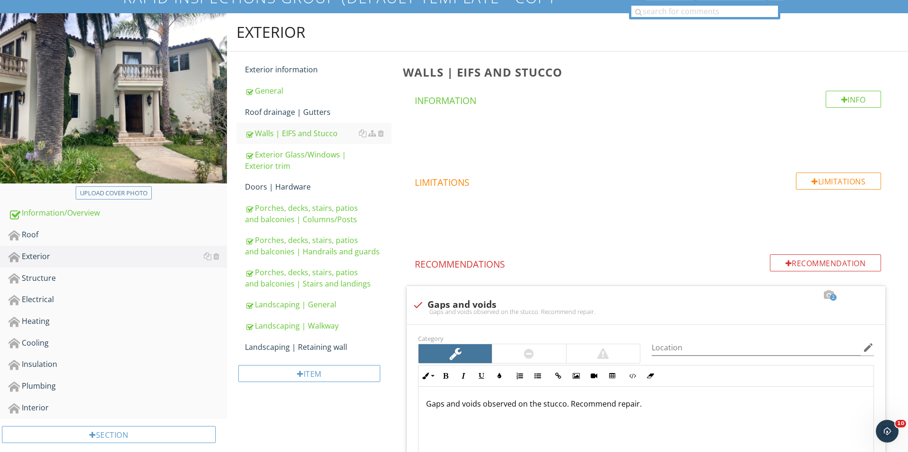
scroll to position [418, 0]
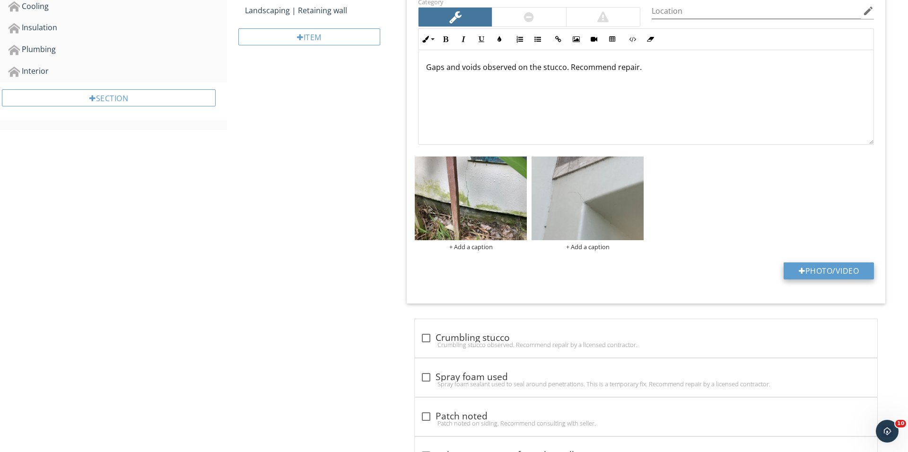
click at [791, 272] on button "Photo/Video" at bounding box center [829, 271] width 90 height 17
type input "C:\fakepath\IMG_3891.JPG"
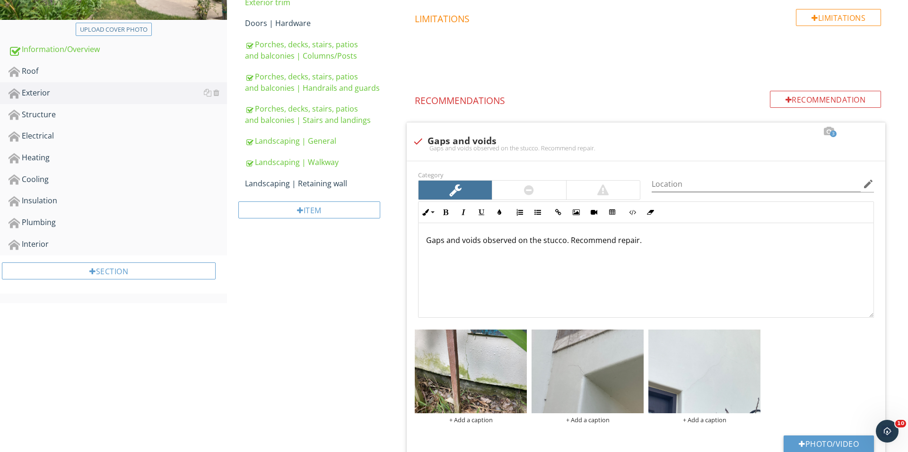
scroll to position [243, 0]
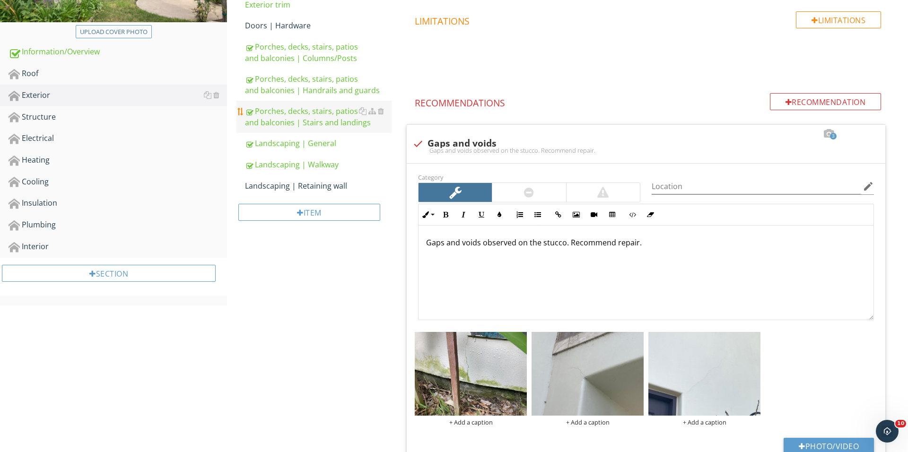
click at [318, 116] on div "Porches, decks, stairs, patios and balconies | Stairs and landings" at bounding box center [318, 116] width 147 height 23
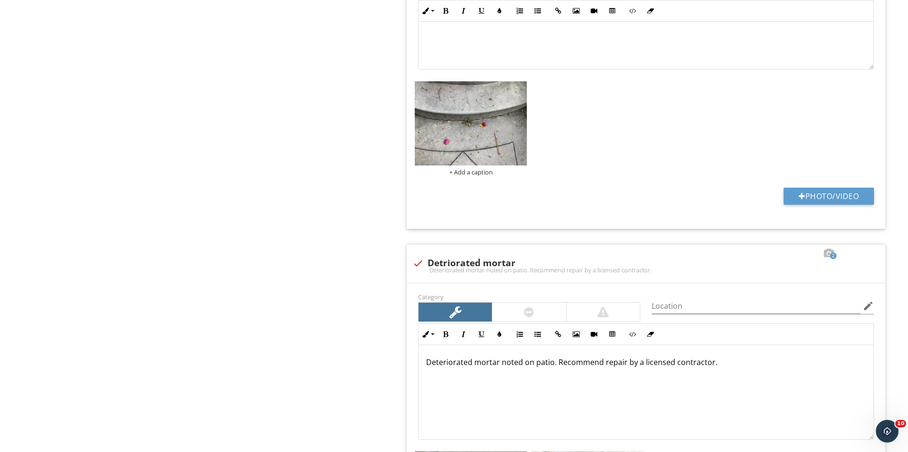
scroll to position [1431, 0]
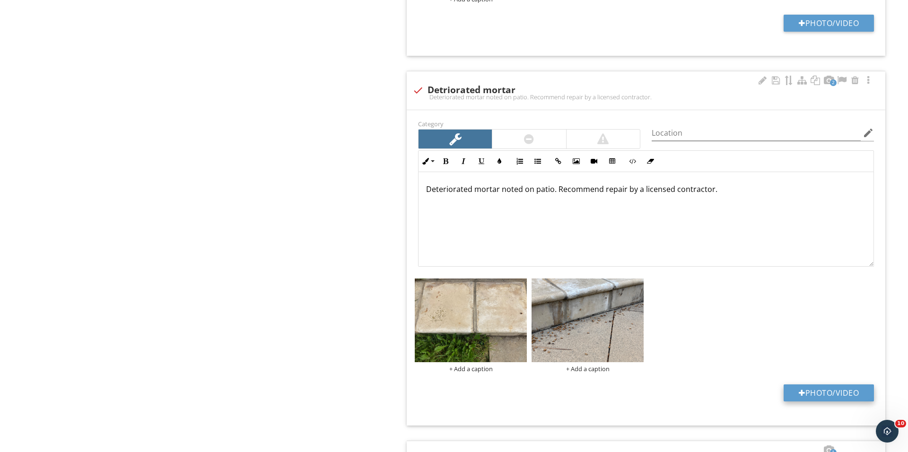
click at [802, 397] on div at bounding box center [802, 393] width 7 height 8
type input "C:\fakepath\IMG_3901.JPG"
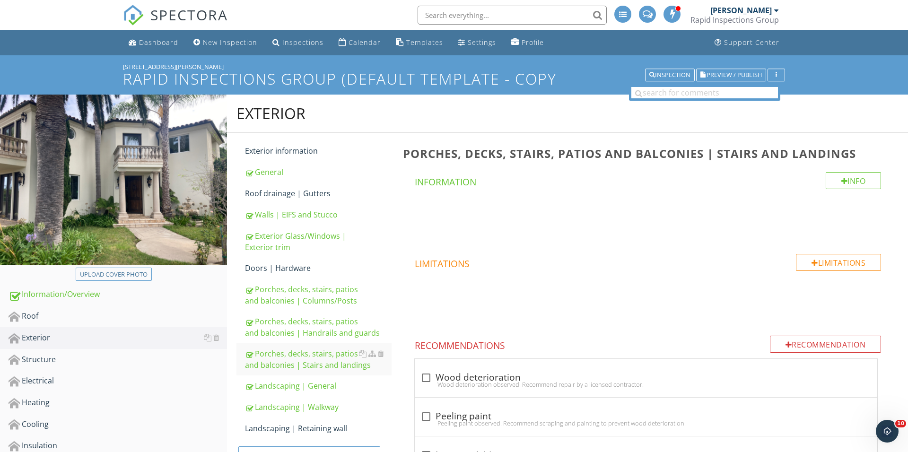
scroll to position [99, 0]
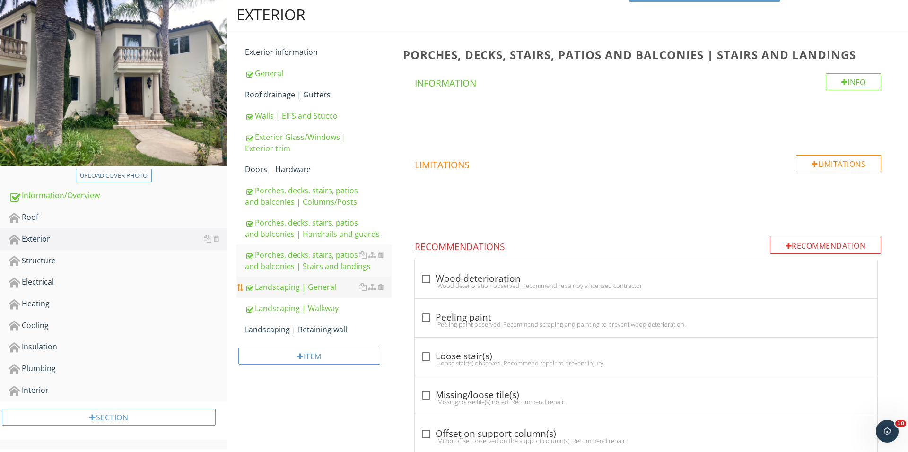
click at [316, 286] on div "Landscaping | General" at bounding box center [318, 286] width 147 height 11
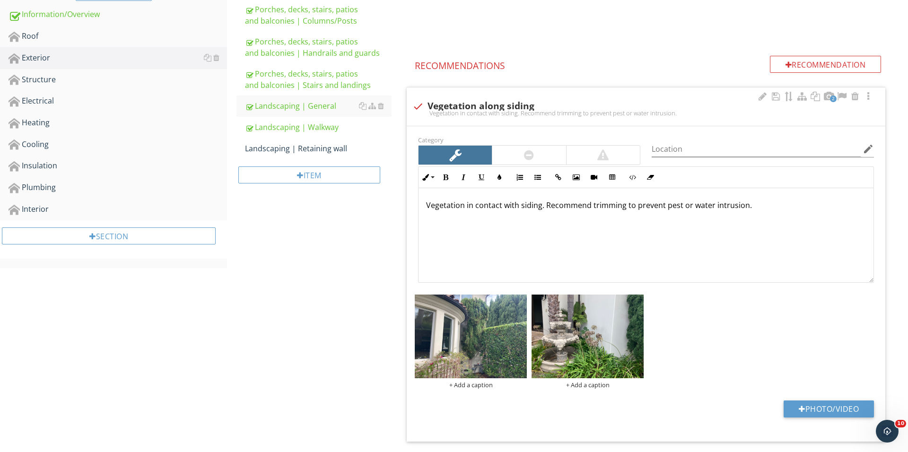
scroll to position [316, 0]
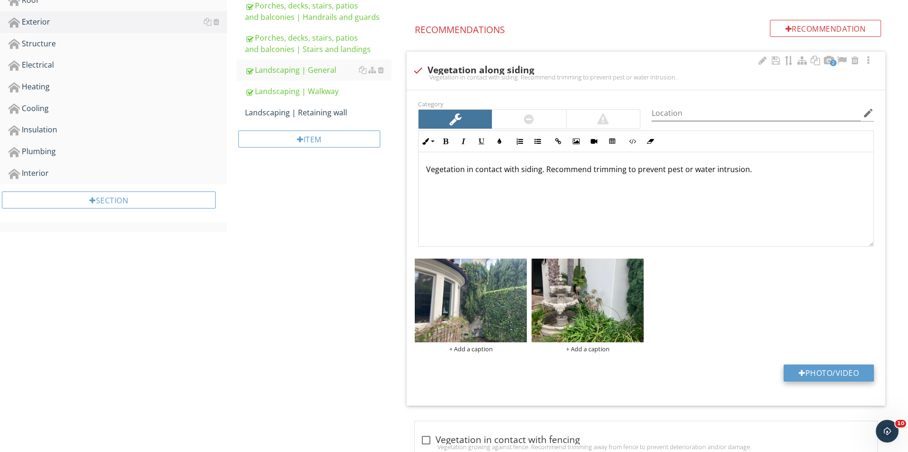
click at [830, 371] on button "Photo/Video" at bounding box center [829, 373] width 90 height 17
type input "C:\fakepath\IMG_3919.JPG"
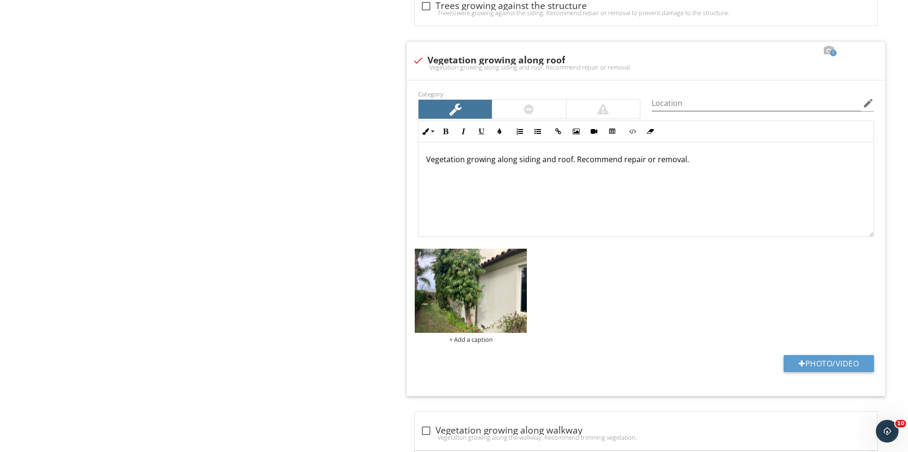
scroll to position [912, 0]
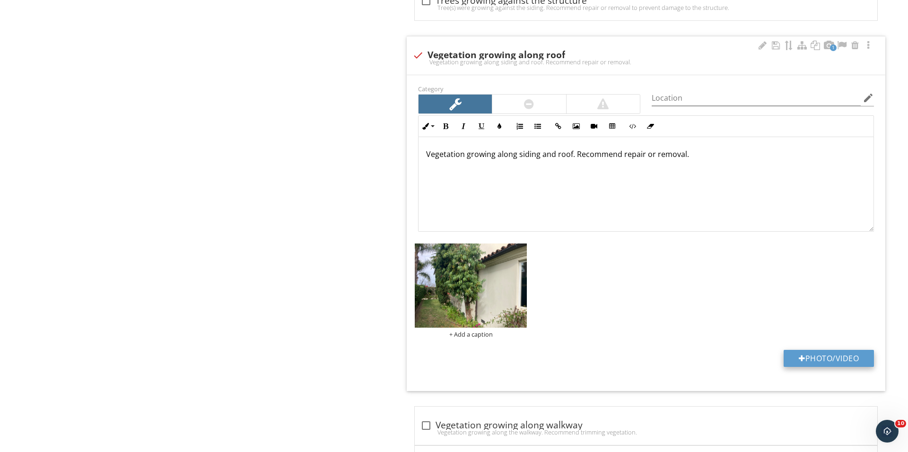
click at [846, 364] on button "Photo/Video" at bounding box center [829, 358] width 90 height 17
type input "C:\fakepath\IMG_3921.JPG"
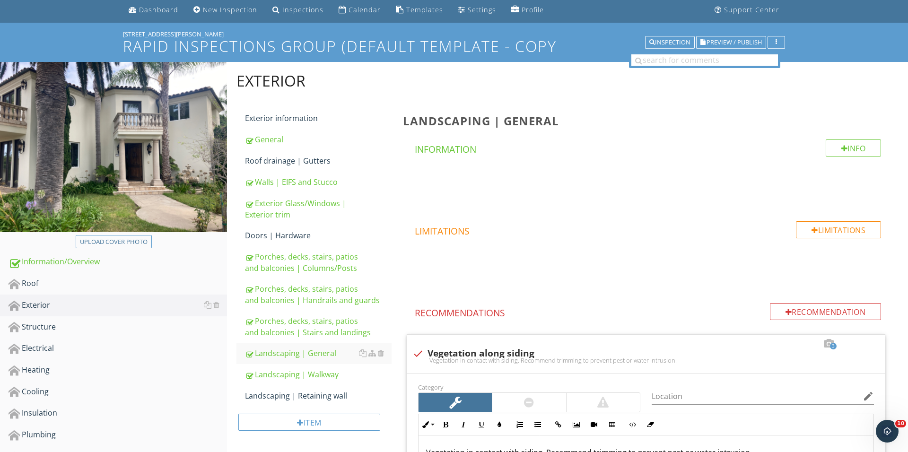
scroll to position [32, 0]
